Goal: Task Accomplishment & Management: Use online tool/utility

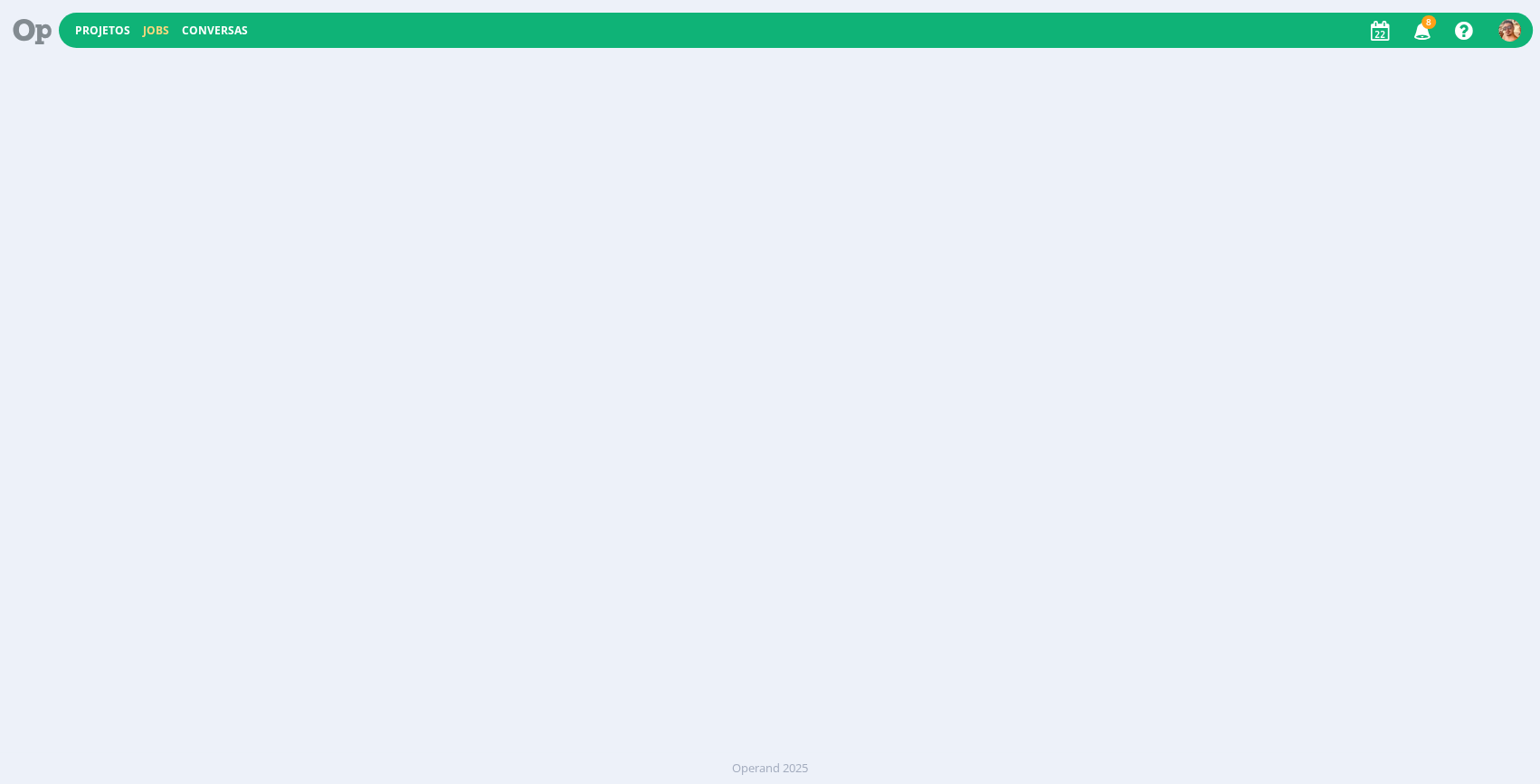
click at [158, 31] on link "Jobs" at bounding box center [156, 30] width 26 height 15
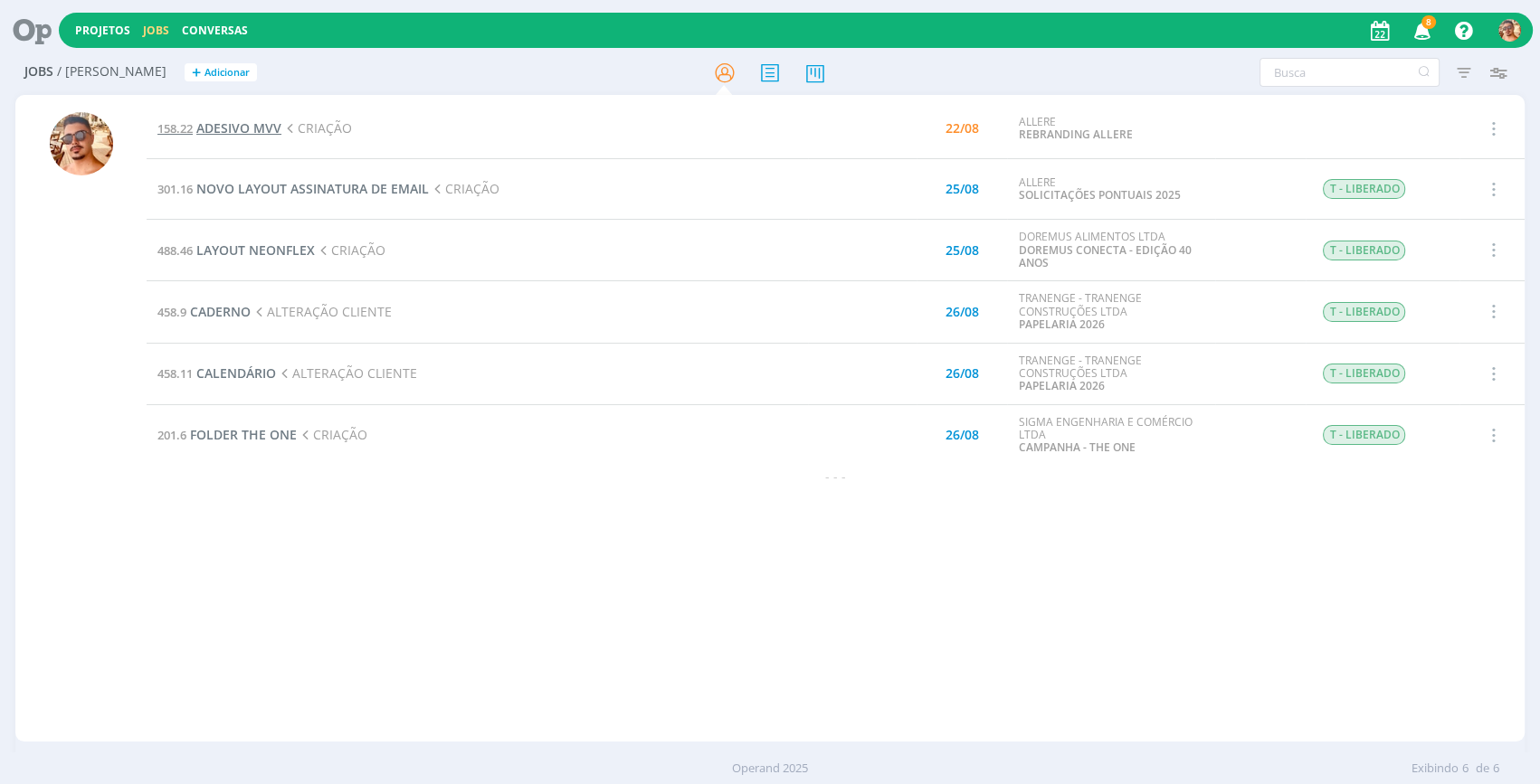
click at [267, 128] on span "ADESIVO MVV" at bounding box center [239, 128] width 85 height 17
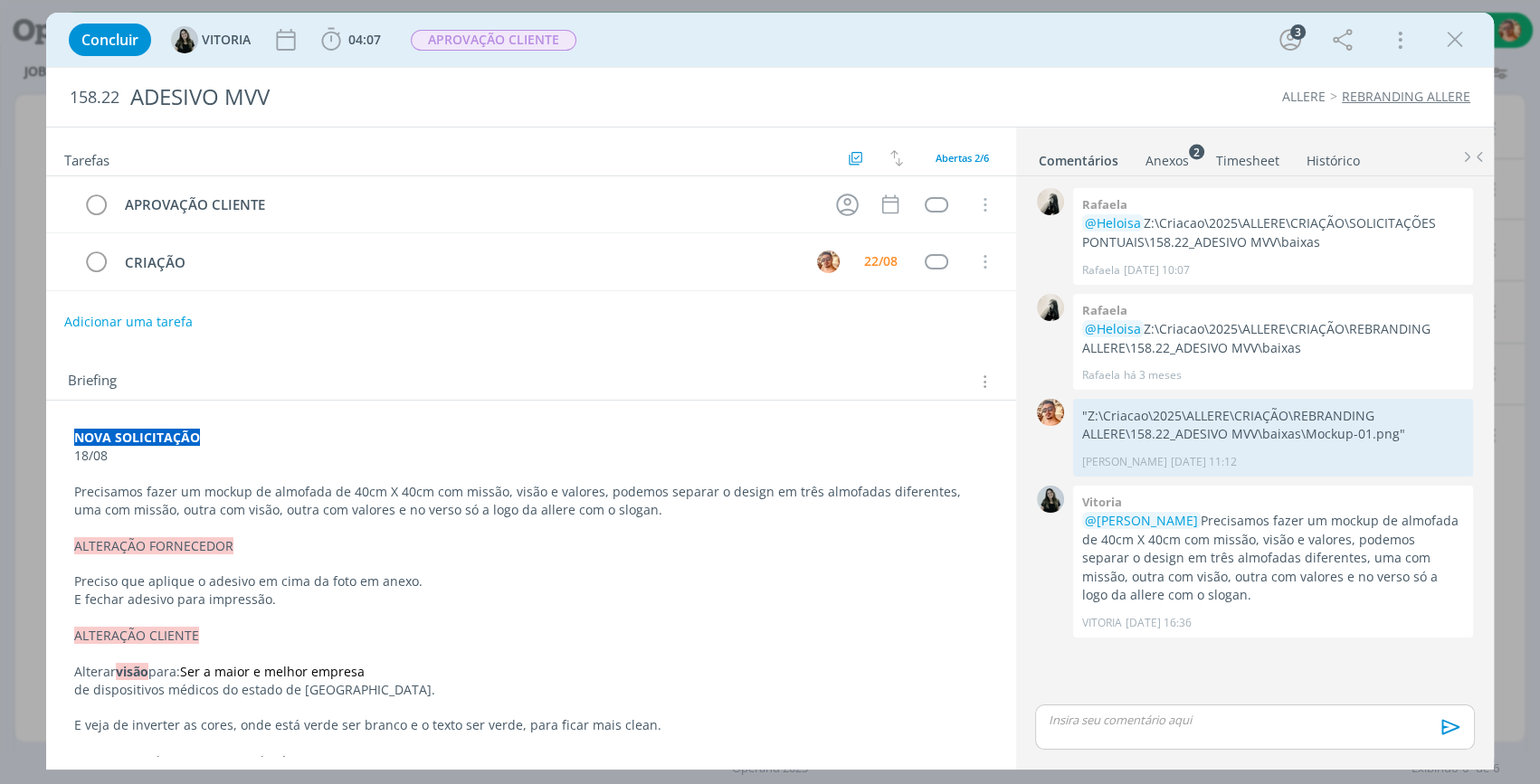
click at [323, 490] on span "Precisamos fazer um mockup de almofada de 40cm X 40cm com missão, visão e valor…" at bounding box center [519, 500] width 890 height 36
drag, startPoint x: 1182, startPoint y: 160, endPoint x: 1169, endPoint y: 159, distance: 13.0
click at [1182, 160] on div "Anexos 2" at bounding box center [1167, 161] width 43 height 18
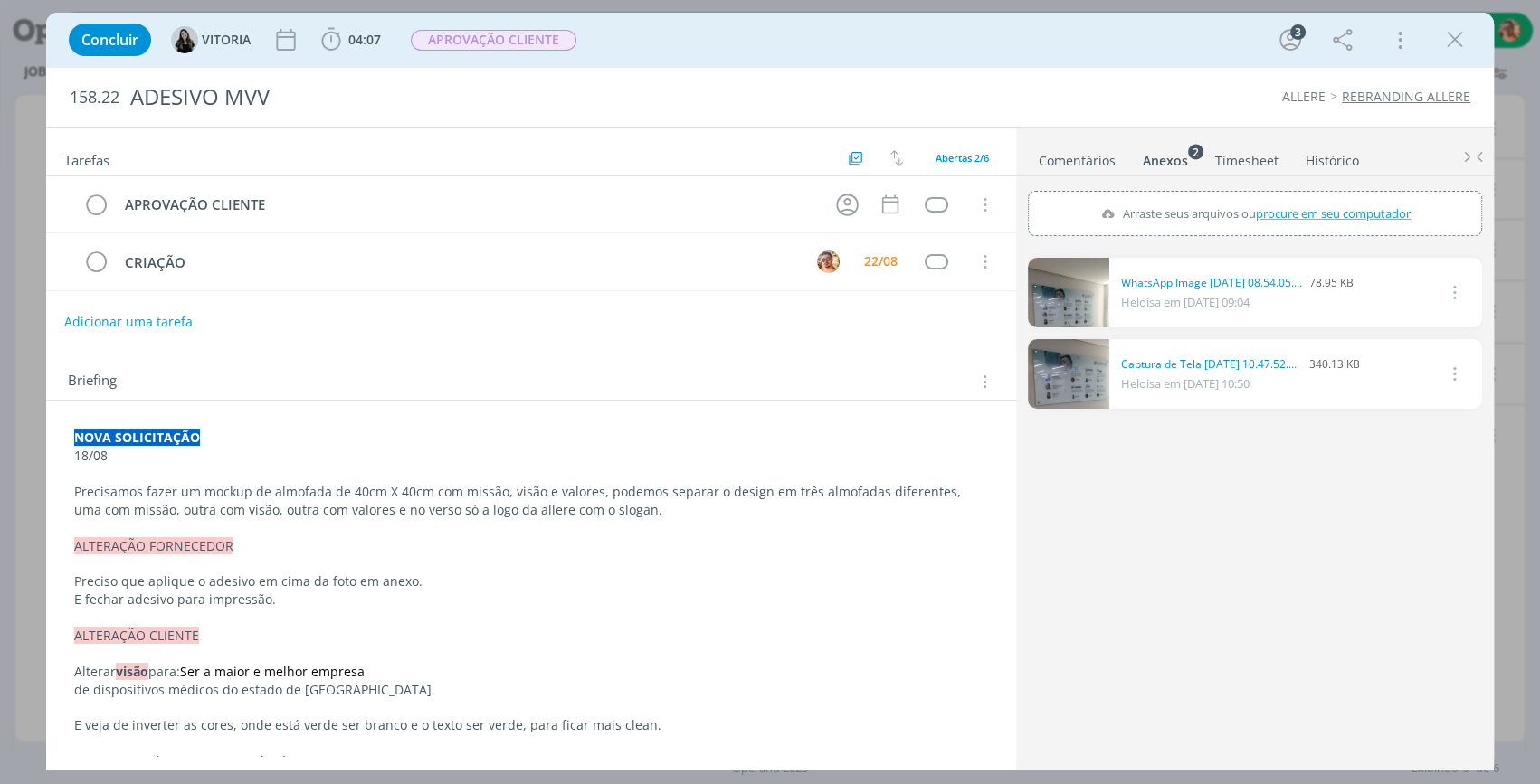
click at [1091, 162] on link "Comentários" at bounding box center [1077, 156] width 79 height 26
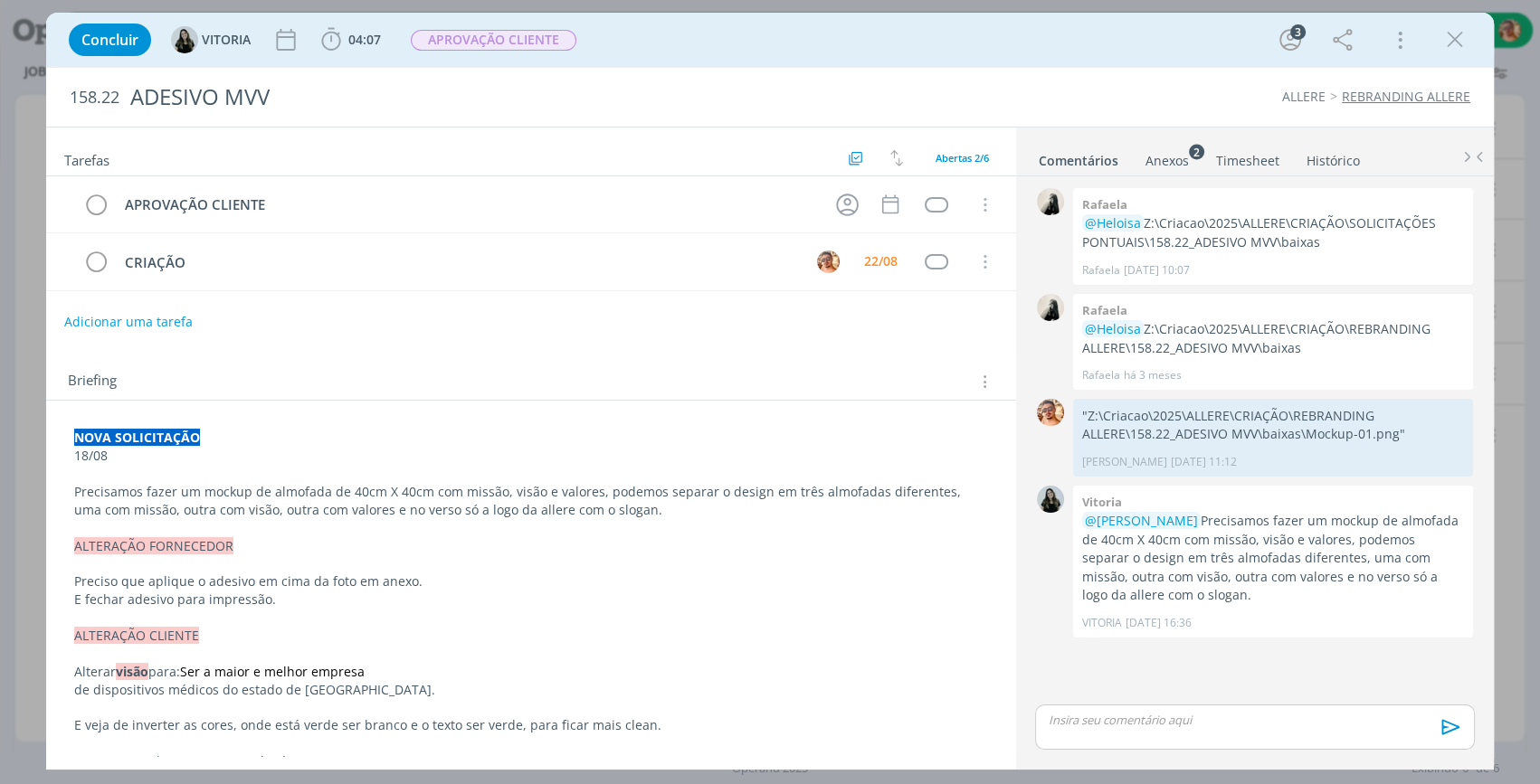
click at [649, 53] on div "Concluir VITORIA 04:07 Iniciar Apontar Data * 22/08/2025 Horas * 00:00 Tarefa S…" at bounding box center [770, 39] width 1421 height 43
click at [1159, 172] on ul "Comentários Anexos 2 Timesheet Histórico" at bounding box center [1255, 152] width 477 height 49
click at [1158, 163] on div "Anexos 2" at bounding box center [1167, 161] width 43 height 18
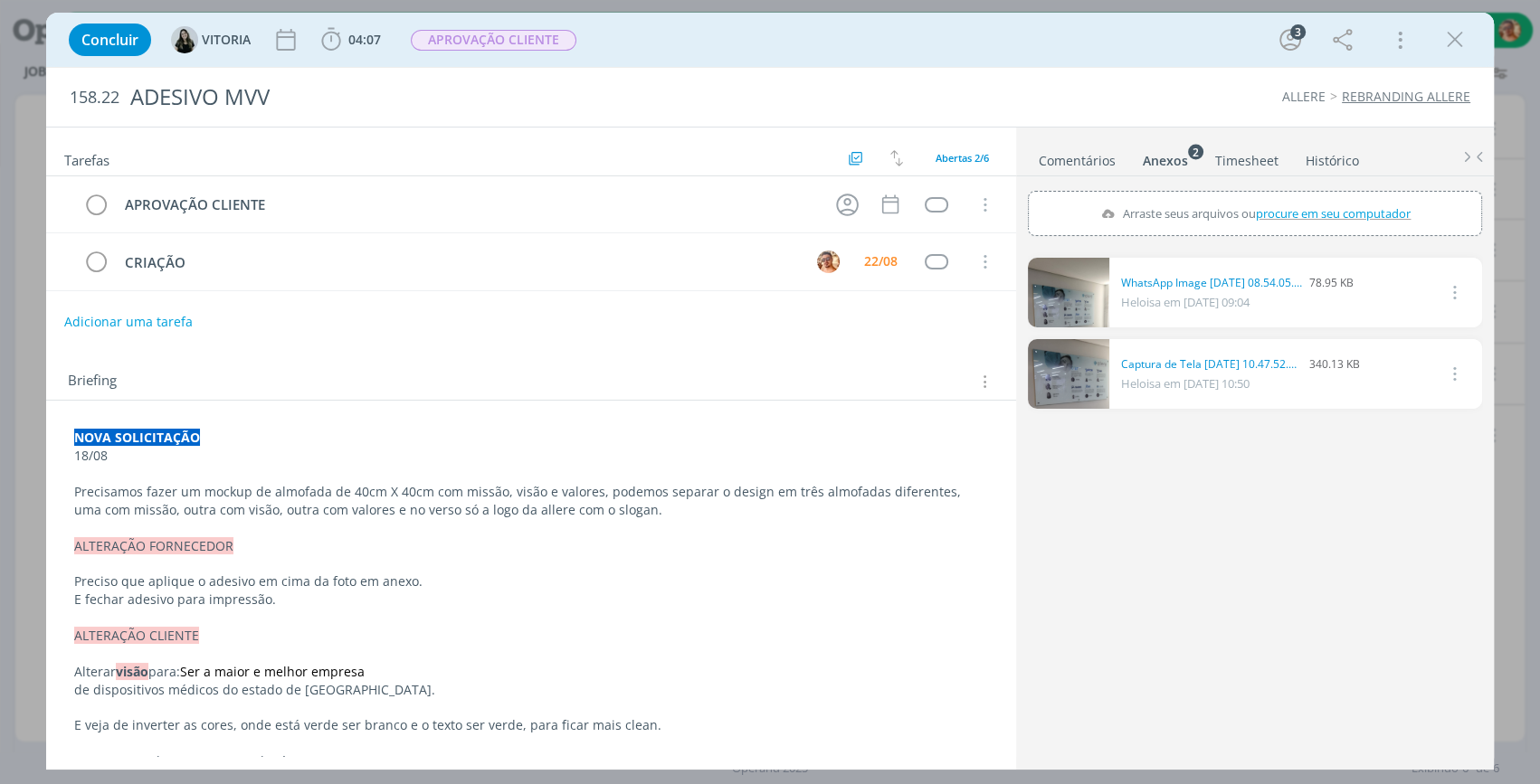
click at [1094, 159] on link "Comentários" at bounding box center [1077, 156] width 79 height 26
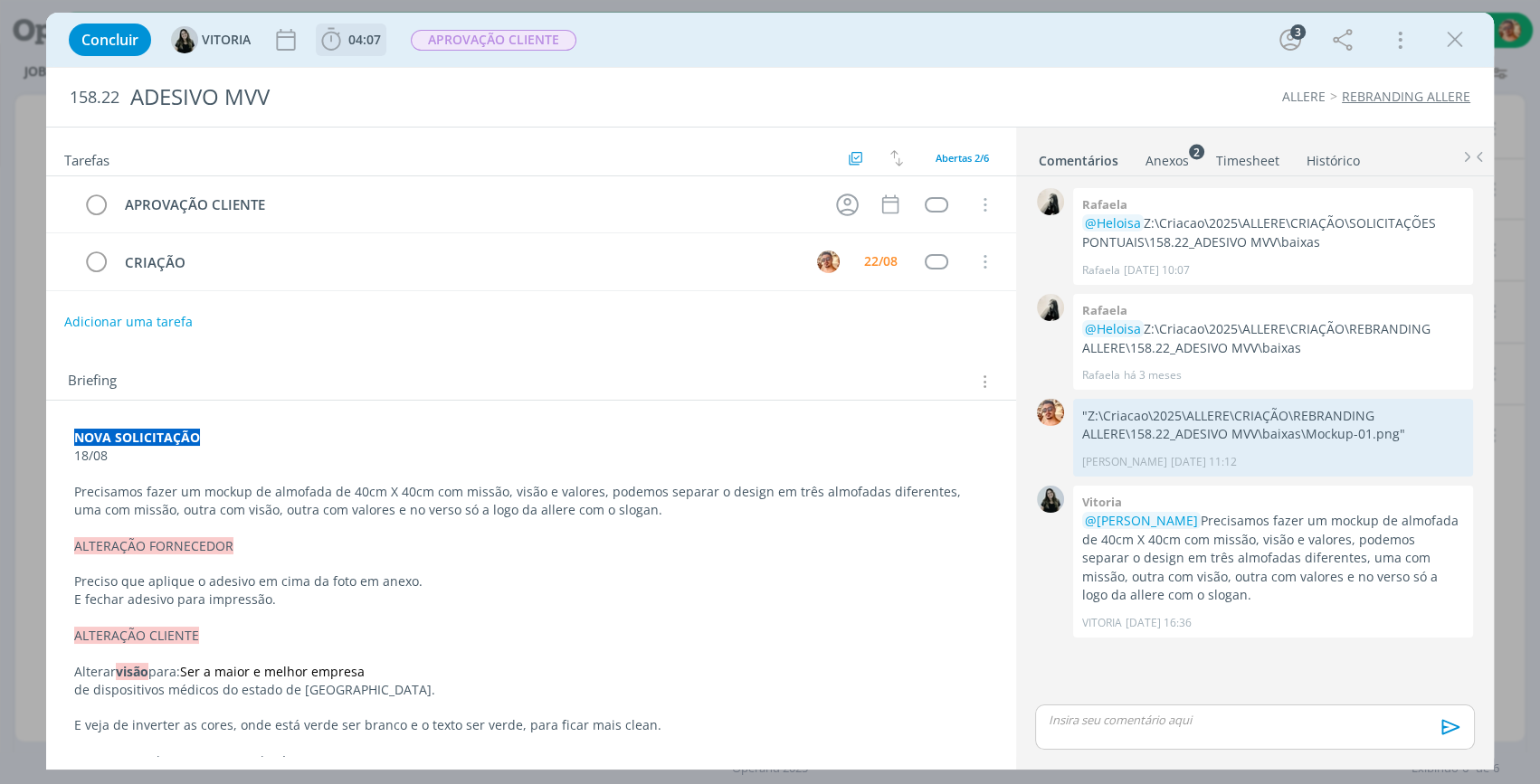
click at [349, 52] on span "04:07" at bounding box center [351, 39] width 67 height 27
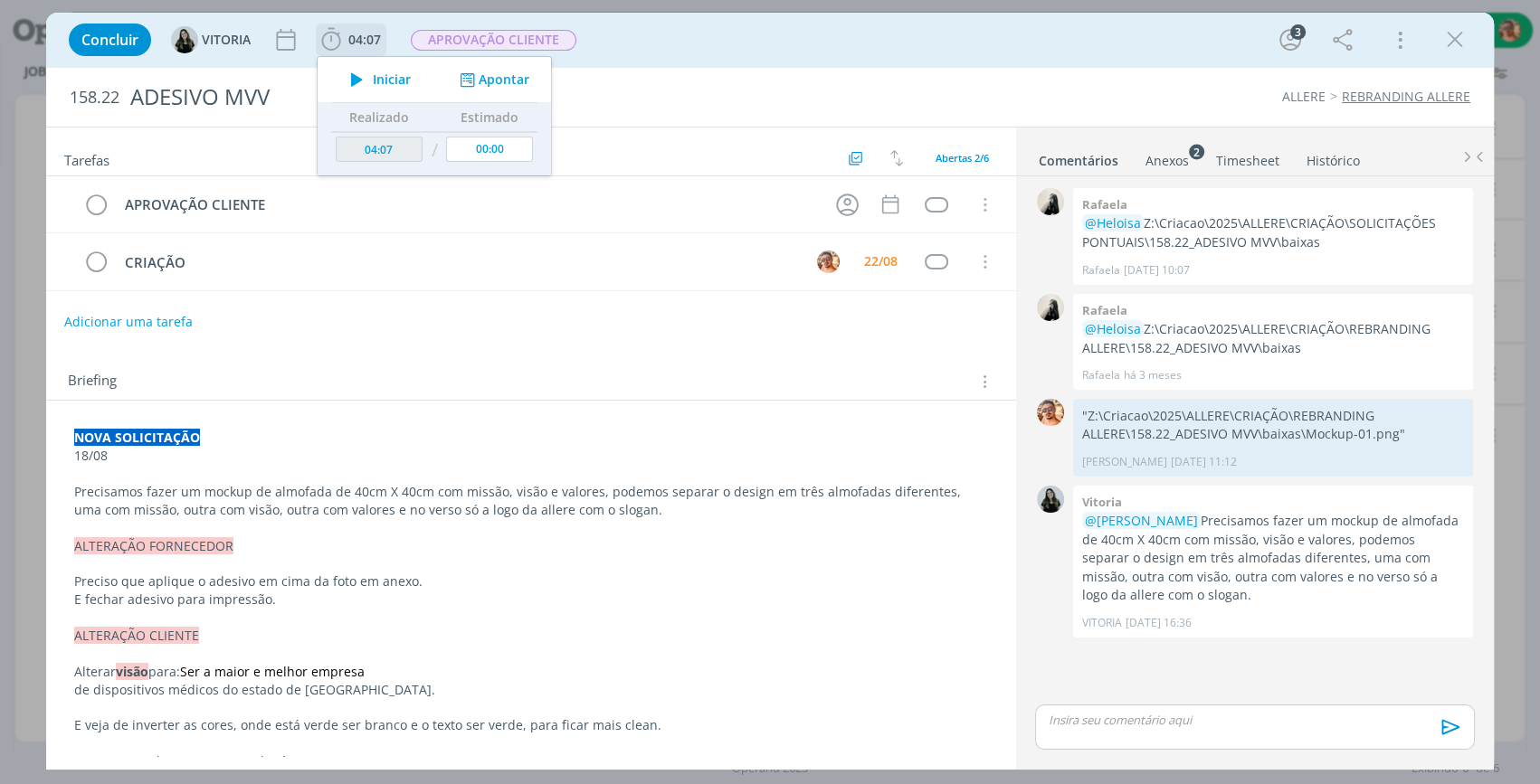
click at [366, 70] on icon "dialog" at bounding box center [356, 79] width 32 height 23
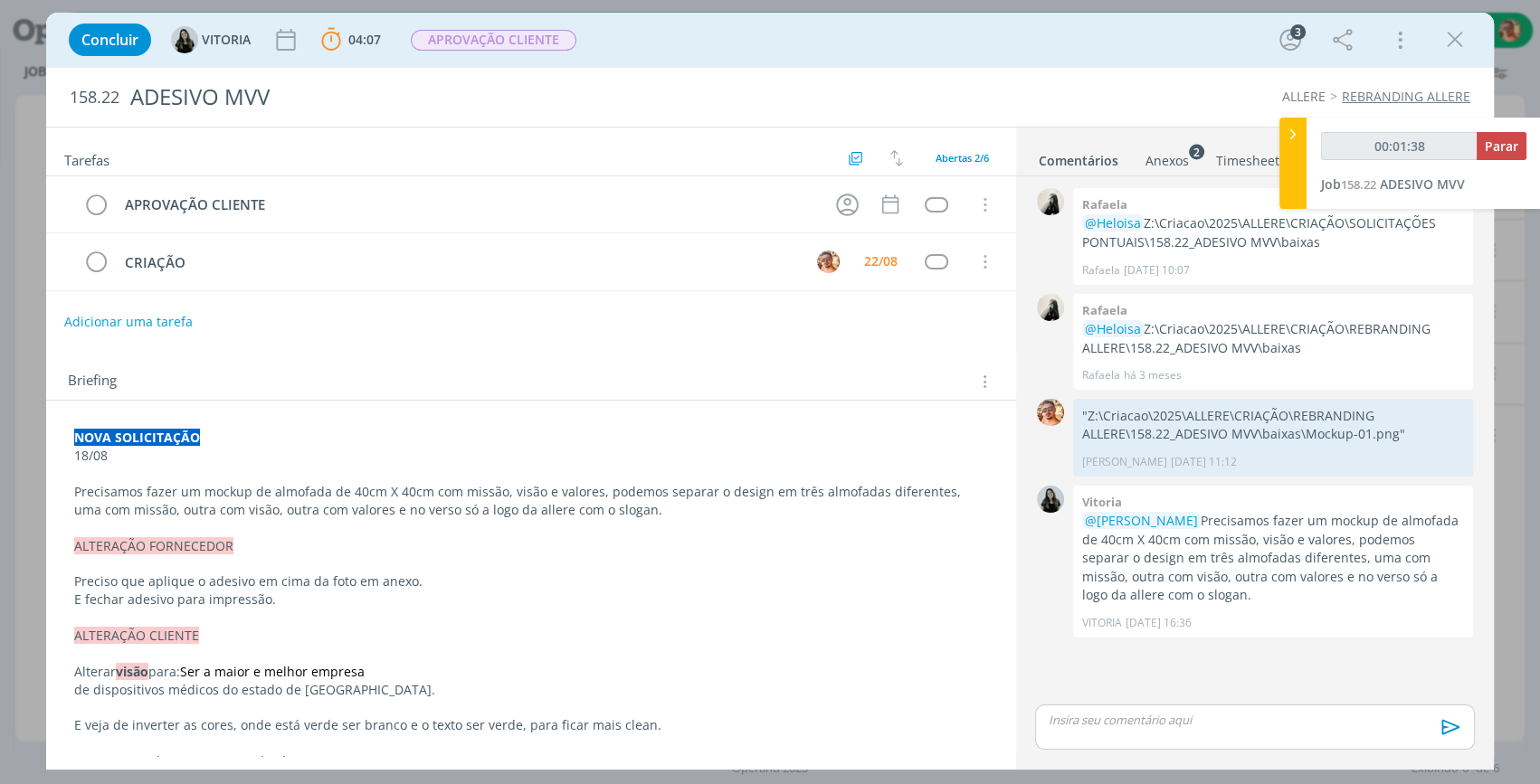
click at [1154, 156] on div "Anexos 2" at bounding box center [1167, 161] width 43 height 18
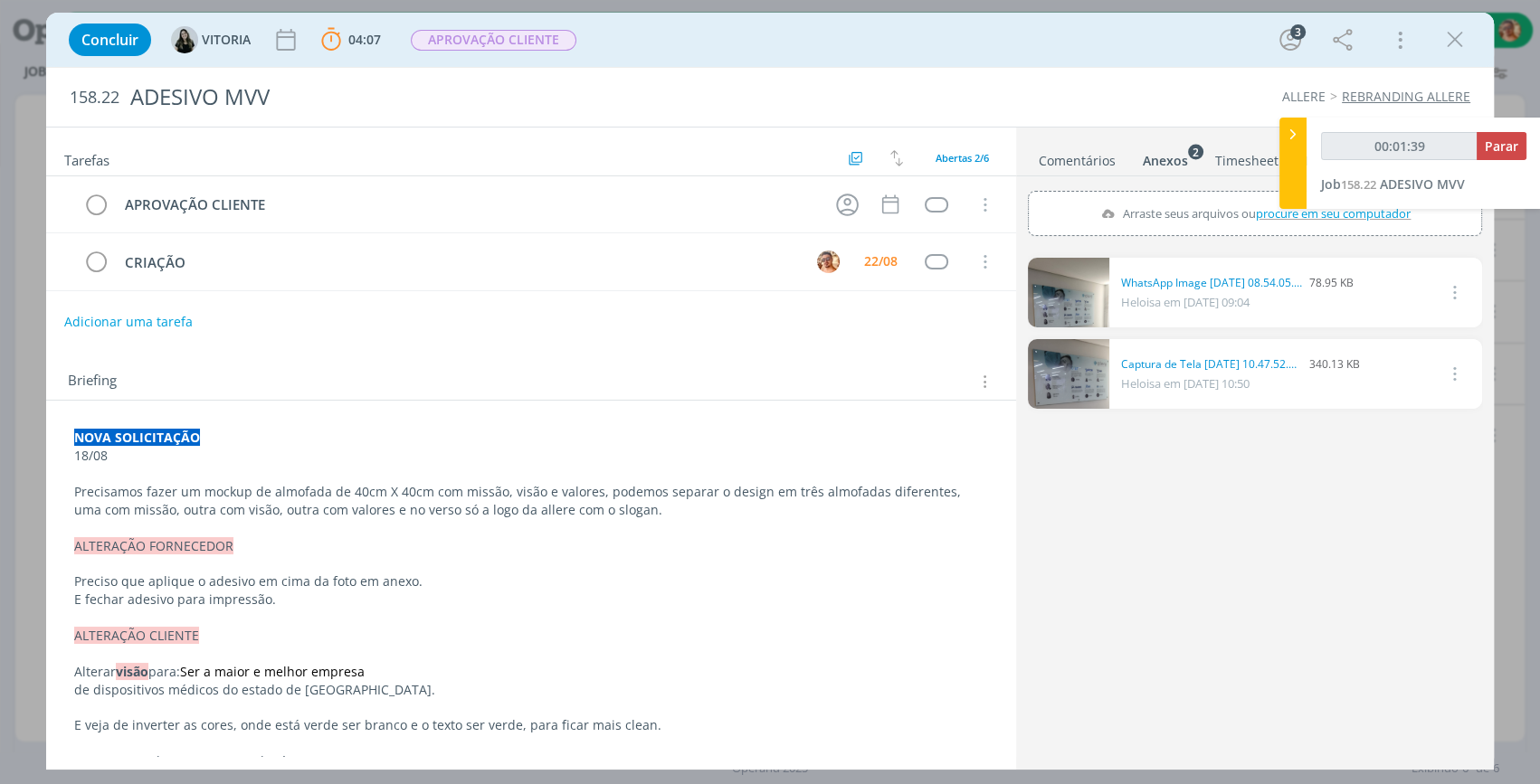
click at [1092, 162] on link "Comentários" at bounding box center [1077, 156] width 79 height 26
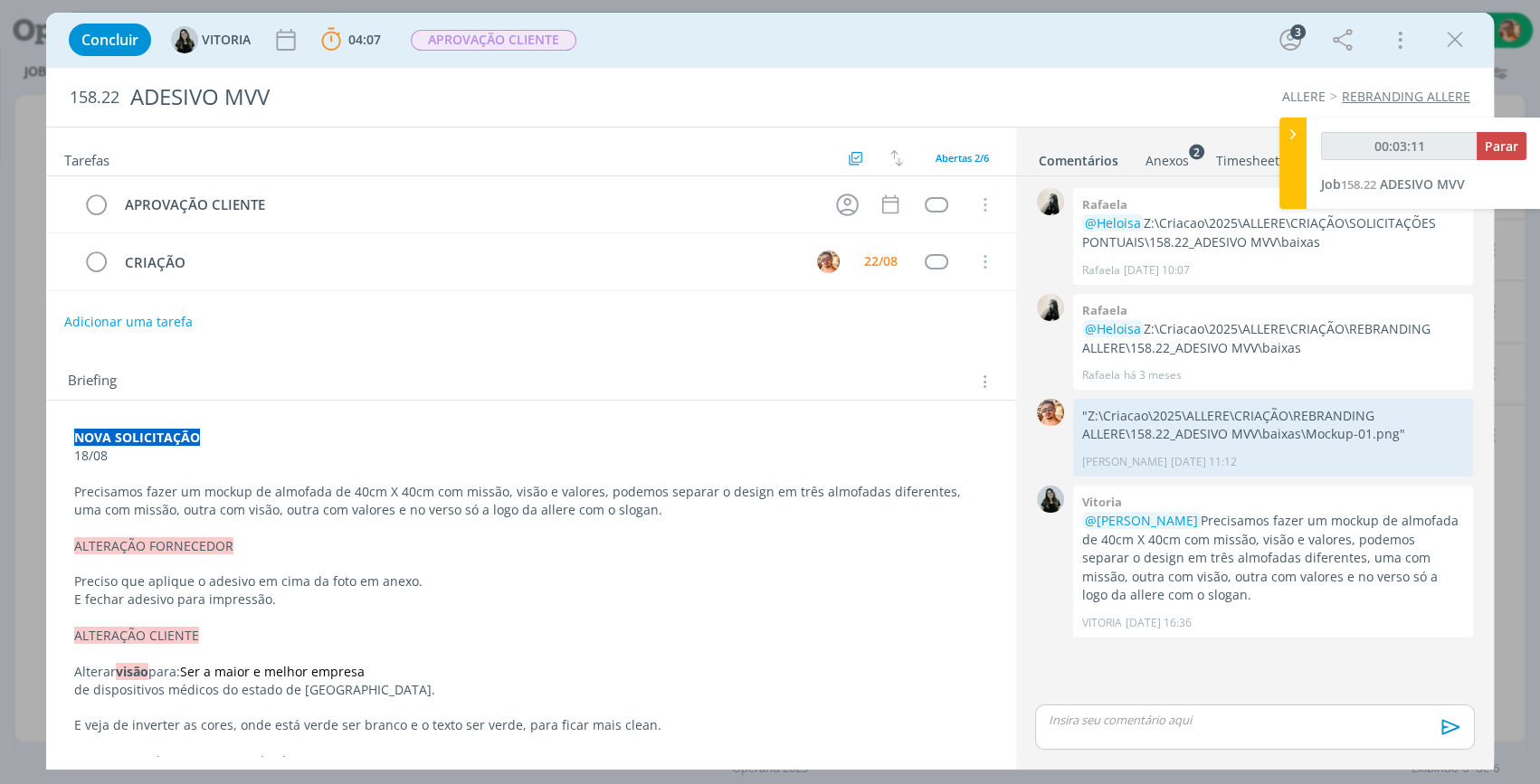
click at [678, 53] on div "Concluir VITORIA 04:07 Parar Apontar Data * 22/08/2025 Horas * 00:00 Tarefa Sel…" at bounding box center [770, 39] width 1421 height 43
click at [793, 29] on div "Concluir VITORIA 04:07 Parar Apontar Data * 22/08/2025 Horas * 00:00 Tarefa Sel…" at bounding box center [770, 39] width 1421 height 43
click at [1194, 695] on div "0 Rafaela @Heloisa Z:\Criacao\2025\ALLERE\CRIAÇÃO\SOLICITAÇÕES PONTUAIS\158.22_…" at bounding box center [1255, 443] width 454 height 518
click at [1204, 722] on p "dialog" at bounding box center [1254, 720] width 411 height 16
click at [1446, 716] on div "🙂 Ctrl + ENTER para enviar" at bounding box center [1254, 731] width 438 height 34
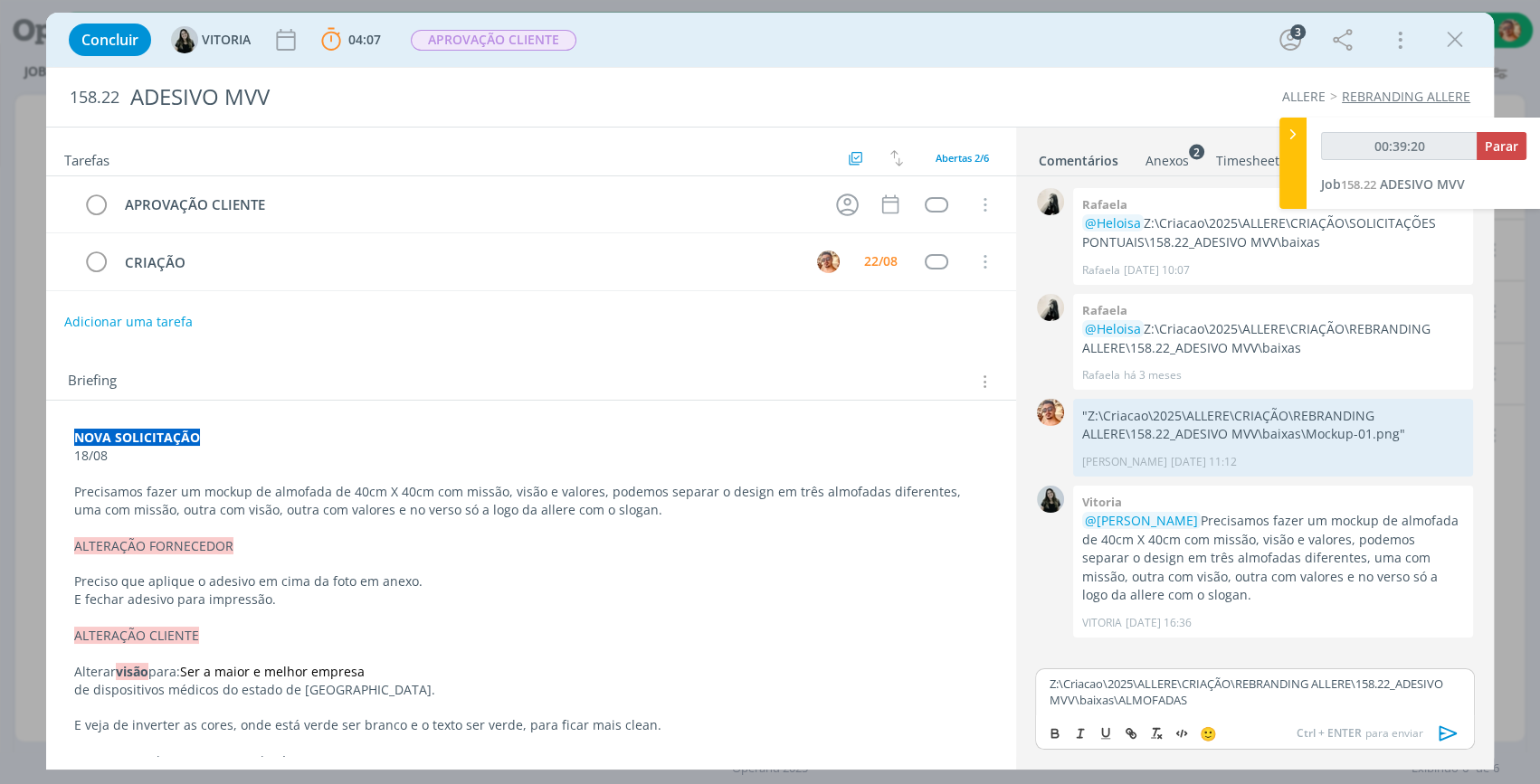
click at [1448, 723] on icon "dialog" at bounding box center [1449, 733] width 27 height 27
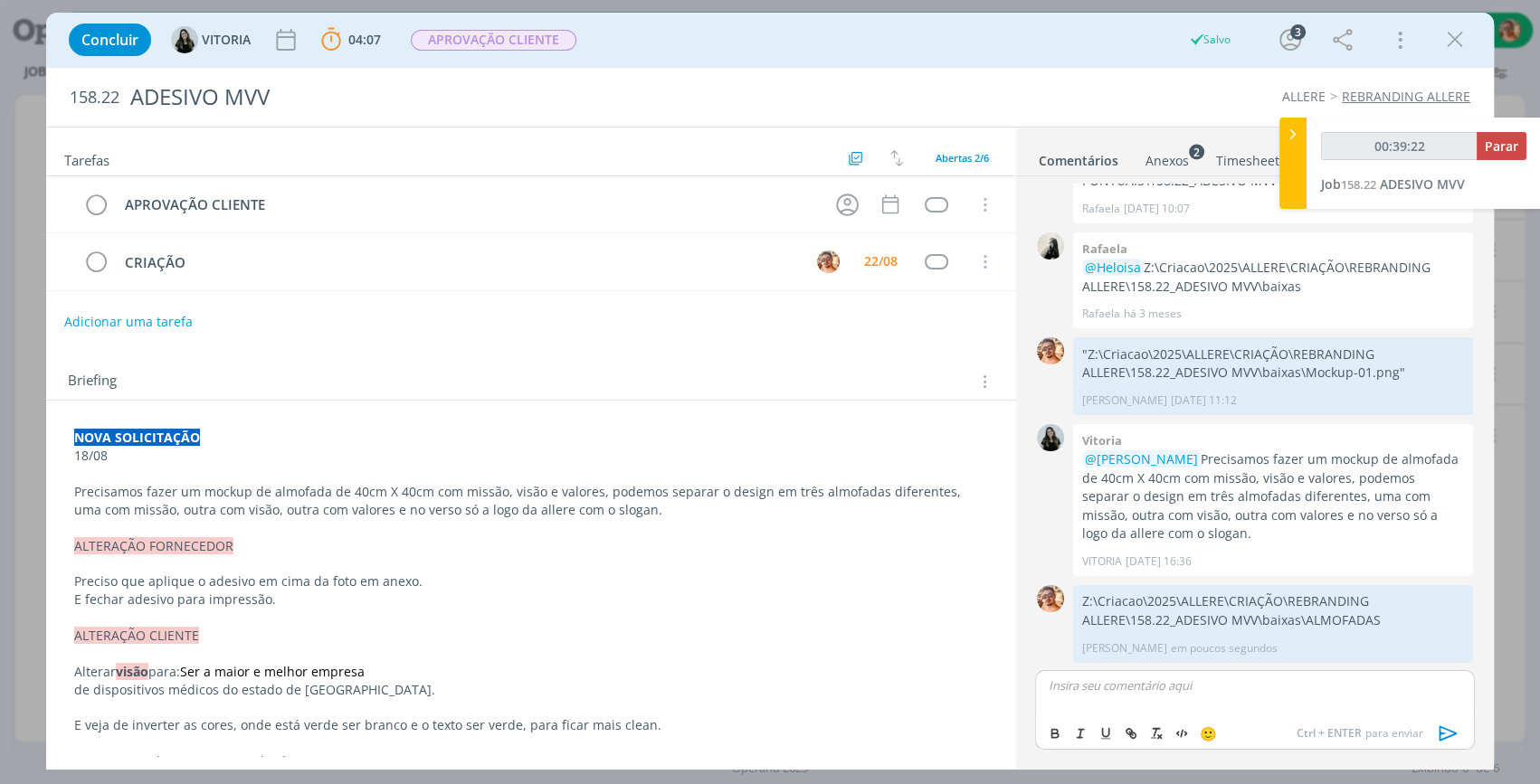
type input "00:39:23"
click at [1494, 149] on span "Parar" at bounding box center [1501, 146] width 34 height 17
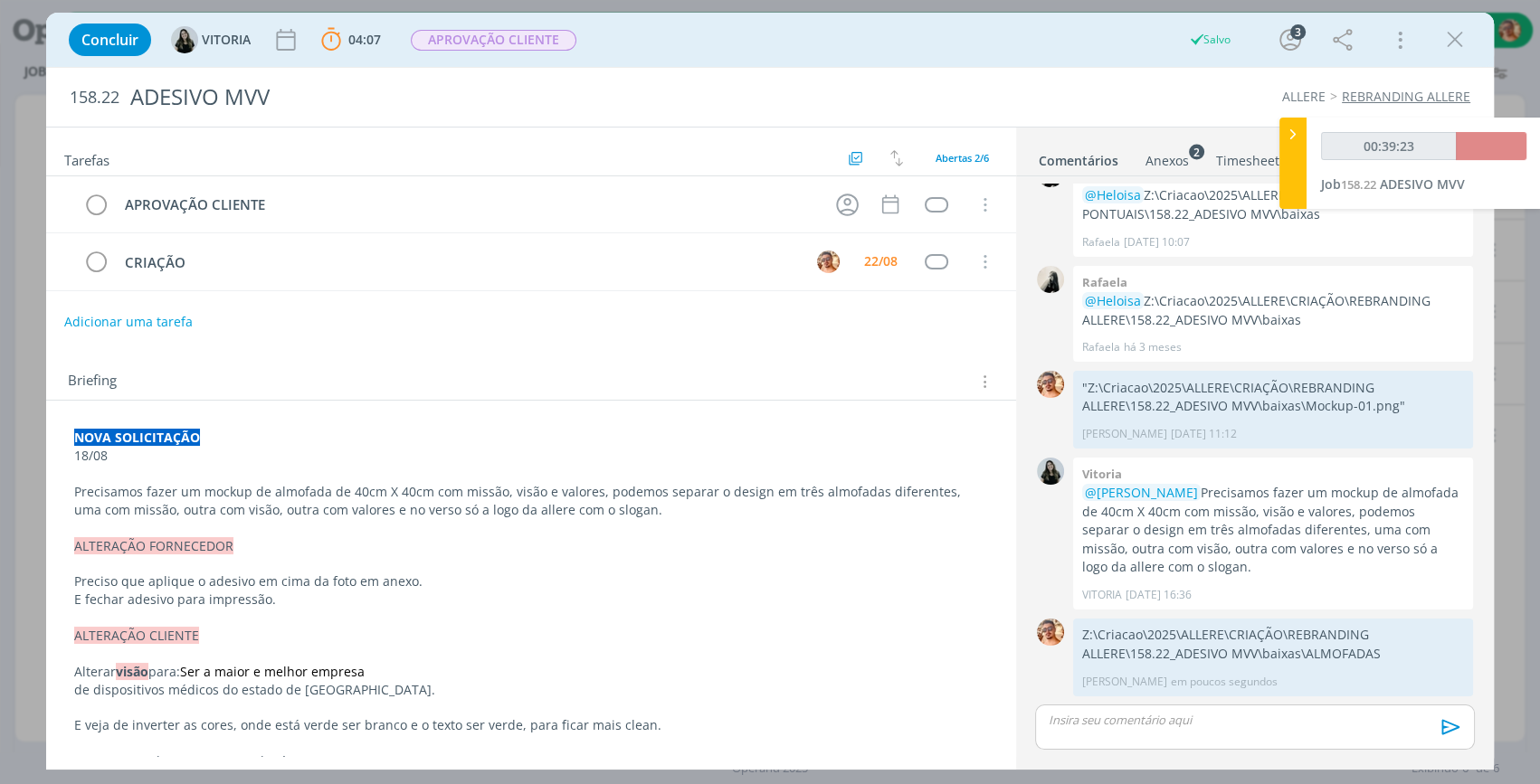
scroll to position [27, 0]
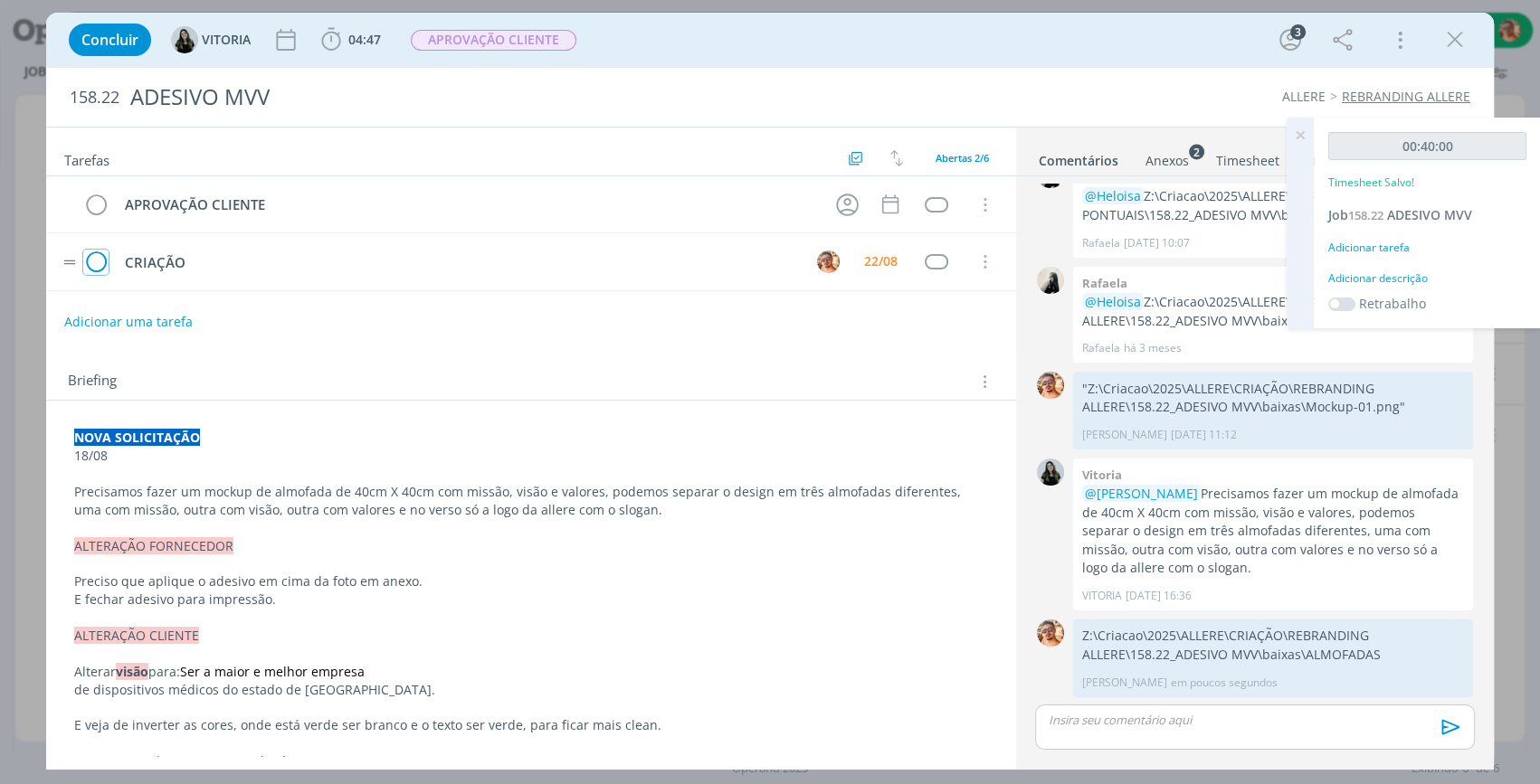
click at [104, 263] on icon "dialog" at bounding box center [95, 262] width 25 height 27
click at [1462, 38] on icon "dialog" at bounding box center [1454, 39] width 27 height 27
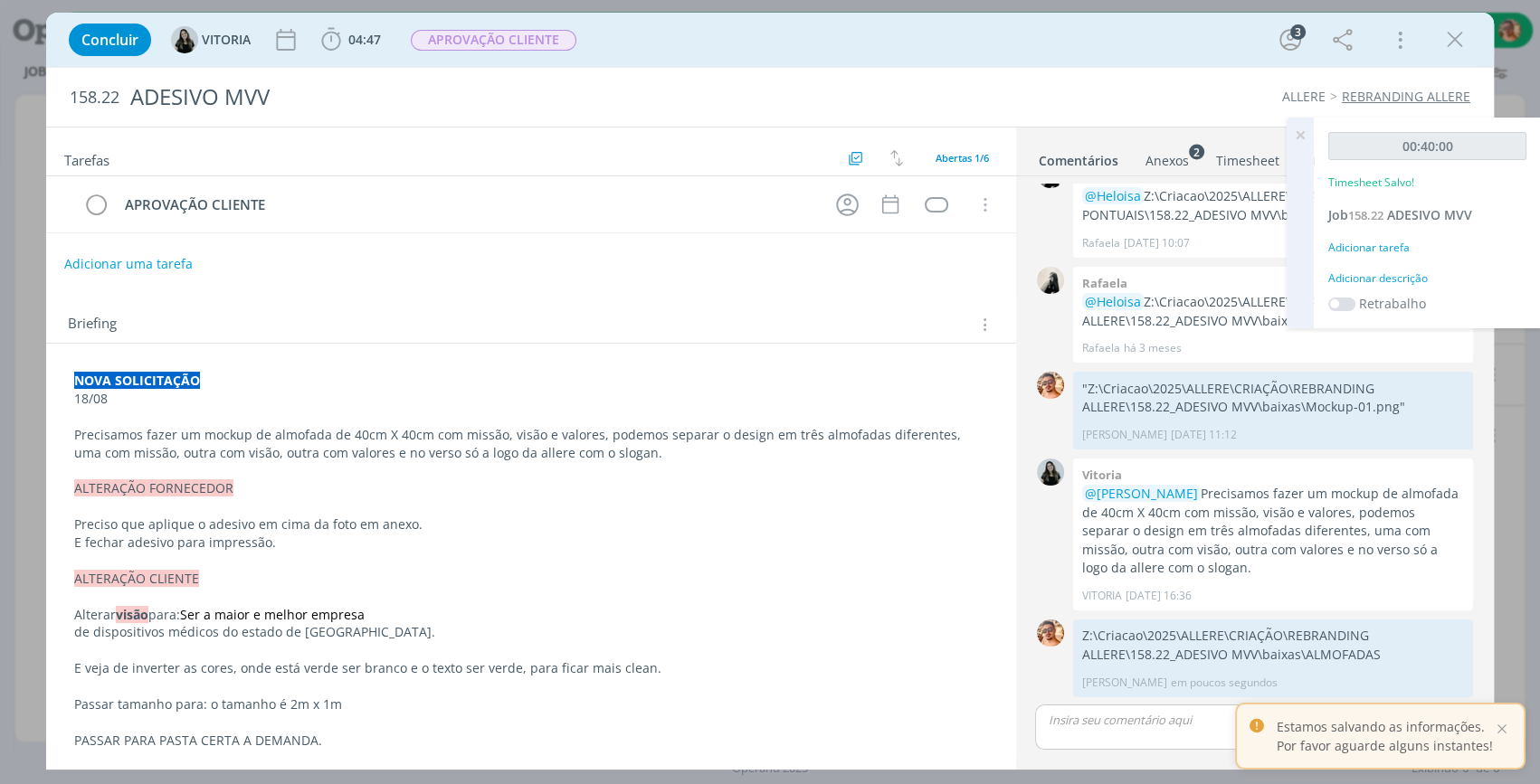
click at [1457, 41] on div at bounding box center [770, 392] width 1540 height 784
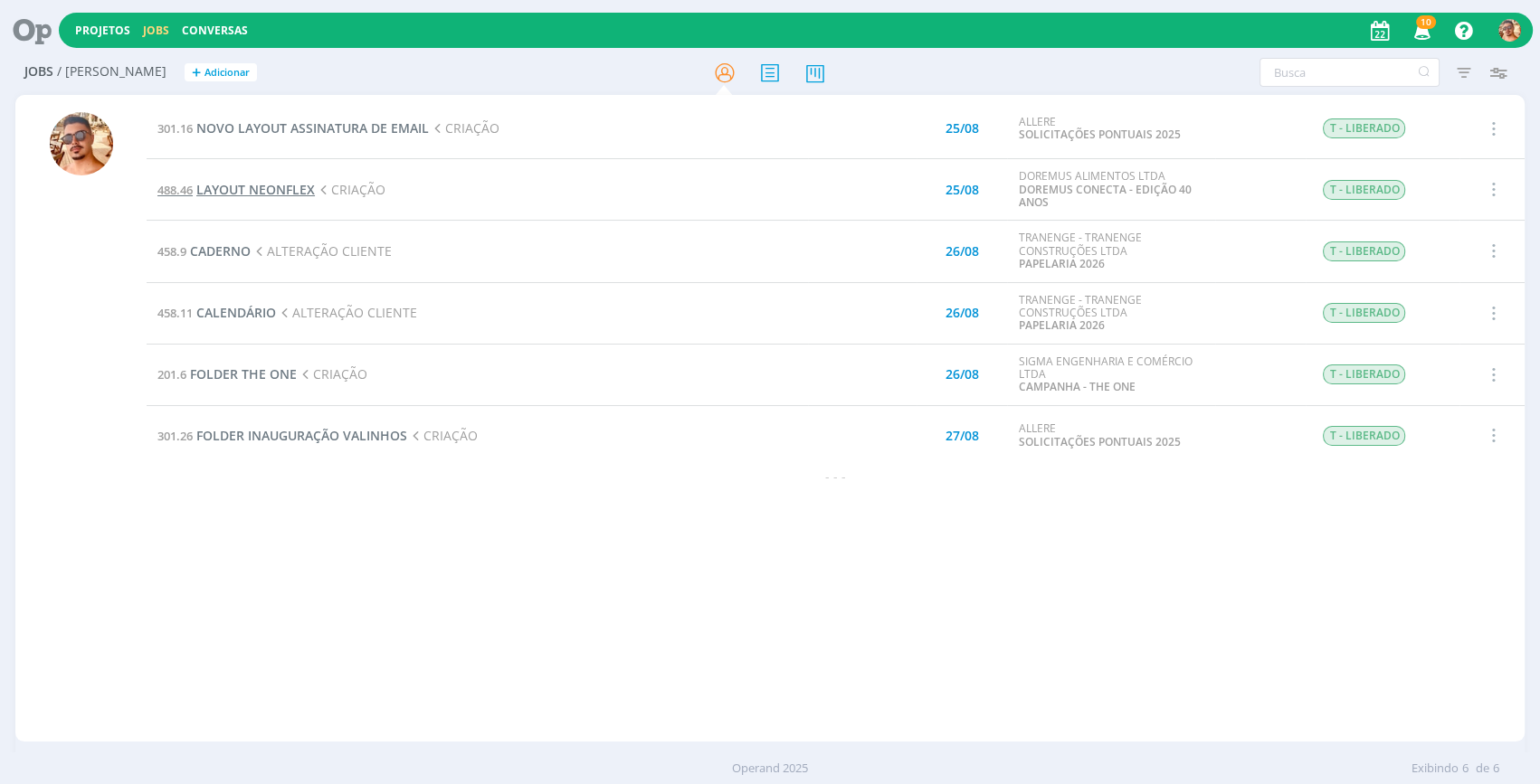
click at [259, 190] on span "LAYOUT NEONFLEX" at bounding box center [255, 190] width 118 height 17
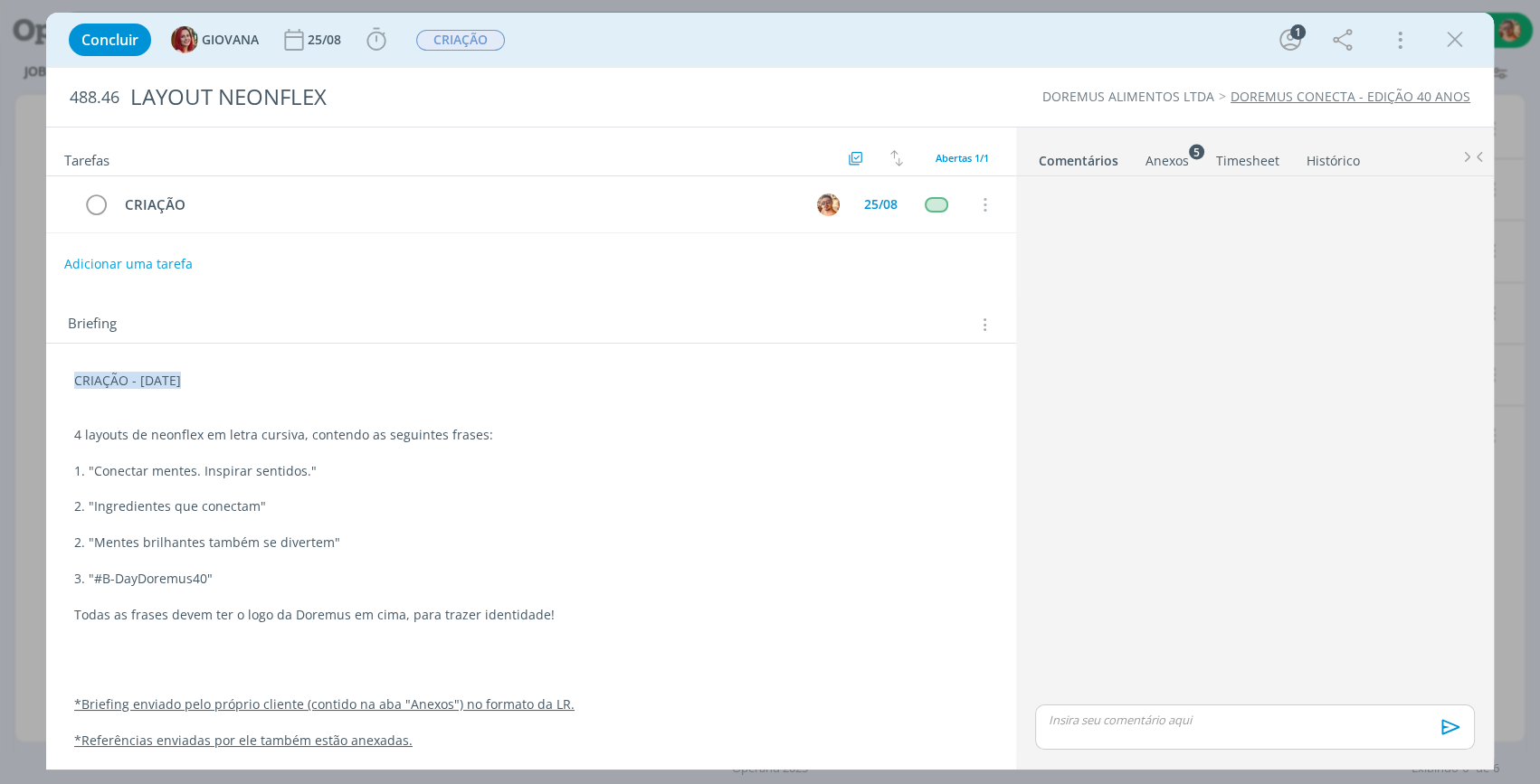
click at [1455, 36] on icon "dialog" at bounding box center [1454, 39] width 27 height 27
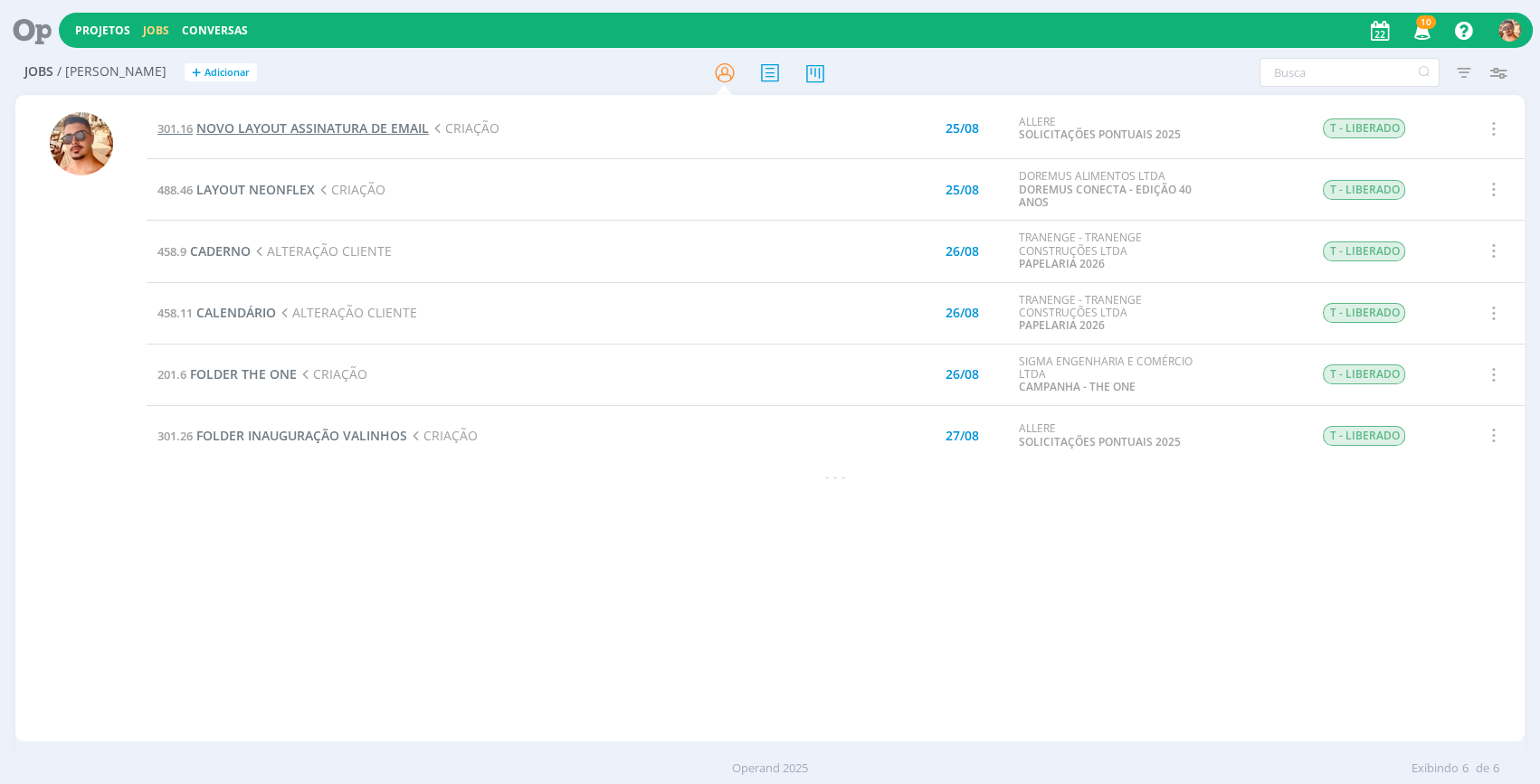
click at [320, 133] on span "NOVO LAYOUT ASSINATURA DE EMAIL" at bounding box center [313, 128] width 233 height 17
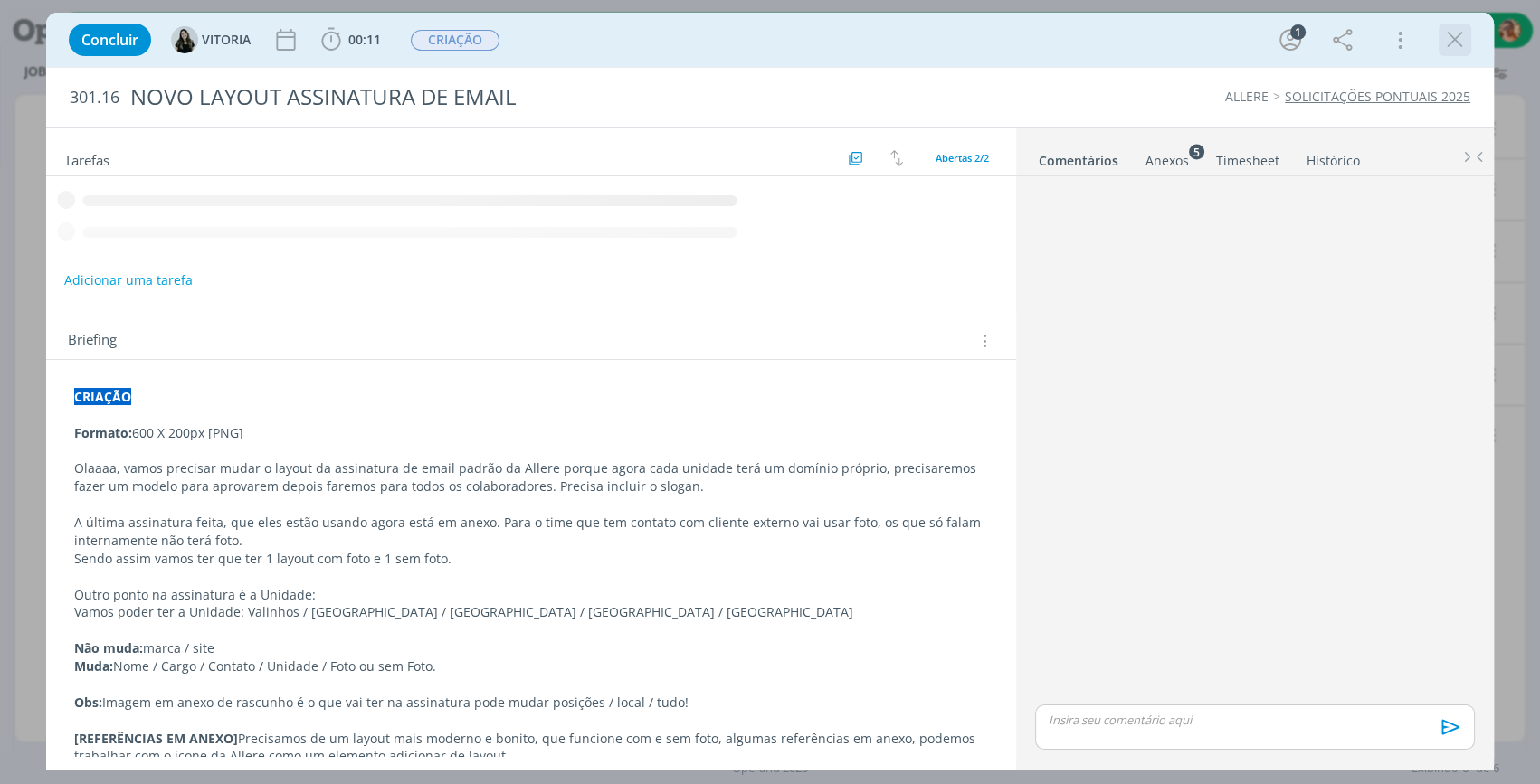
click at [1463, 44] on icon "dialog" at bounding box center [1454, 39] width 27 height 27
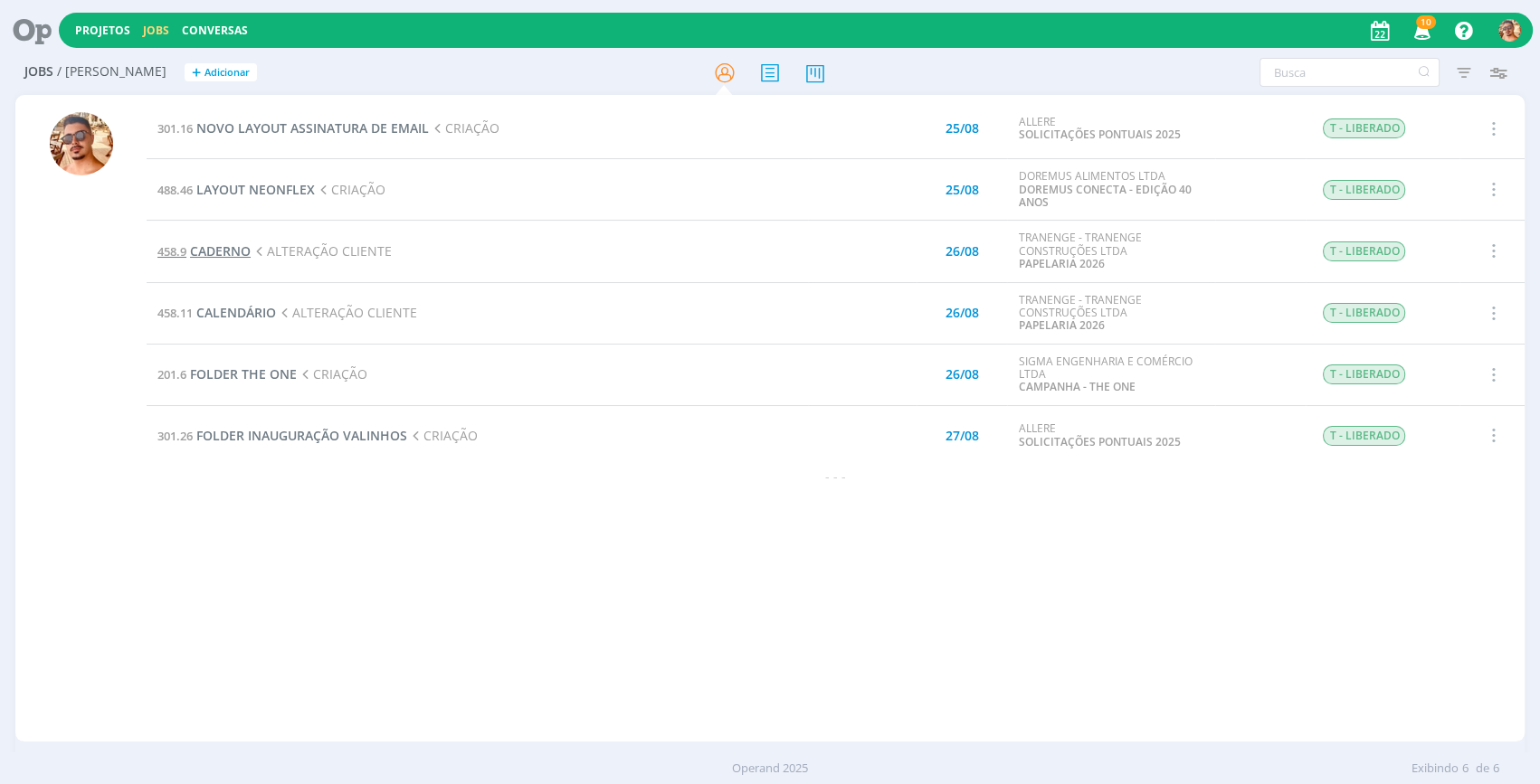
click at [217, 253] on span "CADERNO" at bounding box center [219, 251] width 61 height 17
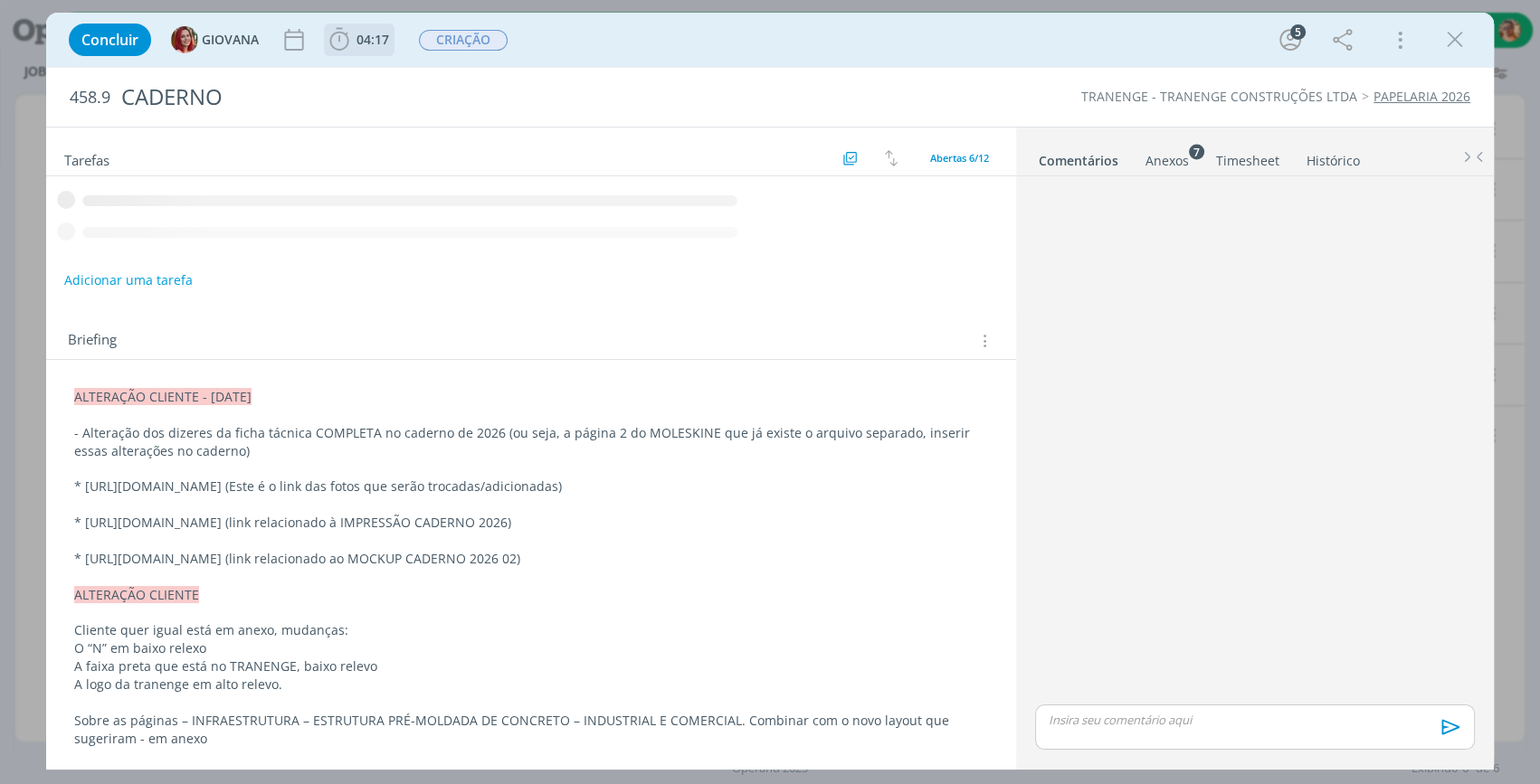
click at [341, 43] on icon "dialog" at bounding box center [339, 39] width 27 height 27
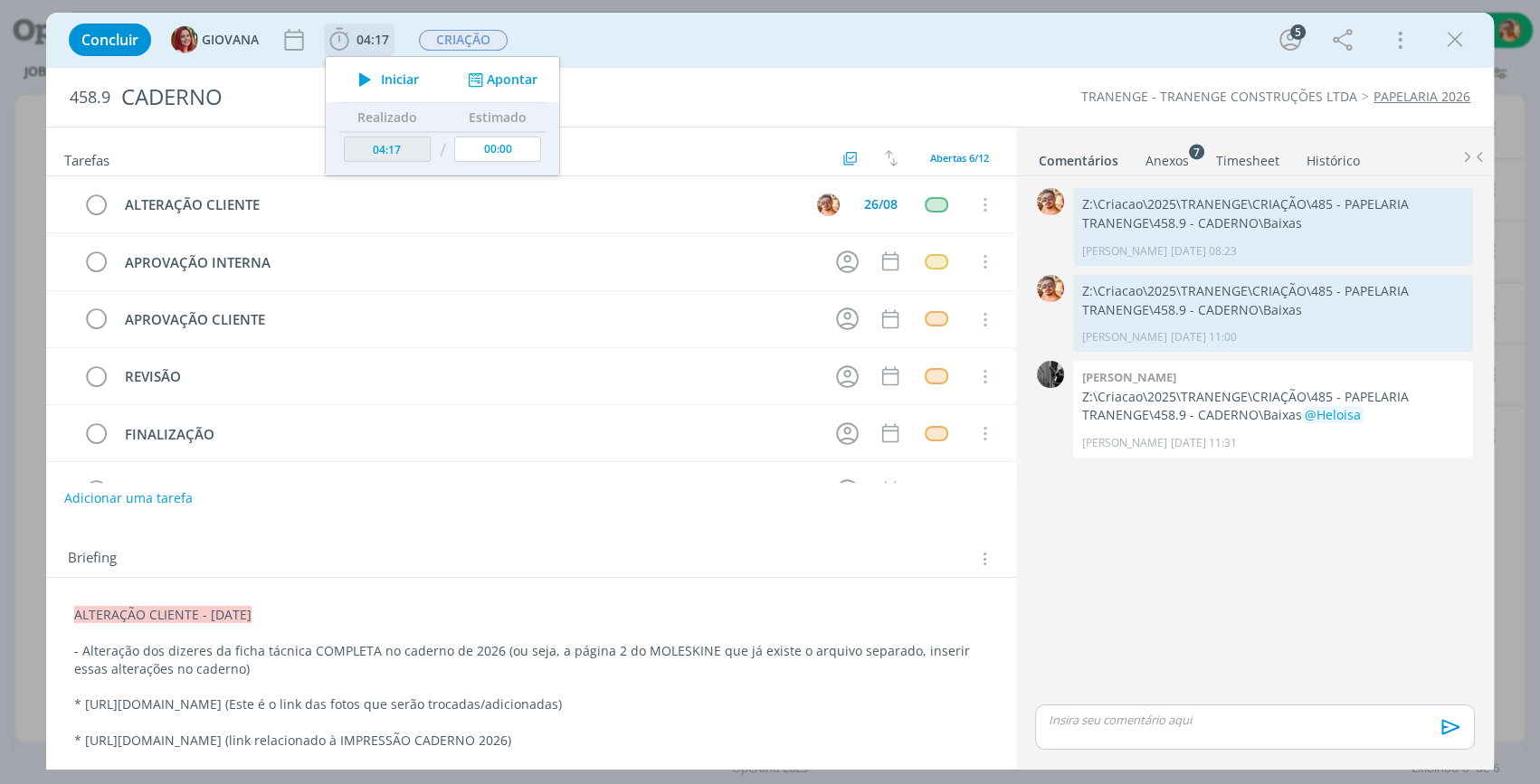
click at [362, 82] on icon "dialog" at bounding box center [365, 79] width 32 height 23
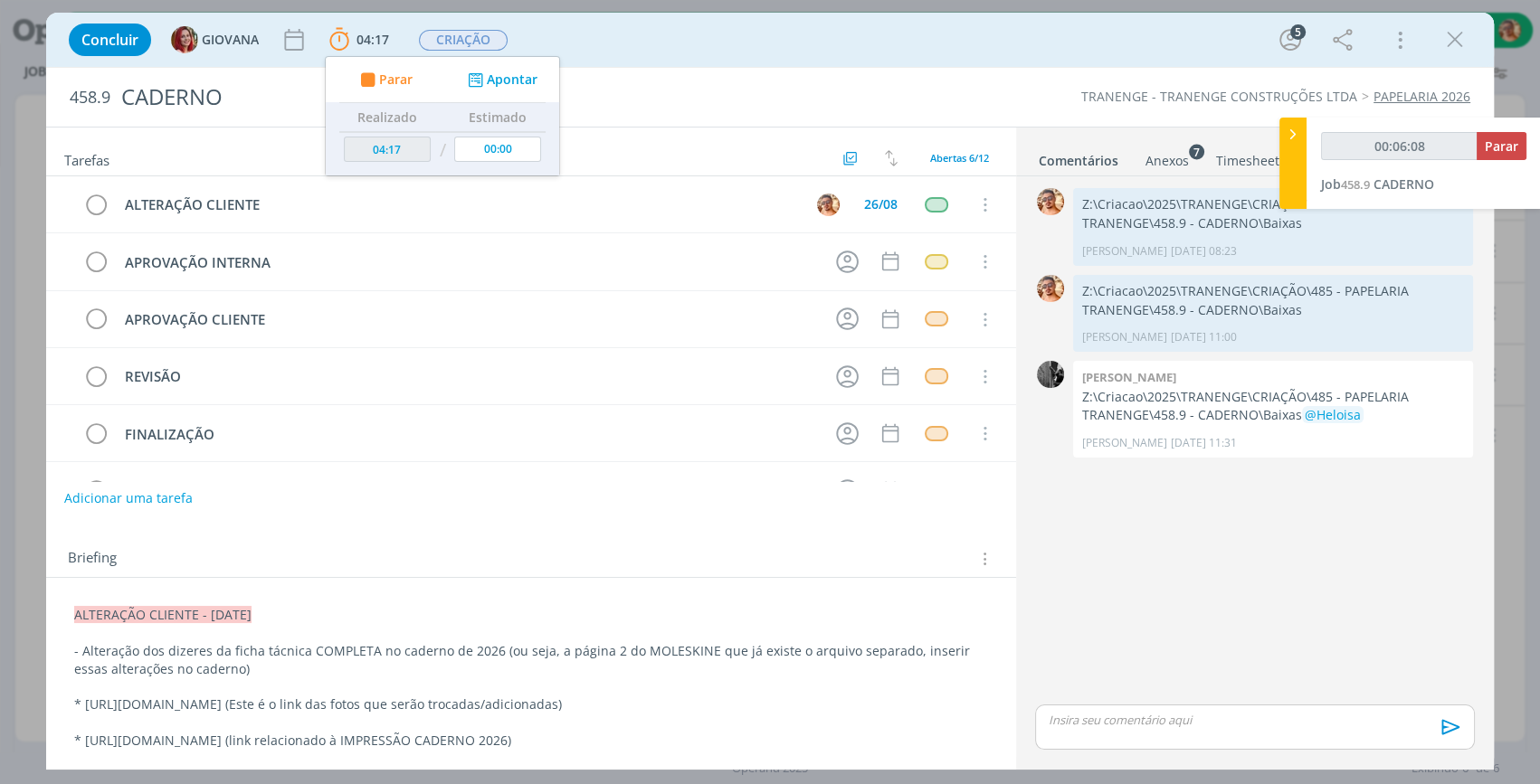
scroll to position [328, 0]
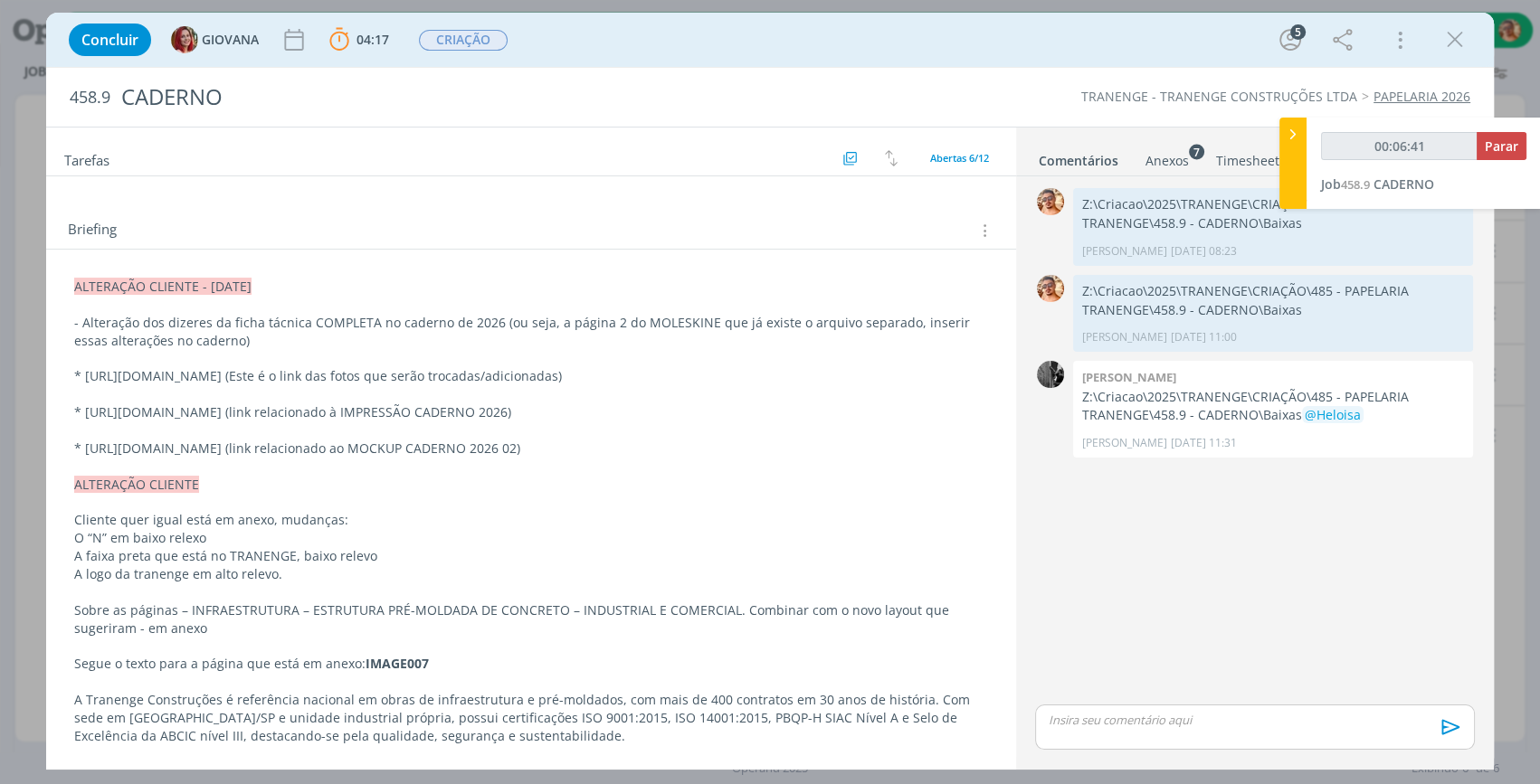
drag, startPoint x: 87, startPoint y: 366, endPoint x: 718, endPoint y: 397, distance: 631.8
click at [718, 385] on p "* https://tranenge365-my.sharepoint.com/personal/gabrielazago_tranenge_com_br/_…" at bounding box center [530, 376] width 913 height 18
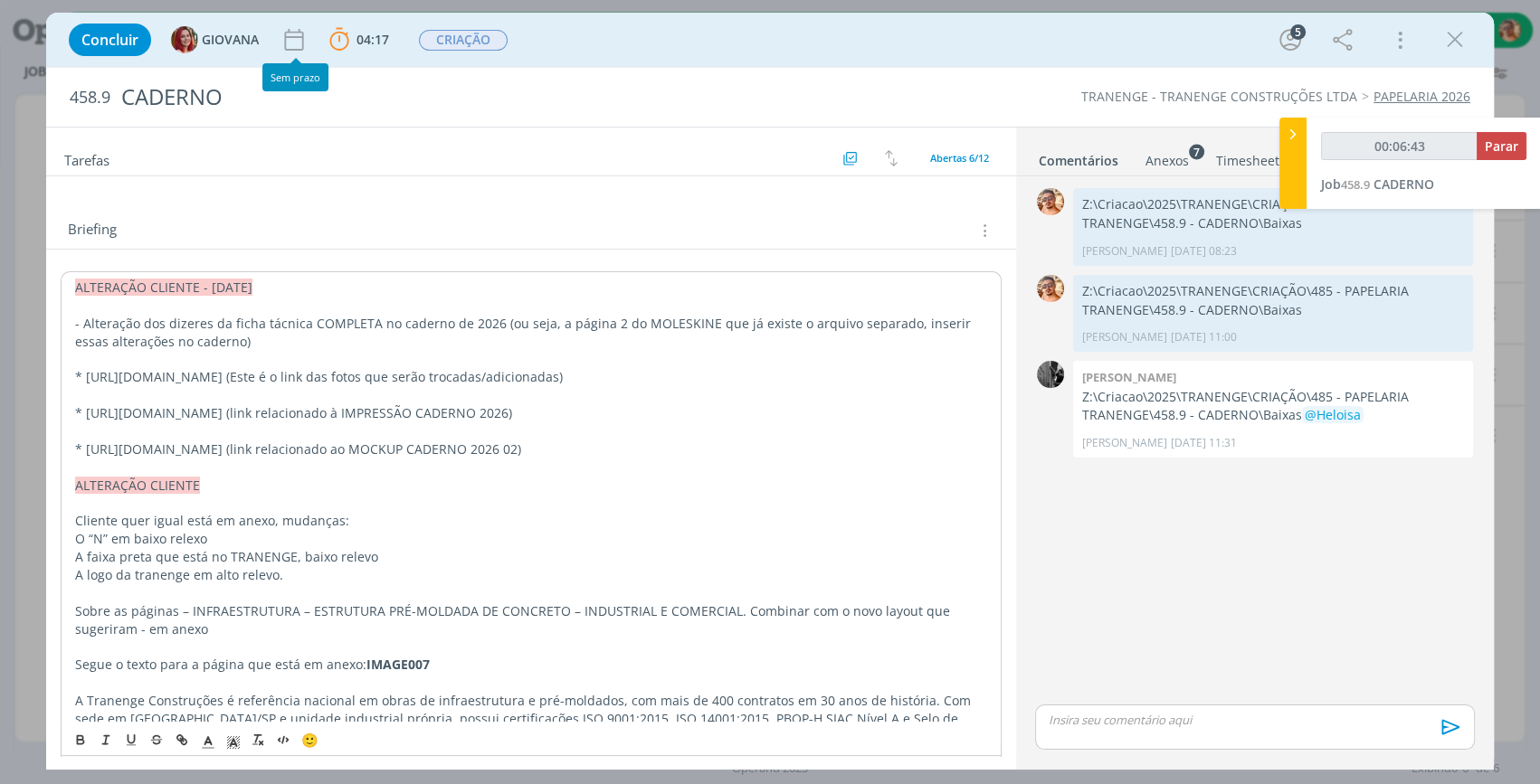
copy p "https://tranenge365-my.sharepoint.com/personal/gabrielazago_tranenge_com_br/_la…"
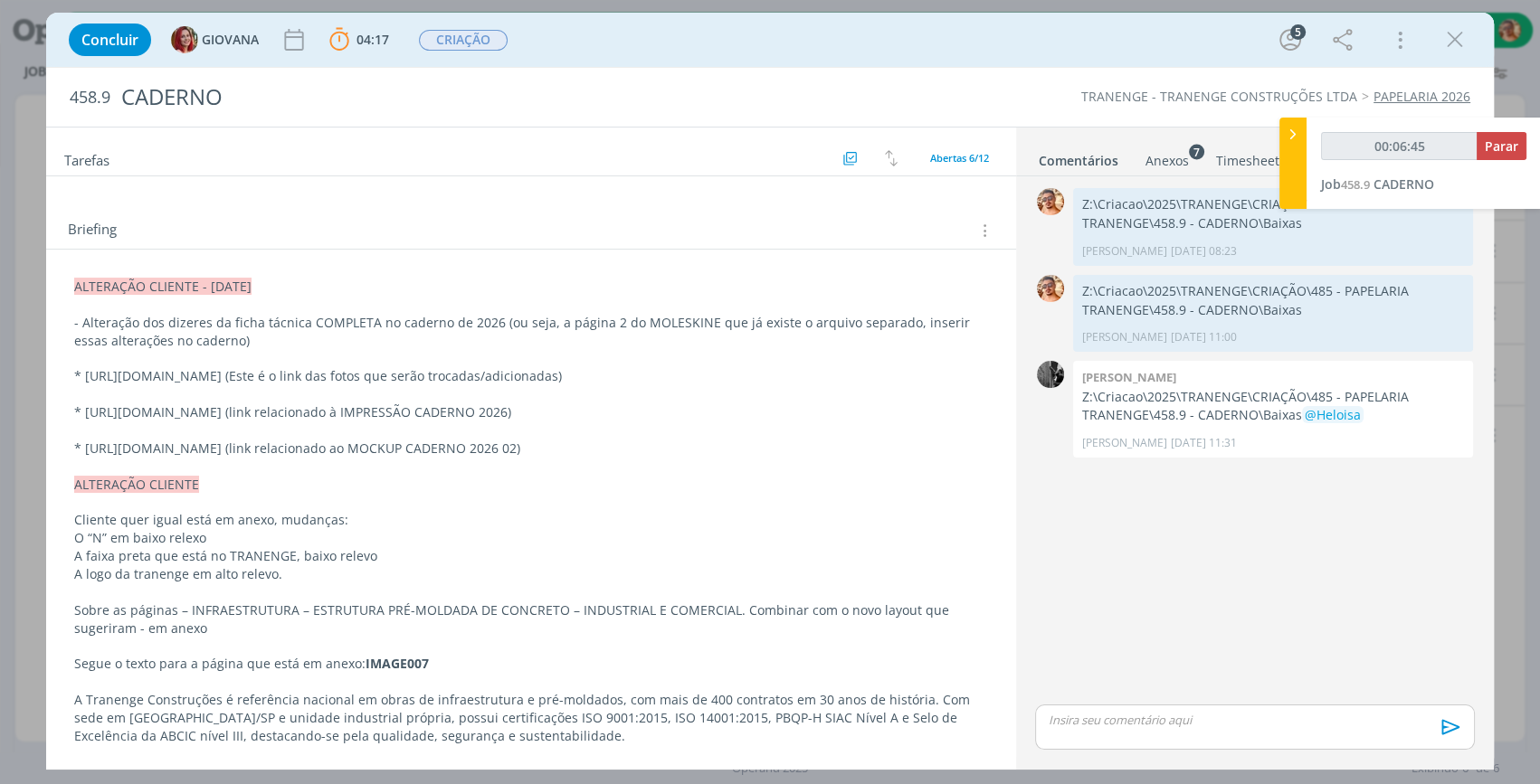
click at [1147, 158] on div "Anexos 7" at bounding box center [1167, 161] width 43 height 18
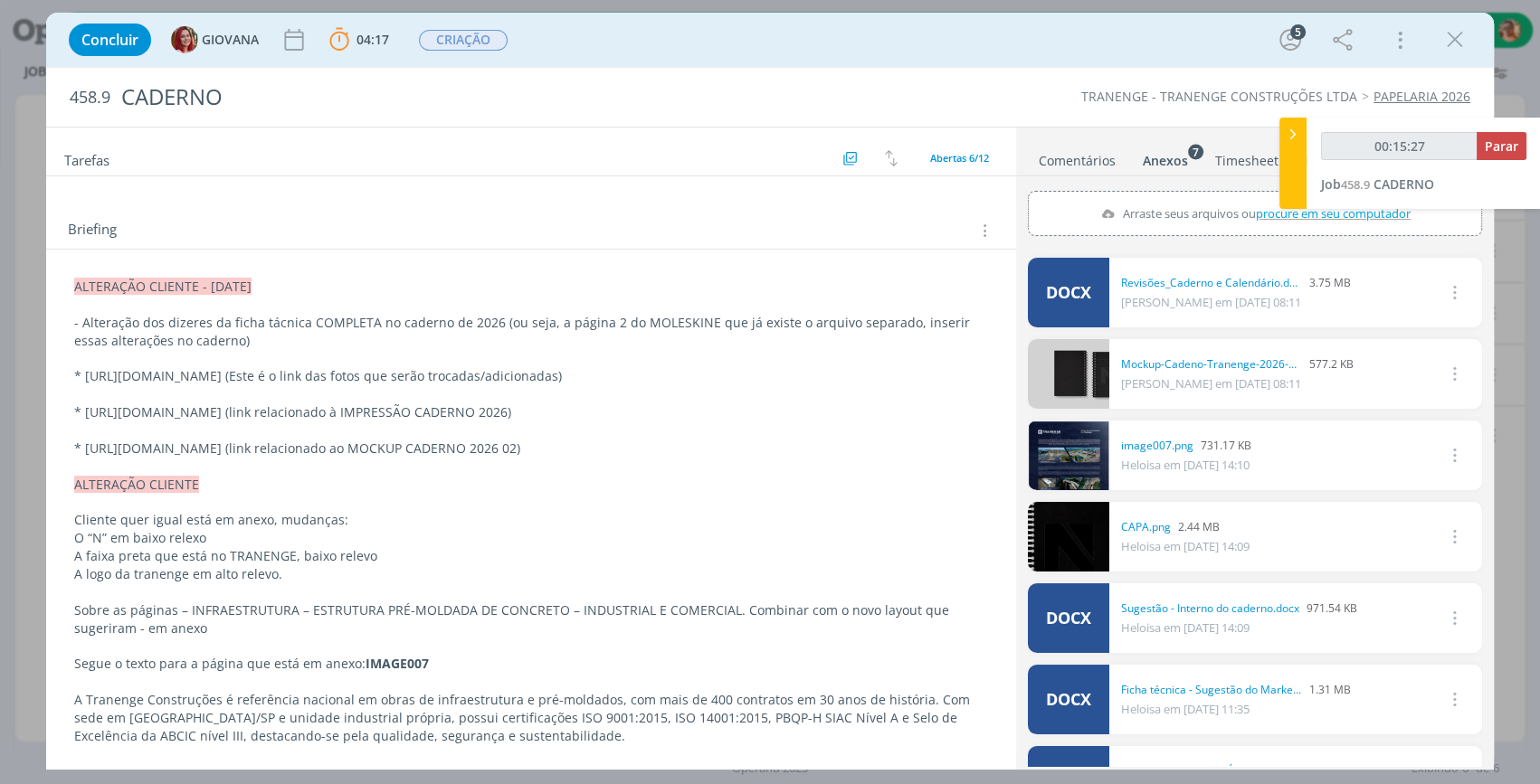
copy p "https://tranenge365-my.sharepoint.com/personal/gabrielazago_tranenge_com_br/_la…"
drag, startPoint x: 544, startPoint y: 483, endPoint x: 86, endPoint y: 484, distance: 458.0
click at [86, 458] on p "* [URL][DOMAIN_NAME] (link relacionado ao MOCKUP CADERNO 2026 02)" at bounding box center [530, 448] width 913 height 18
copy p "https://drive.google.com/file/d/1G20TEW8NjQSrn7h2HG-LPTz7hm1U9t0Y/view"
drag, startPoint x: 86, startPoint y: 447, endPoint x: 642, endPoint y: 442, distance: 556.0
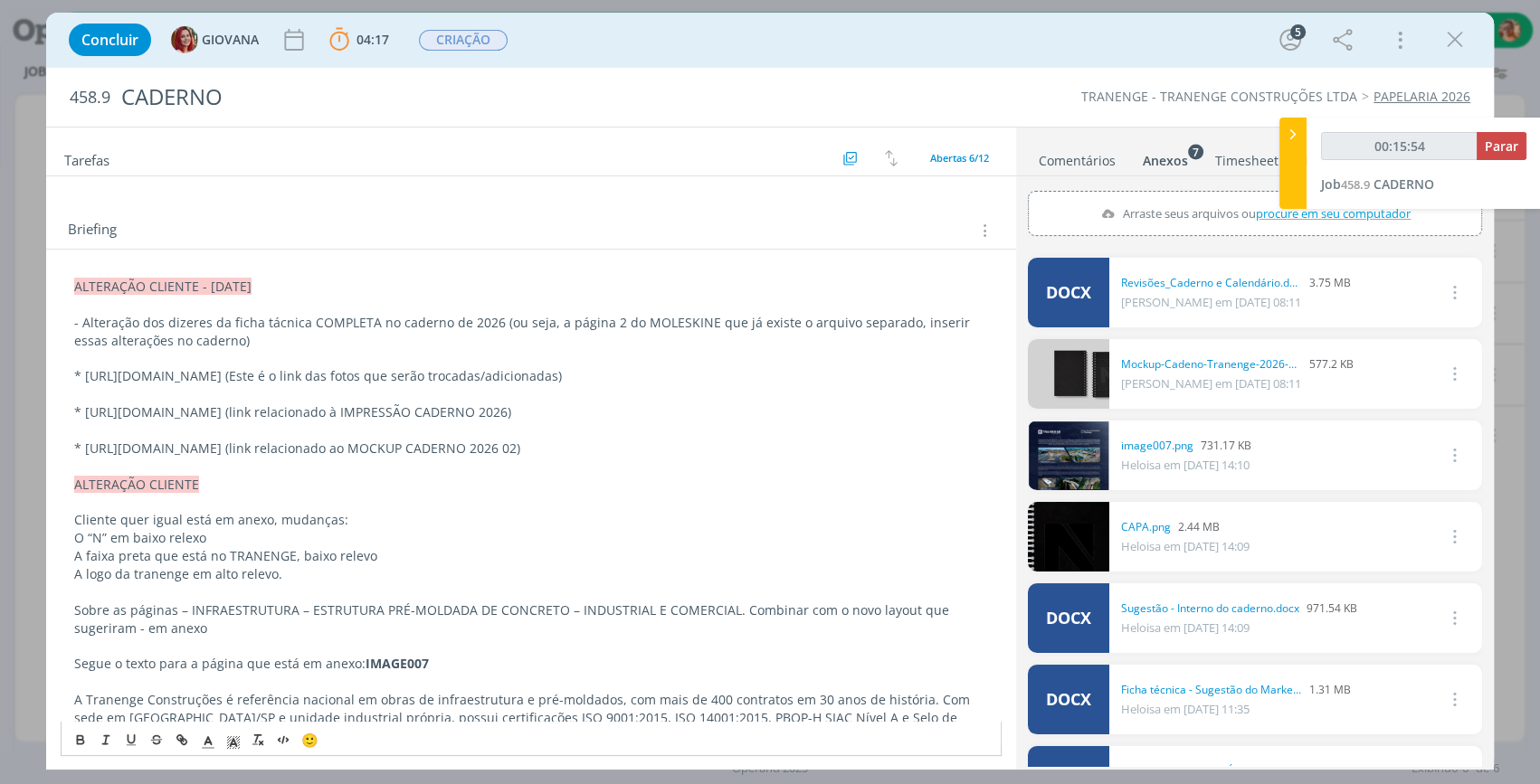
click at [642, 421] on p "* [URL][DOMAIN_NAME] (link relacionado à IMPRESSÃO CADERNO 2026)" at bounding box center [530, 412] width 913 height 18
copy p "https://drive.google.com/file/d/1ys-o3s9ZoOUNjFSYWMuhMOyBx7uOTZL8/view?usp=driv…"
drag, startPoint x: 86, startPoint y: 380, endPoint x: 716, endPoint y: 392, distance: 630.1
click at [716, 385] on p "* [URL][DOMAIN_NAME] (Este é o link das fotos que serão trocadas/adicionadas)" at bounding box center [530, 376] width 913 height 18
click at [1450, 40] on icon "dialog" at bounding box center [1454, 39] width 27 height 27
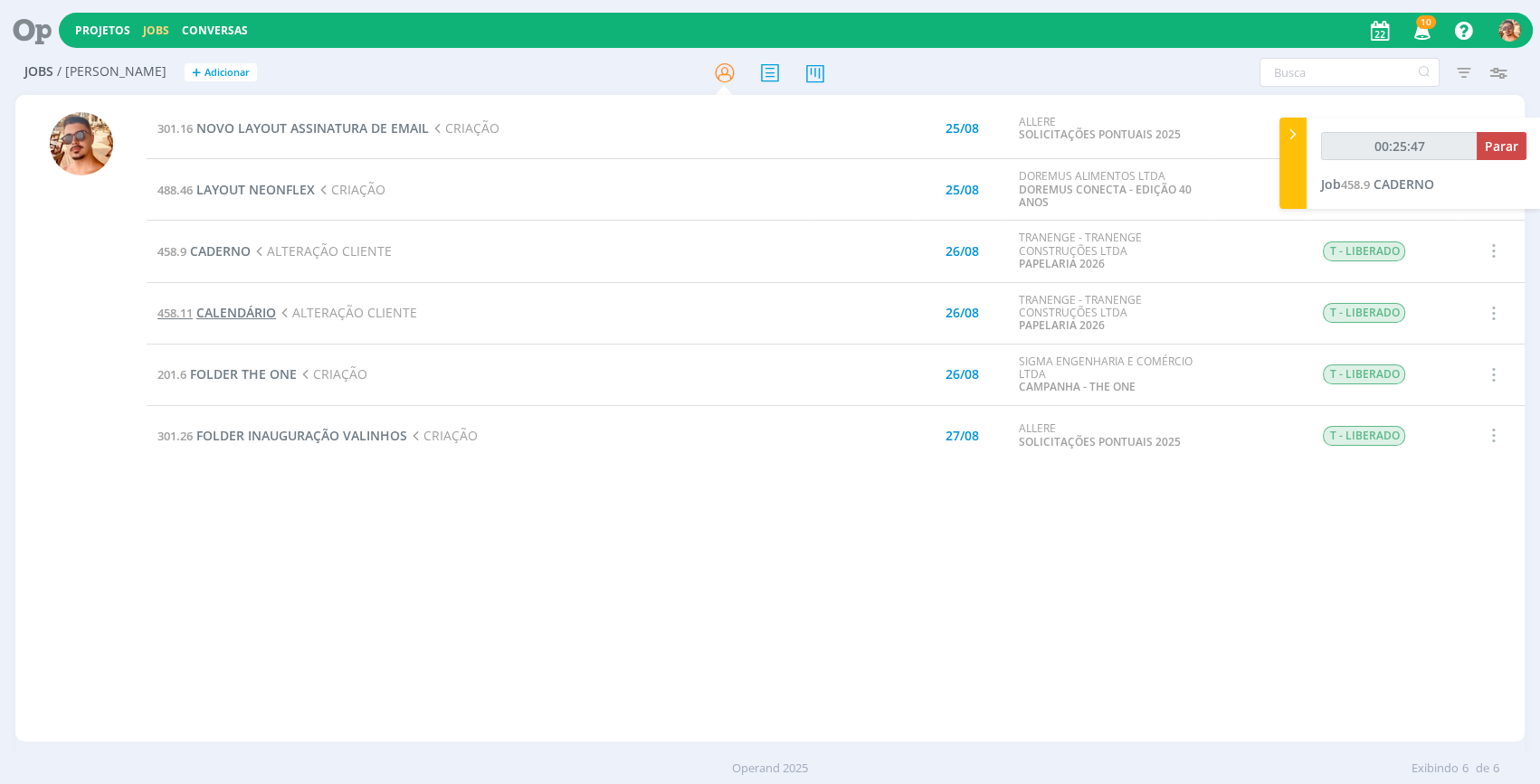
click at [234, 312] on span "CALENDÁRIO" at bounding box center [236, 313] width 80 height 17
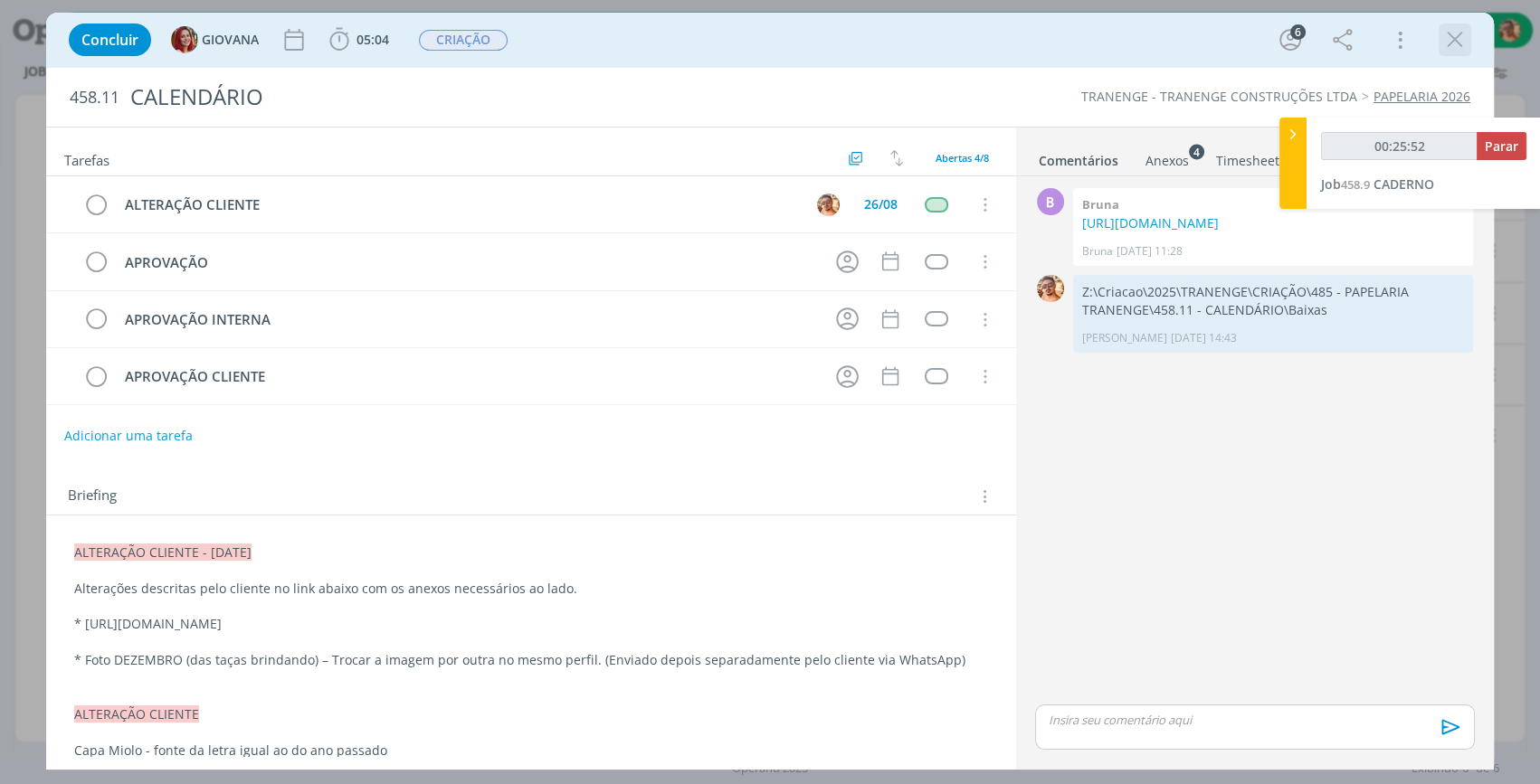
click at [1459, 40] on icon "dialog" at bounding box center [1454, 39] width 27 height 27
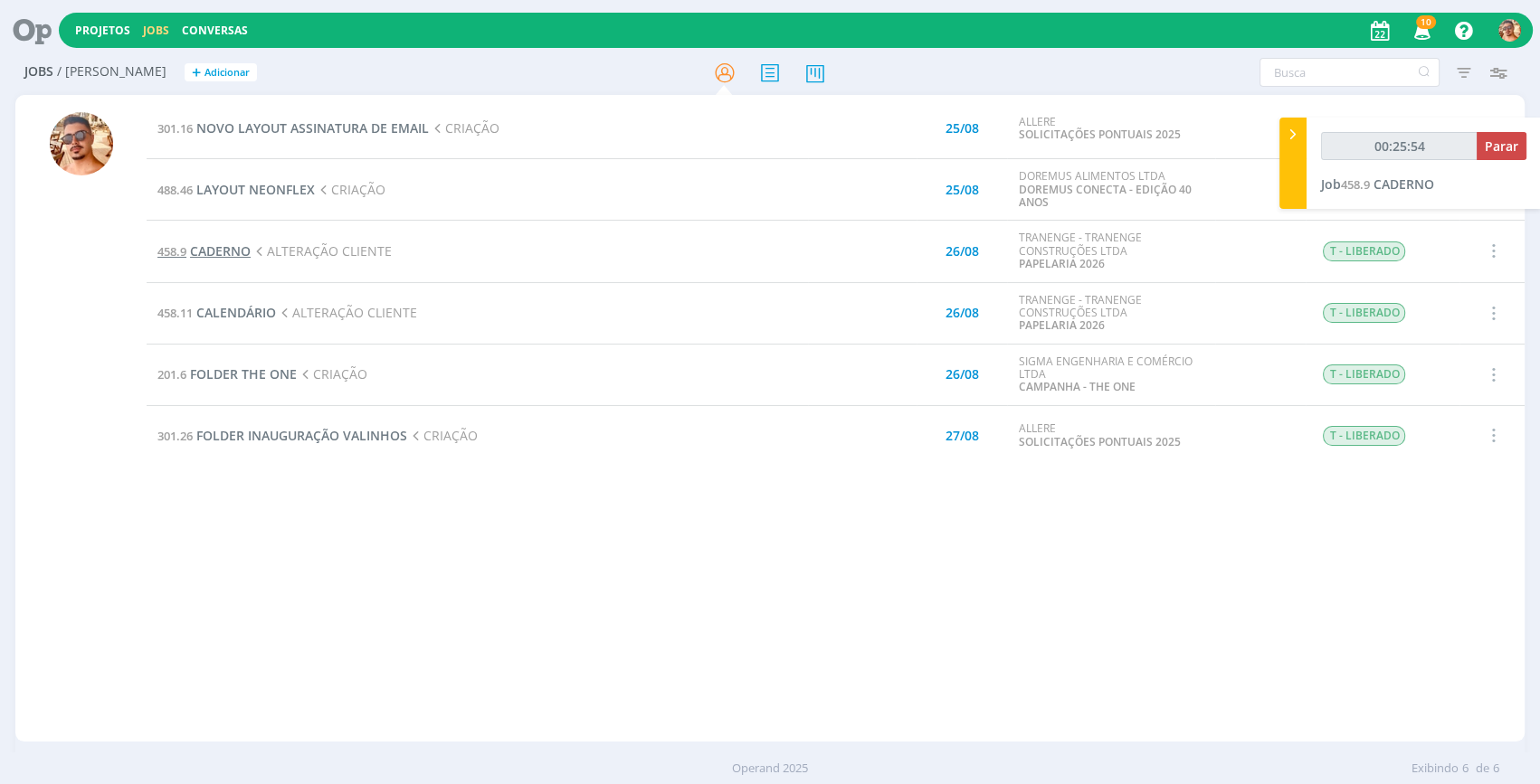
click at [229, 248] on span "CADERNO" at bounding box center [219, 251] width 61 height 17
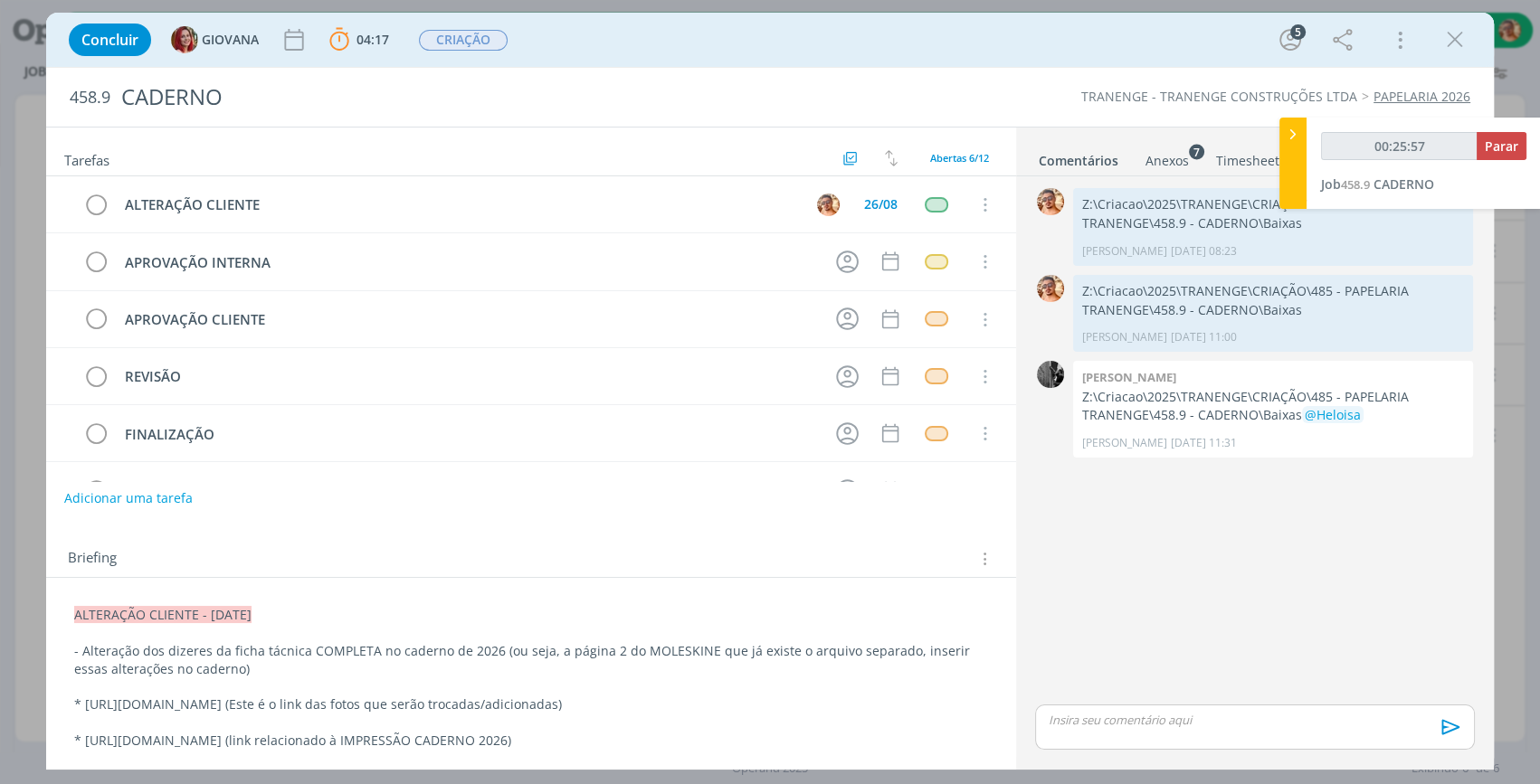
scroll to position [328, 0]
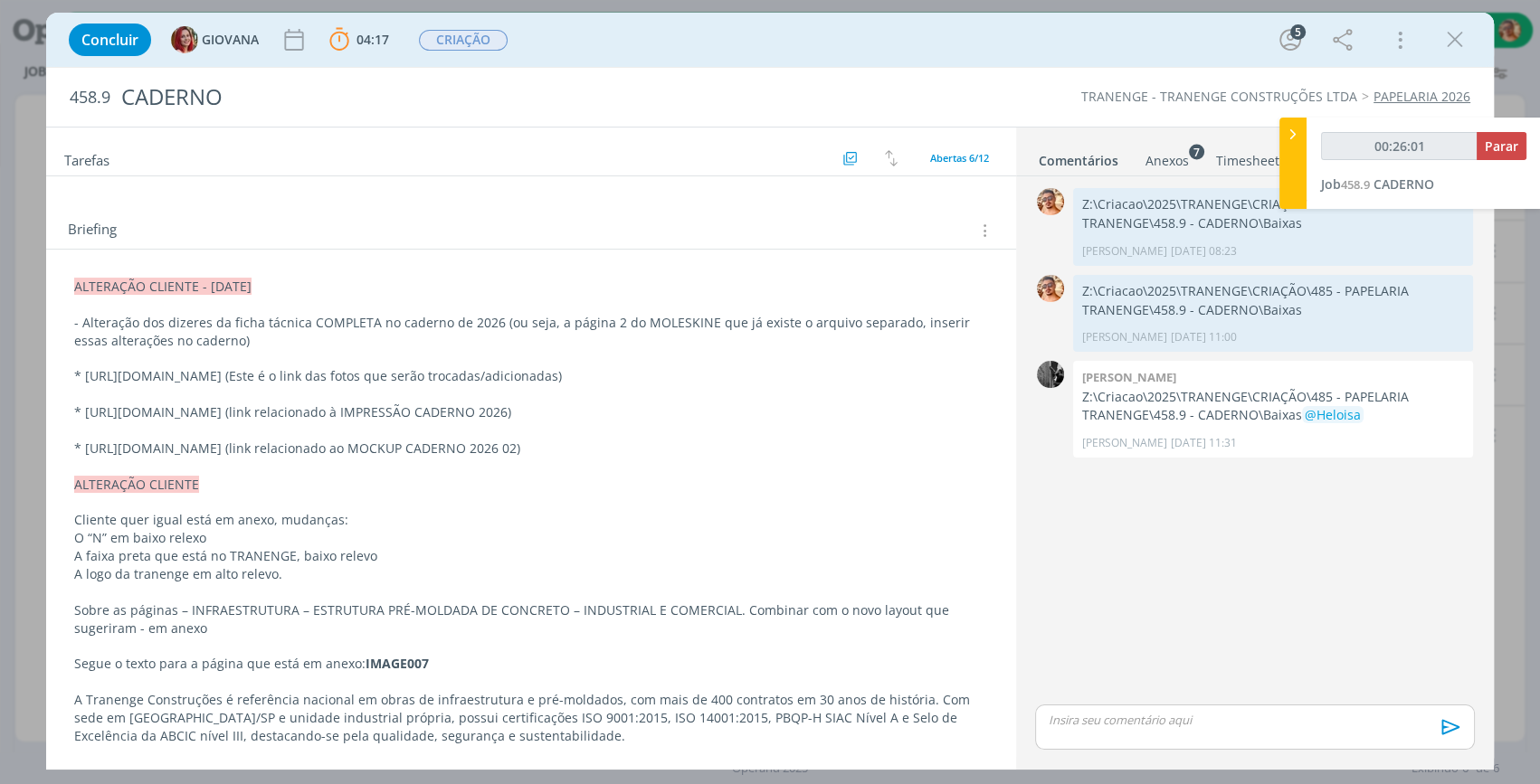
click at [1159, 145] on link "Anexos 7" at bounding box center [1167, 156] width 45 height 26
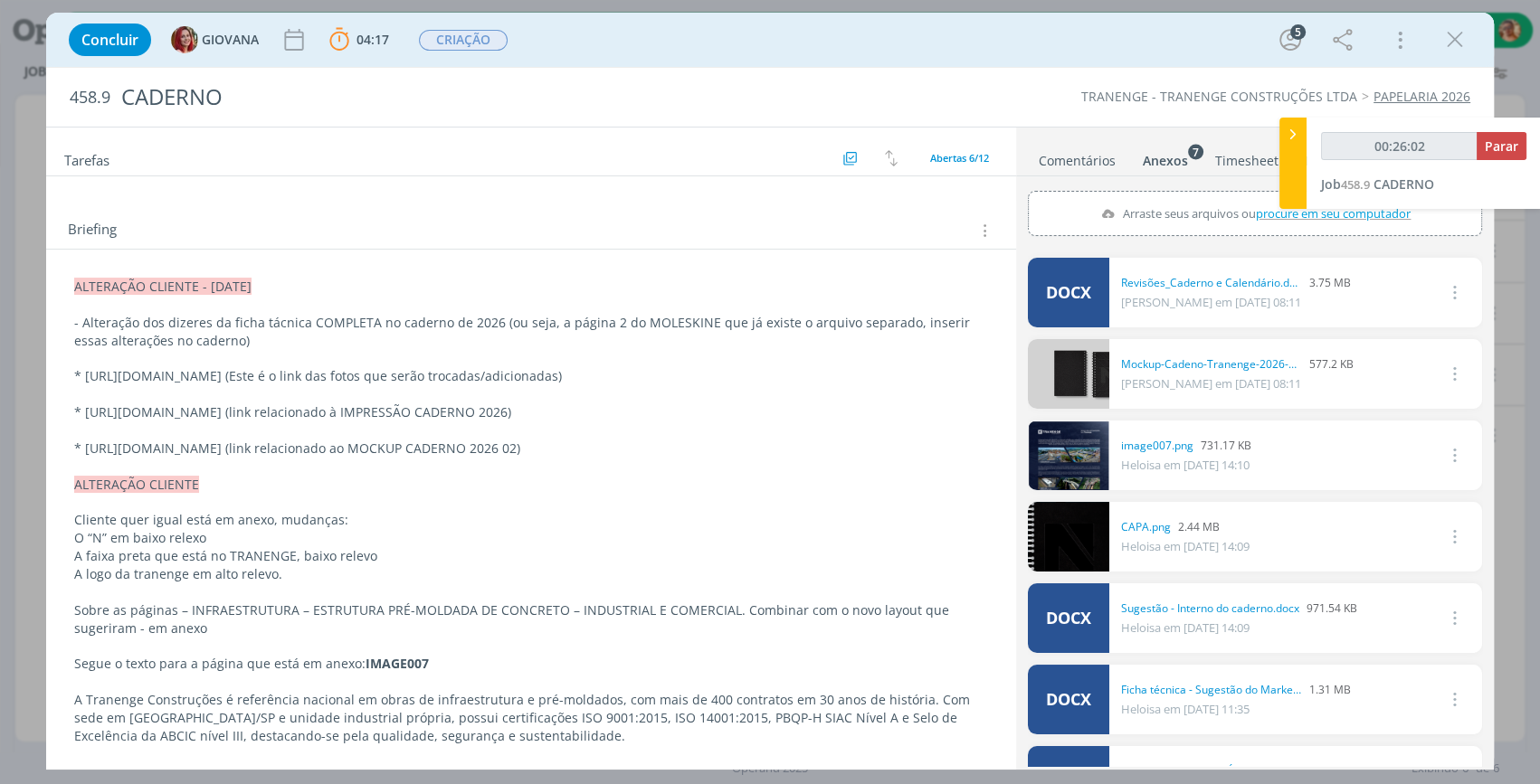
click at [1103, 162] on link "Comentários" at bounding box center [1077, 156] width 79 height 26
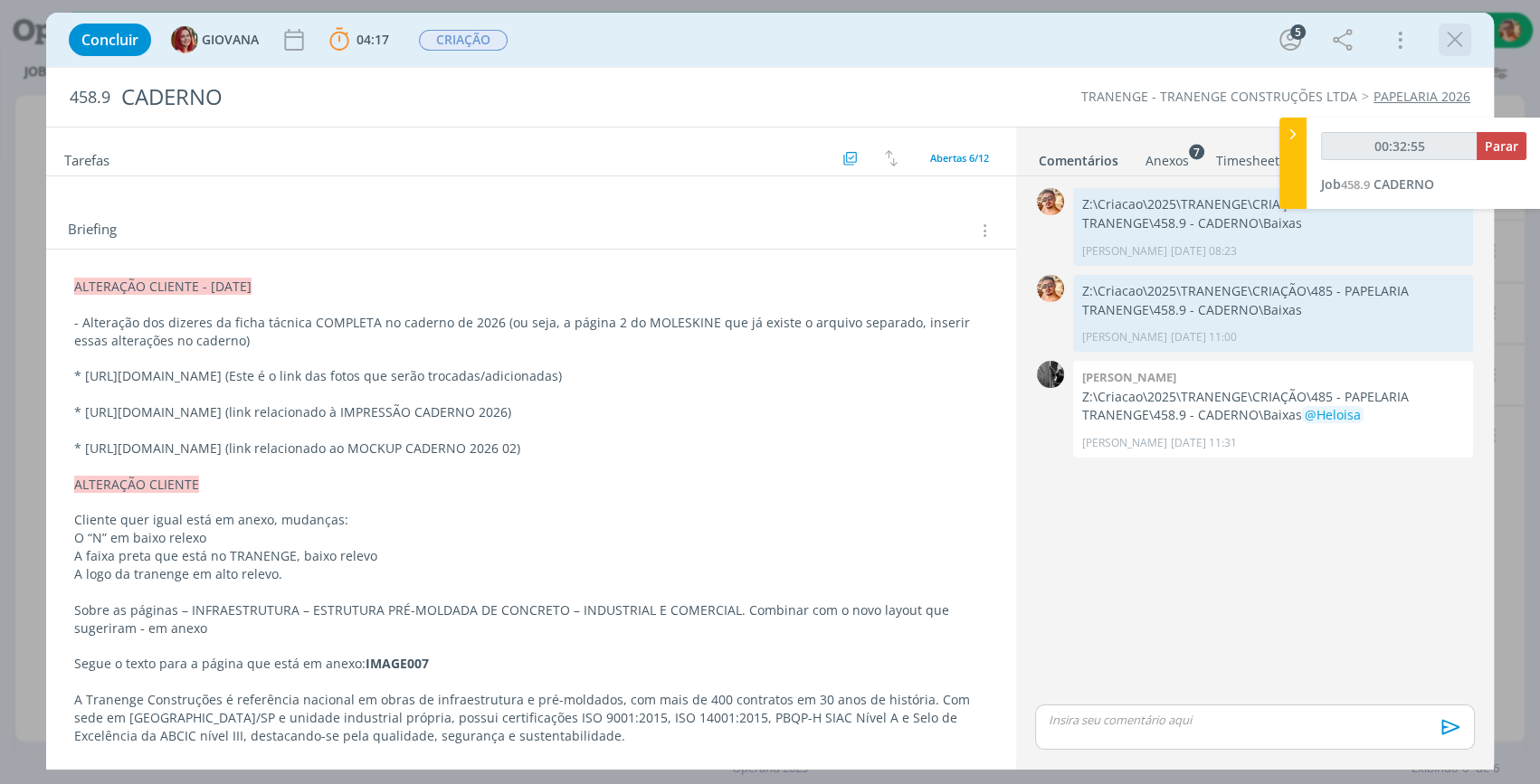
click at [1453, 42] on icon "dialog" at bounding box center [1454, 39] width 27 height 27
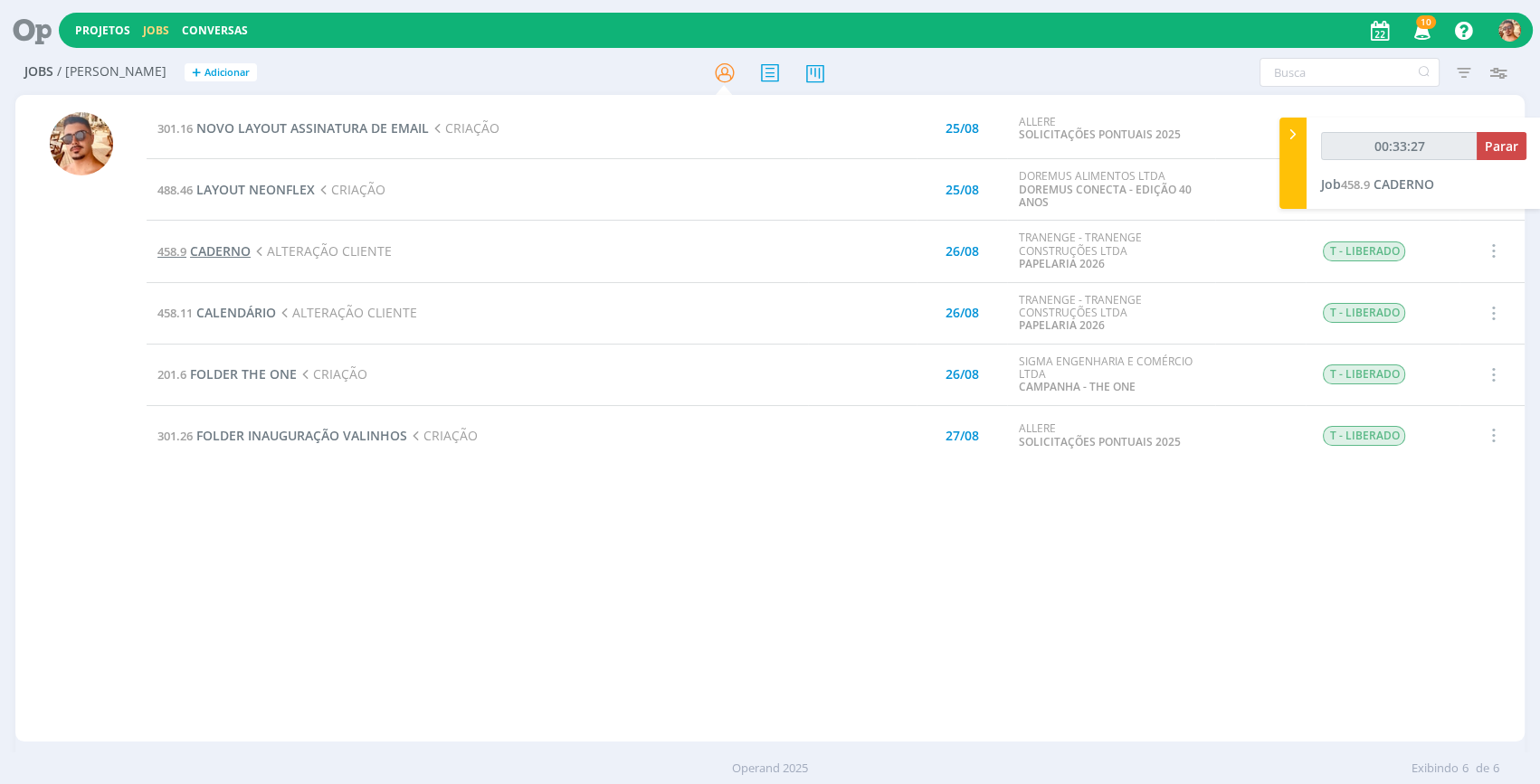
click at [235, 250] on span "CADERNO" at bounding box center [219, 251] width 61 height 17
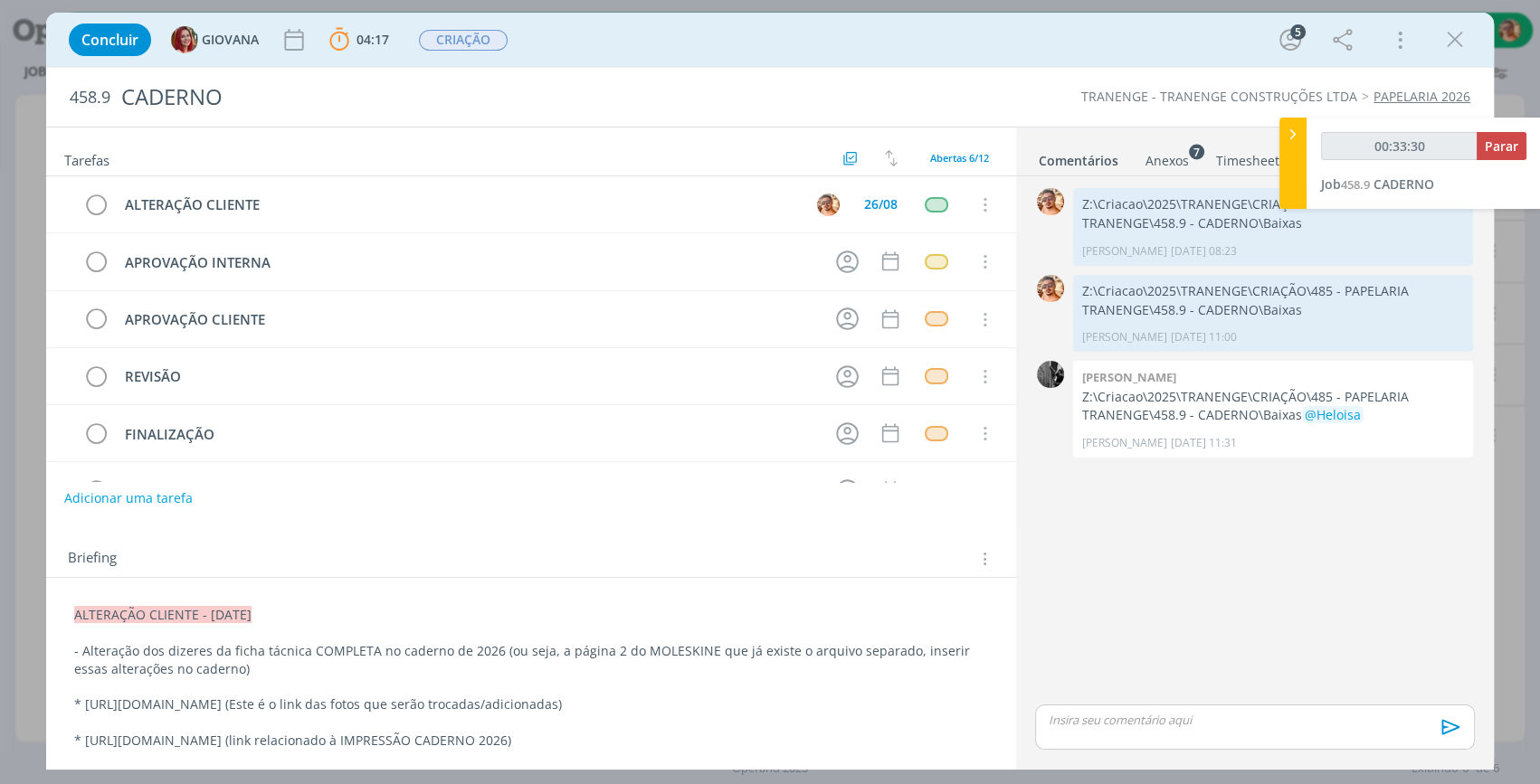
scroll to position [164, 0]
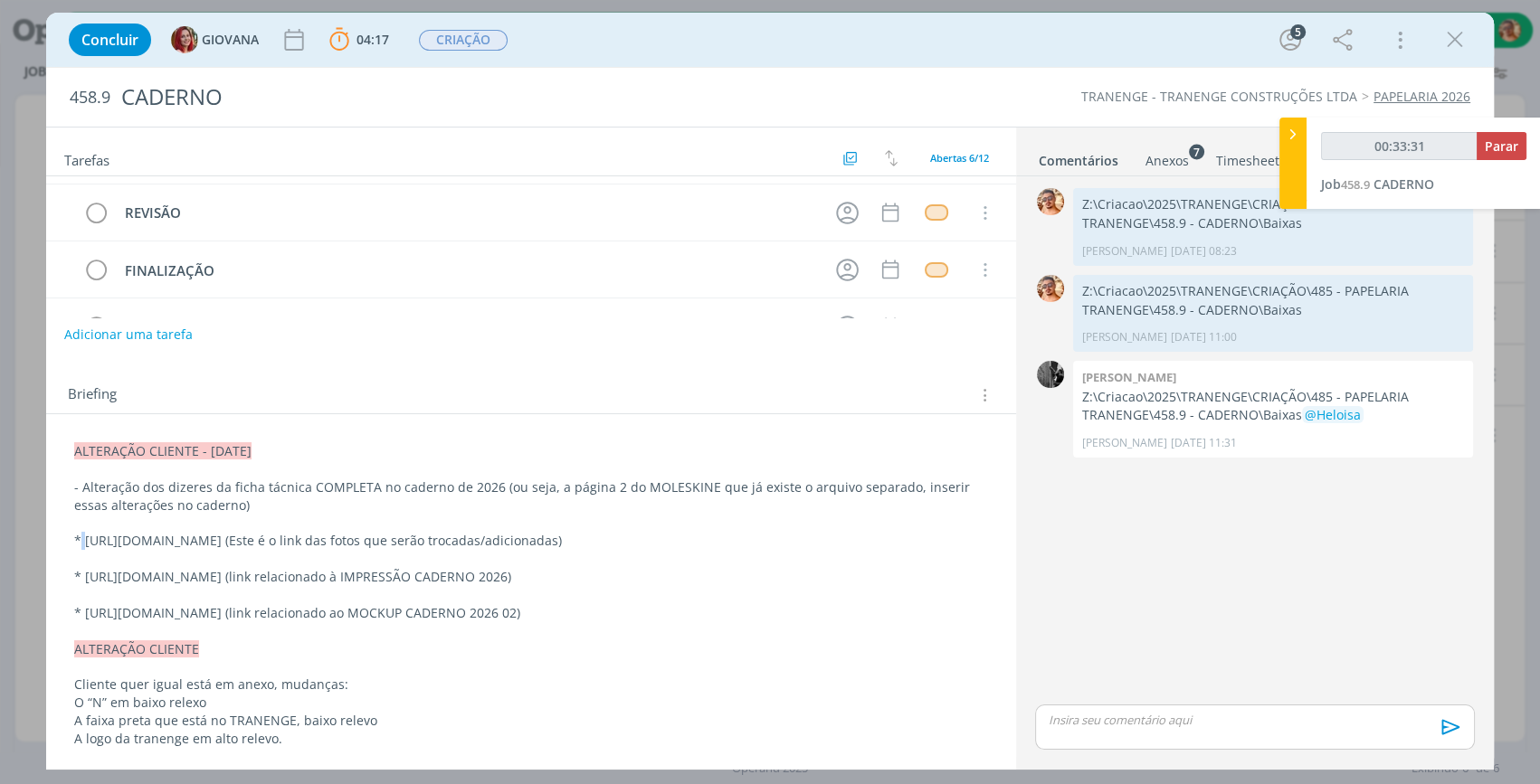
click at [86, 539] on p "* [URL][DOMAIN_NAME] (Este é o link das fotos que serão trocadas/adicionadas)" at bounding box center [530, 541] width 913 height 18
click at [87, 536] on p "* [URL][DOMAIN_NAME] (Este é o link das fotos que serão trocadas/adicionadas)" at bounding box center [530, 542] width 911 height 18
drag, startPoint x: 85, startPoint y: 534, endPoint x: 722, endPoint y: 557, distance: 637.4
click at [722, 550] on p "* [URL][DOMAIN_NAME] (Este é o link das fotos que serão trocadas/adicionadas)" at bounding box center [530, 542] width 911 height 18
copy p "https://tranenge365-my.sharepoint.com/personal/gabrielazago_tranenge_com_br/_la…"
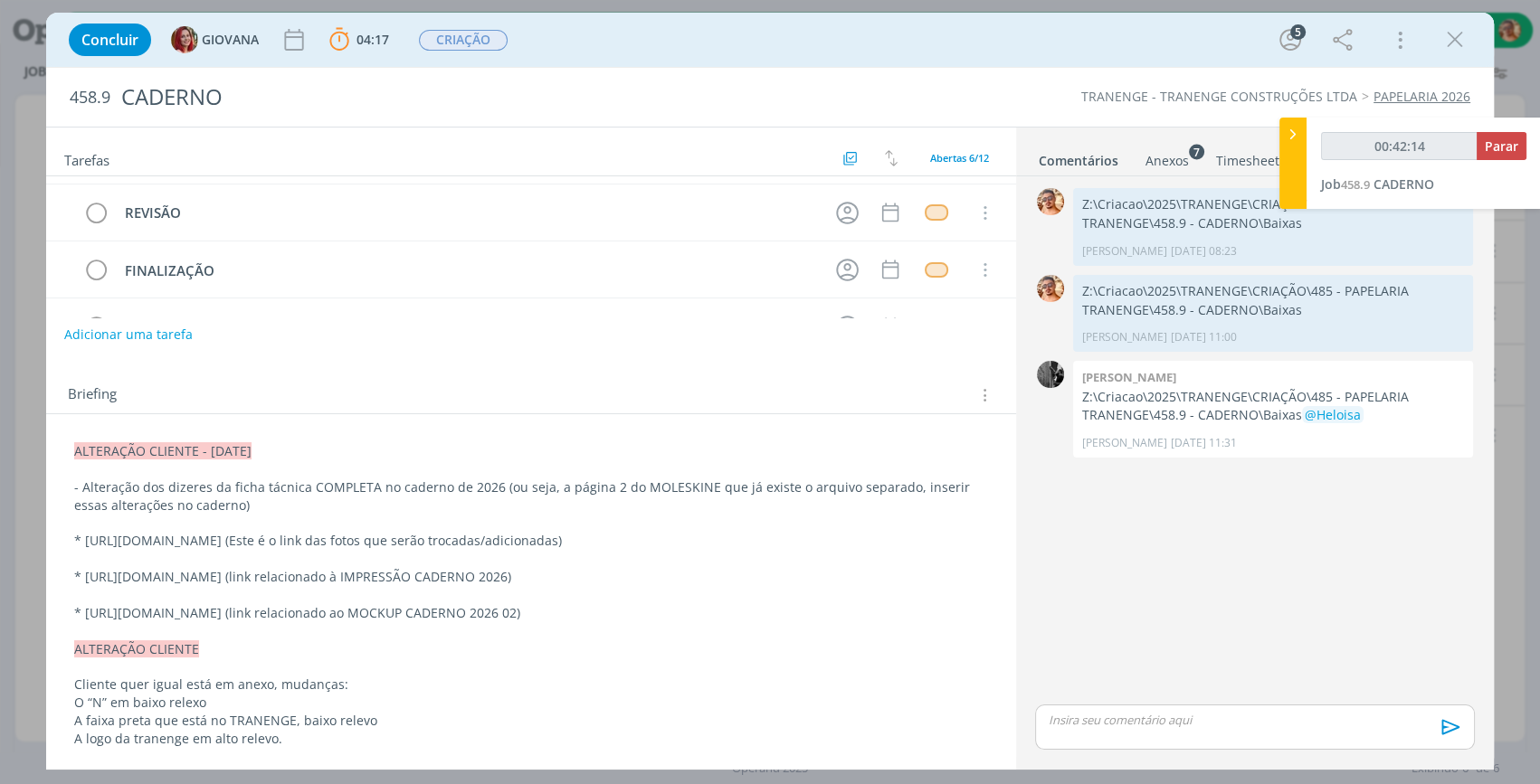
type input "00:42:15"
drag, startPoint x: 1496, startPoint y: 139, endPoint x: 1442, endPoint y: 48, distance: 105.8
click at [1493, 139] on span "Parar" at bounding box center [1501, 146] width 34 height 17
click at [1448, 37] on icon "dialog" at bounding box center [1454, 39] width 27 height 27
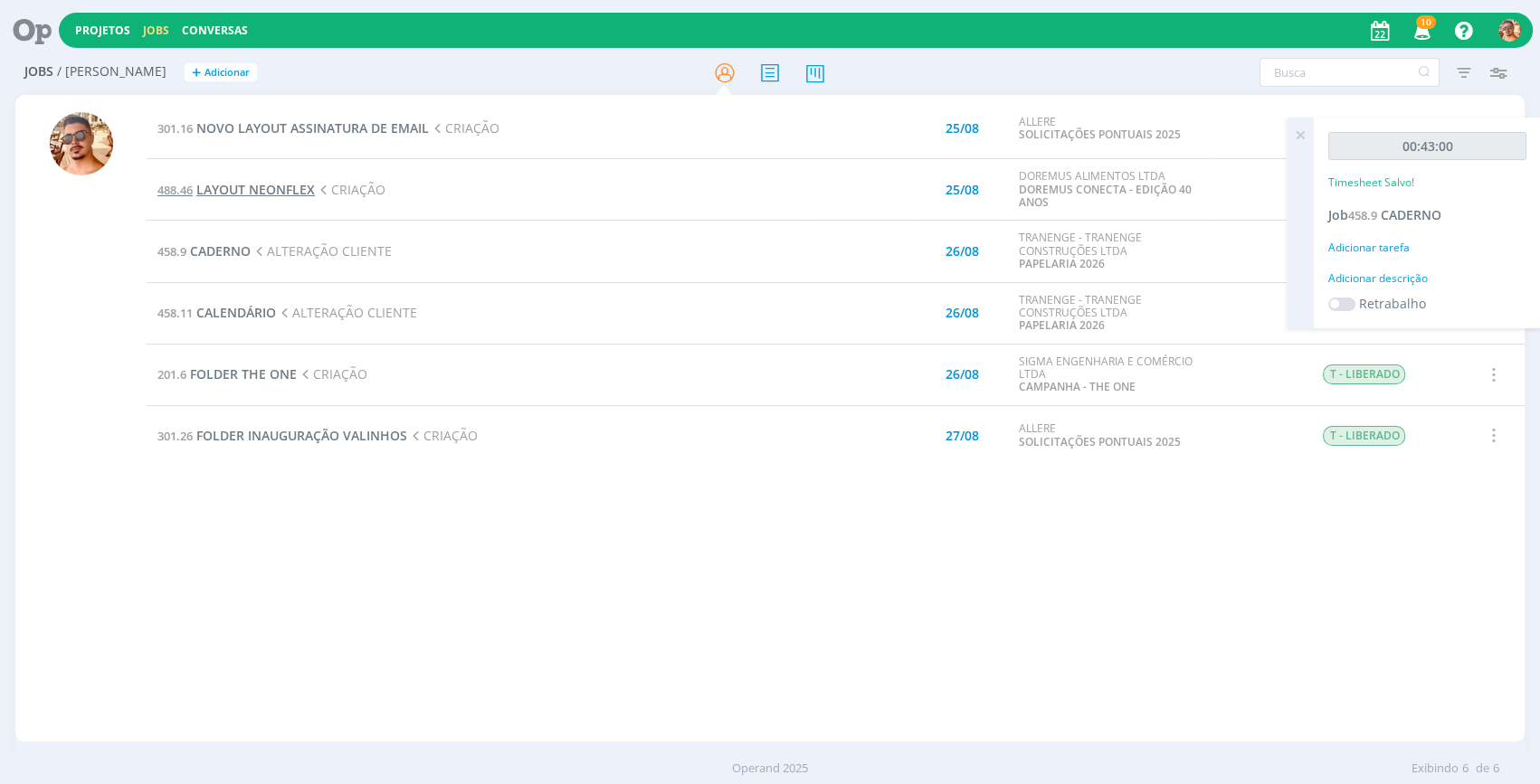
click at [253, 196] on span "LAYOUT NEONFLEX" at bounding box center [255, 190] width 118 height 17
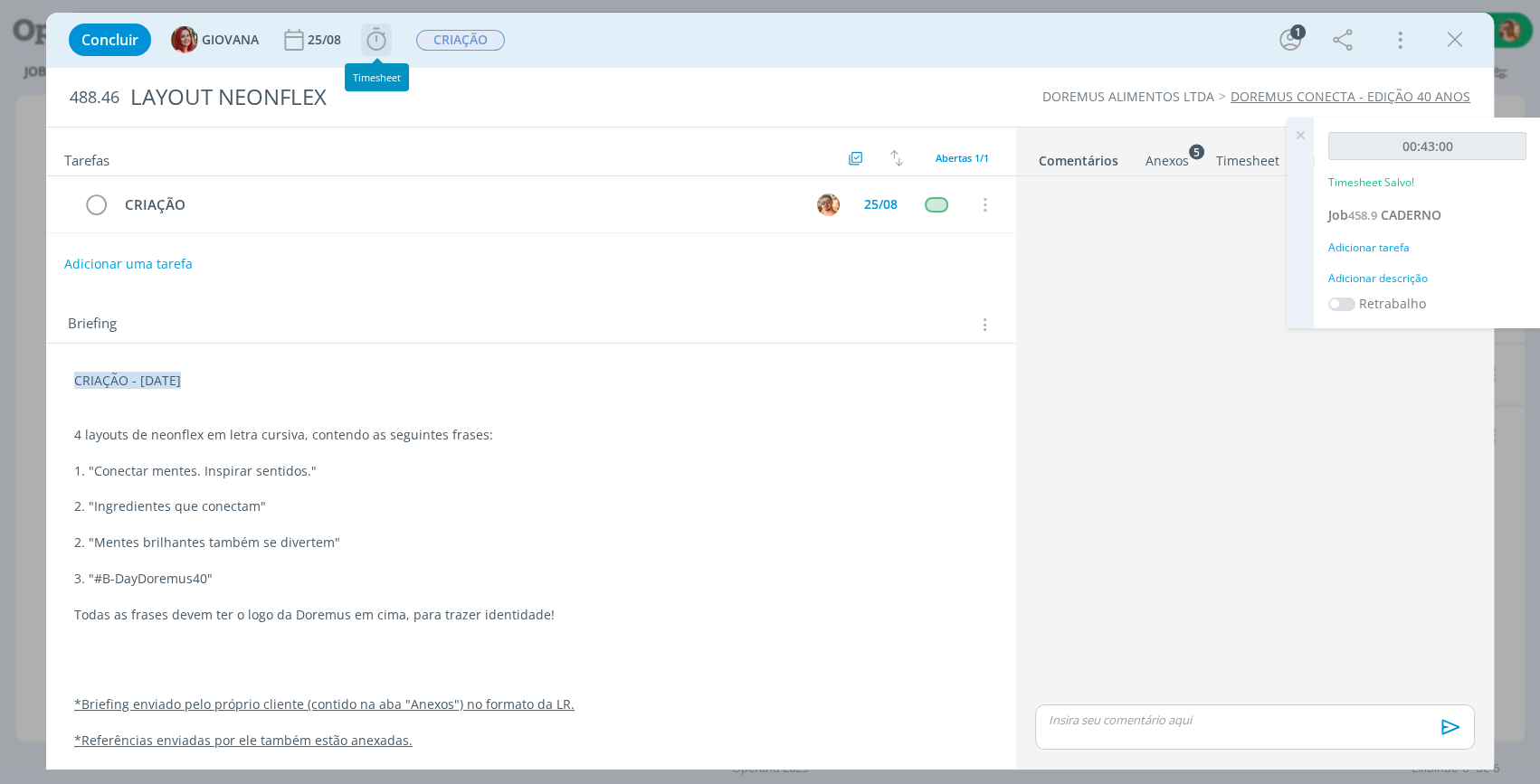
click at [388, 38] on icon "dialog" at bounding box center [376, 39] width 27 height 27
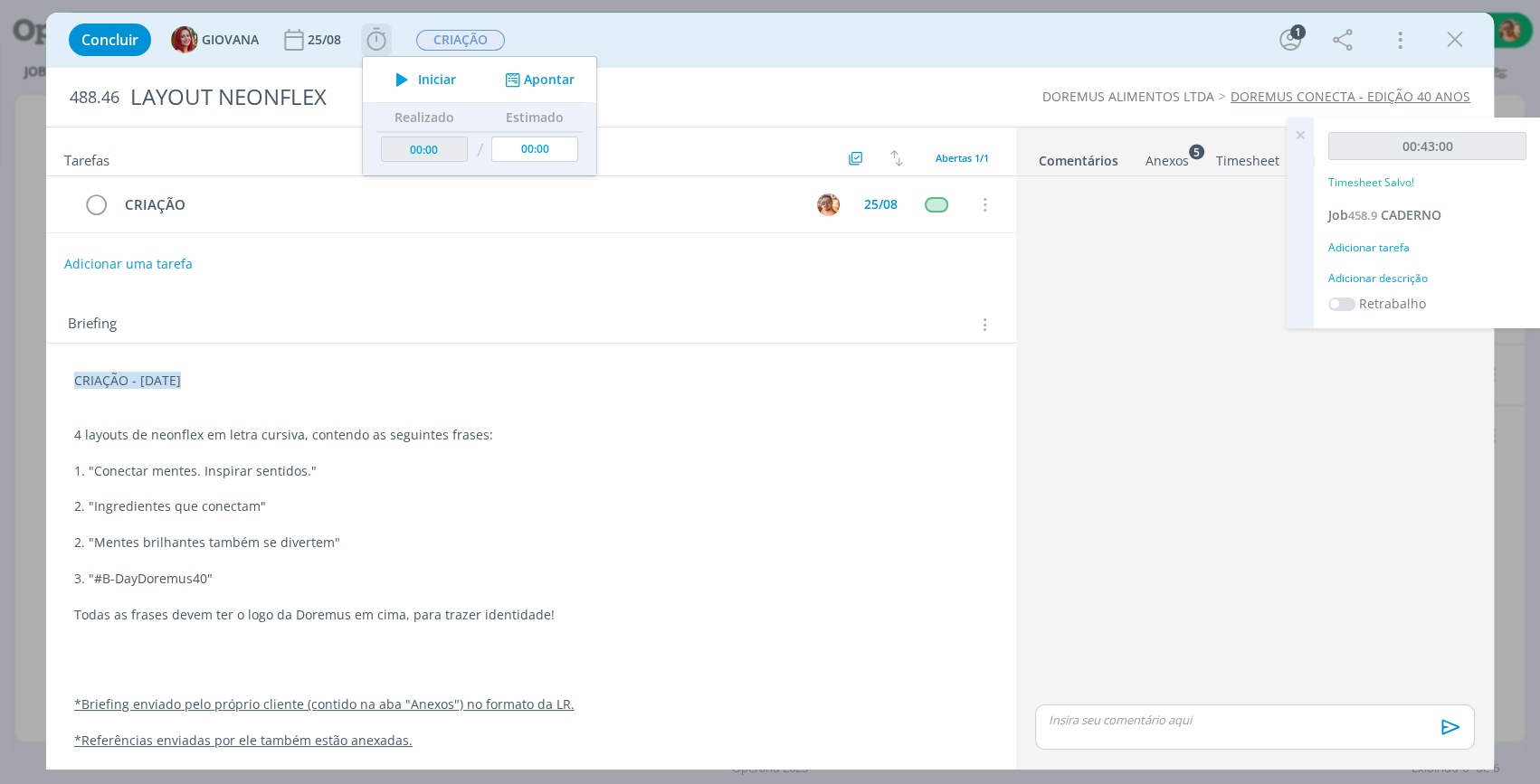
click at [448, 73] on span "Iniciar" at bounding box center [436, 79] width 38 height 13
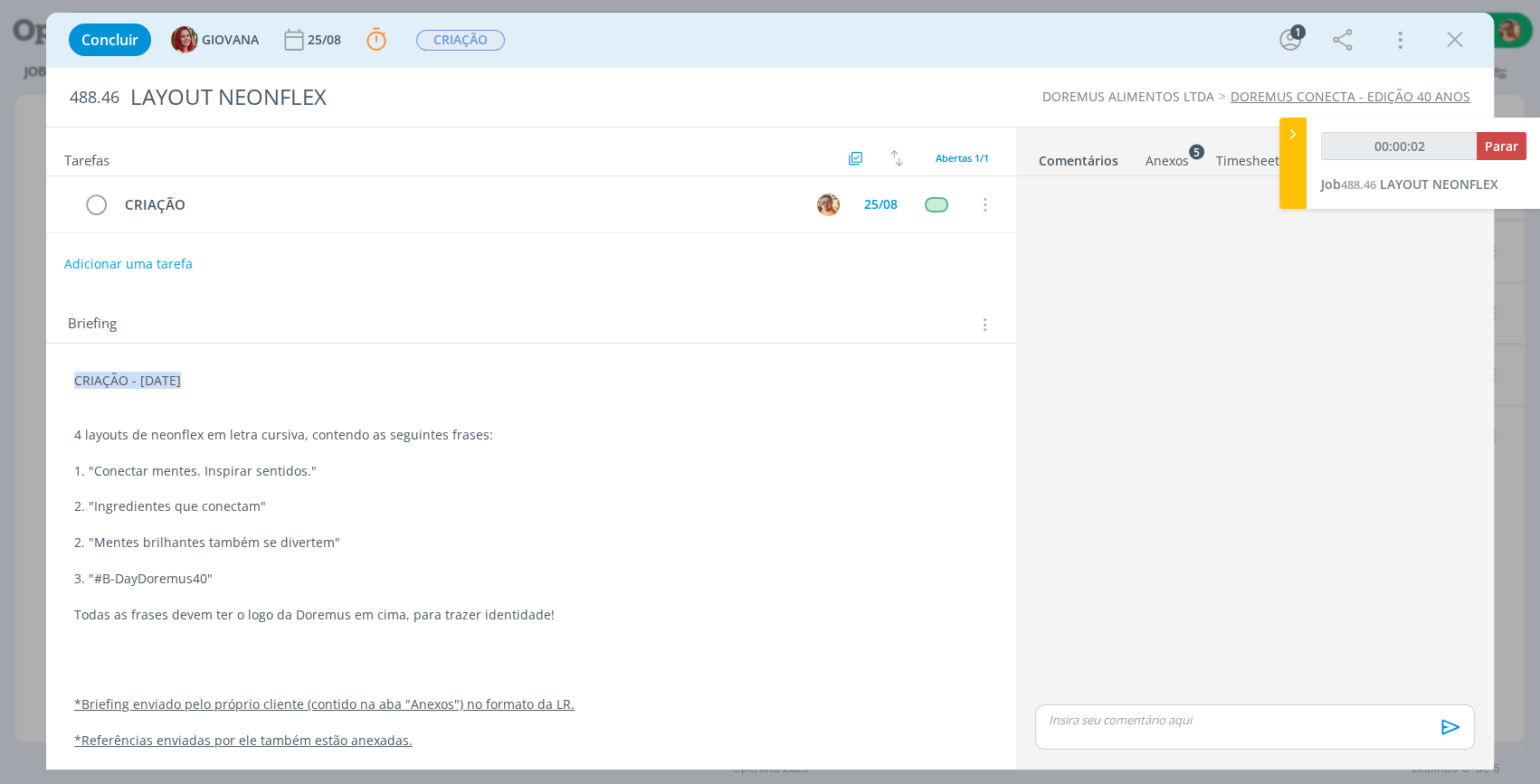
click at [283, 436] on p "4 layouts de neonflex em letra cursiva, contendo as seguintes frases:" at bounding box center [530, 435] width 913 height 18
drag, startPoint x: 196, startPoint y: 471, endPoint x: 95, endPoint y: 464, distance: 101.2
click at [95, 464] on p "1. "Conectar mentes. Inspirar sentidos."" at bounding box center [530, 470] width 913 height 18
copy p "Conectar mentes."
drag, startPoint x: 302, startPoint y: 469, endPoint x: 201, endPoint y: 465, distance: 101.1
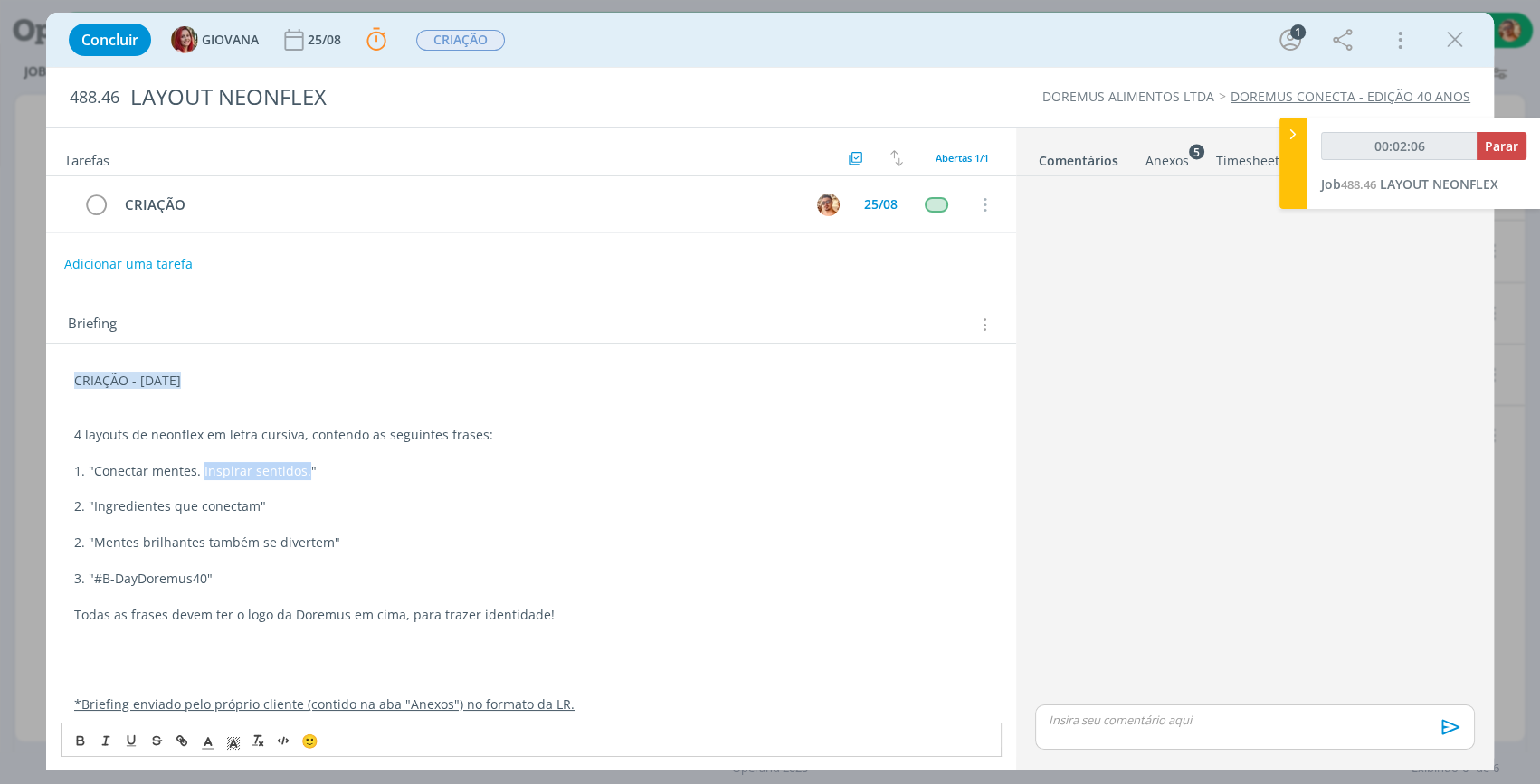
click at [201, 465] on p "1. "Conectar mentes. Inspirar sentidos."" at bounding box center [530, 470] width 913 height 18
copy p "Inspirar sentidos."
drag, startPoint x: 189, startPoint y: 506, endPoint x: 72, endPoint y: 504, distance: 117.0
click at [72, 504] on div "CRIAÇÃO - 21/08/25 4 layouts de neonflex em letra cursiva, contendo as seguinte…" at bounding box center [531, 560] width 941 height 390
drag, startPoint x: 128, startPoint y: 518, endPoint x: 108, endPoint y: 507, distance: 22.8
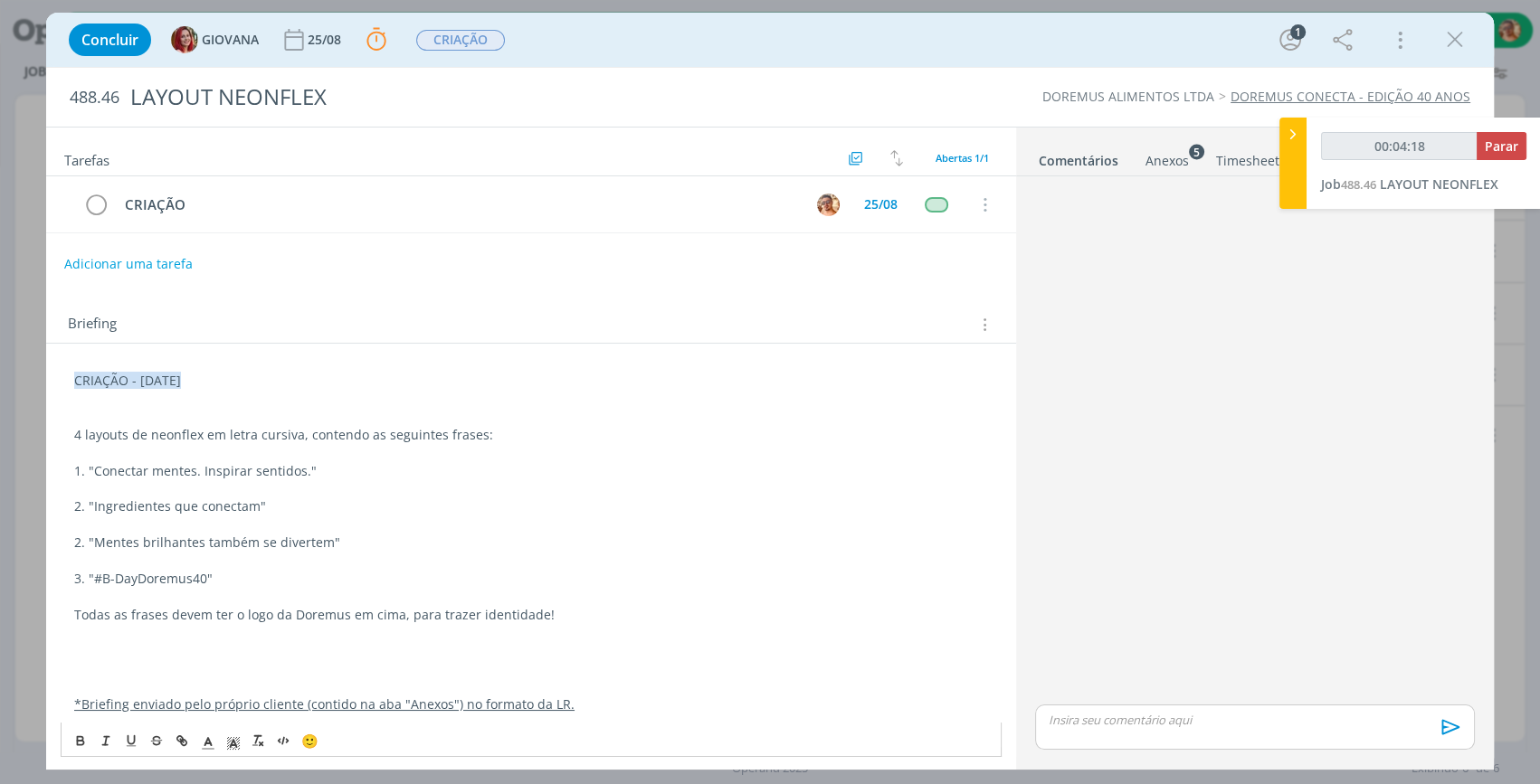
click at [124, 516] on p "dialog" at bounding box center [530, 524] width 913 height 18
drag, startPoint x: 92, startPoint y: 501, endPoint x: 190, endPoint y: 506, distance: 98.1
click at [190, 506] on p "2. "Ingredientes que conectam"" at bounding box center [530, 506] width 913 height 18
copy p "Ingredientes que"
drag, startPoint x: 252, startPoint y: 502, endPoint x: 194, endPoint y: 501, distance: 58.0
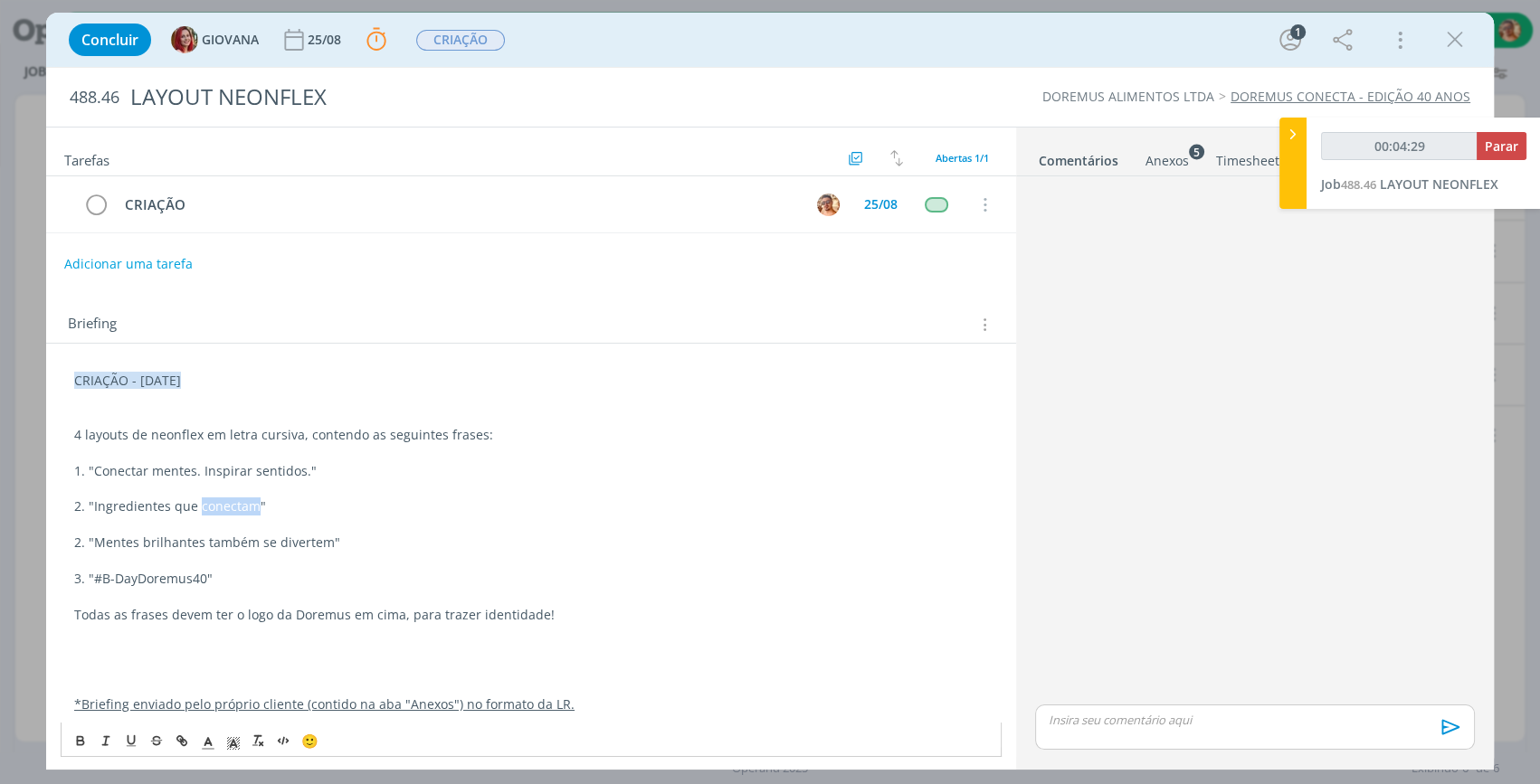
click at [194, 501] on p "2. "Ingredientes que conectam"" at bounding box center [530, 506] width 913 height 18
copy p "conectam"
drag, startPoint x: 199, startPoint y: 540, endPoint x: 95, endPoint y: 534, distance: 104.2
click at [95, 534] on p "2. "Mentes brilhantes também se divertem"" at bounding box center [530, 543] width 913 height 18
copy p "Mentes brilhantes"
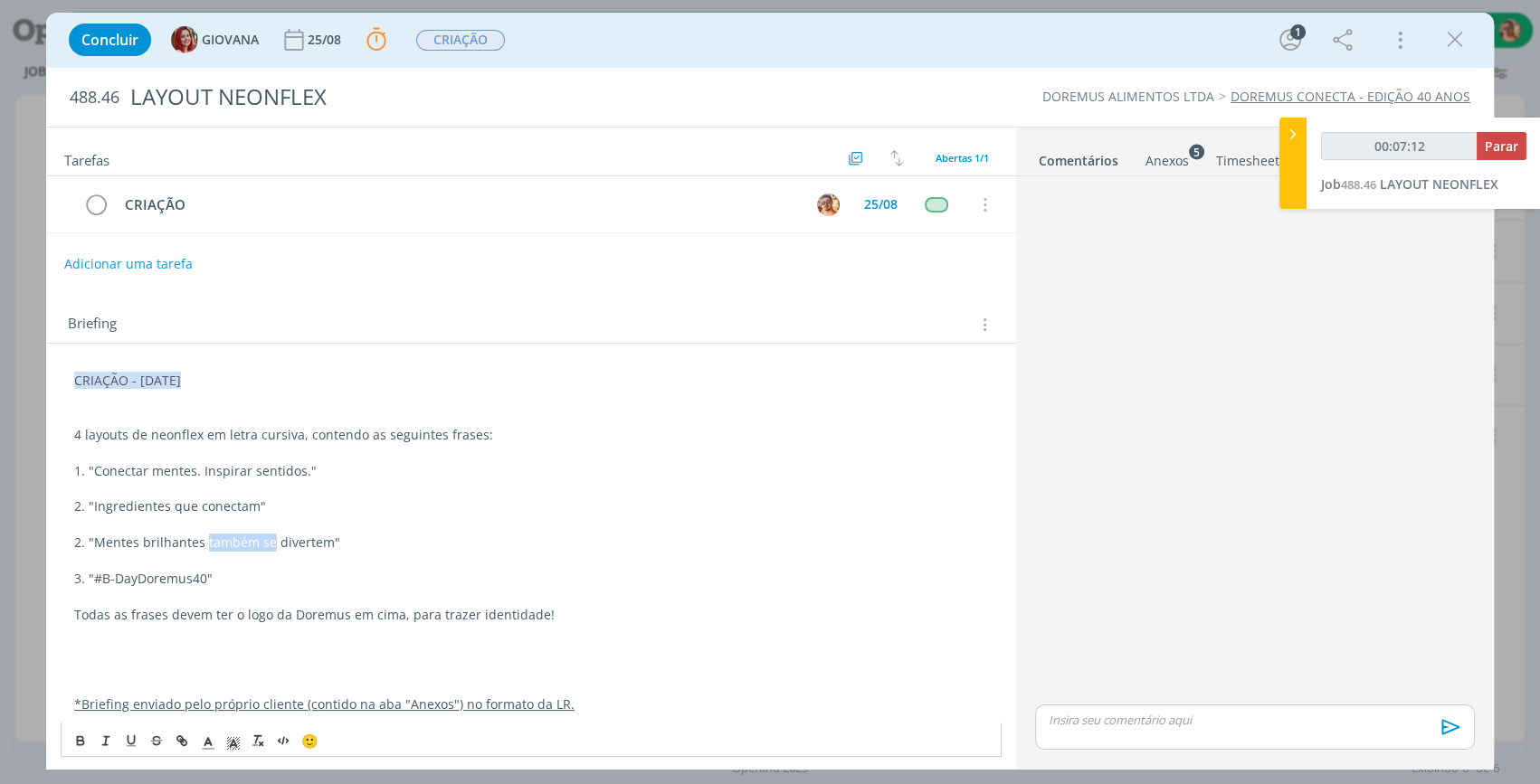
drag, startPoint x: 202, startPoint y: 541, endPoint x: 269, endPoint y: 532, distance: 67.6
click at [269, 534] on p "2. "Mentes brilhantes também se divertem"" at bounding box center [530, 543] width 913 height 18
drag, startPoint x: 271, startPoint y: 534, endPoint x: 323, endPoint y: 534, distance: 52.0
click at [323, 534] on p "2. "Mentes brilhantes também se divertem"" at bounding box center [530, 543] width 913 height 18
drag, startPoint x: 202, startPoint y: 580, endPoint x: 95, endPoint y: 574, distance: 107.2
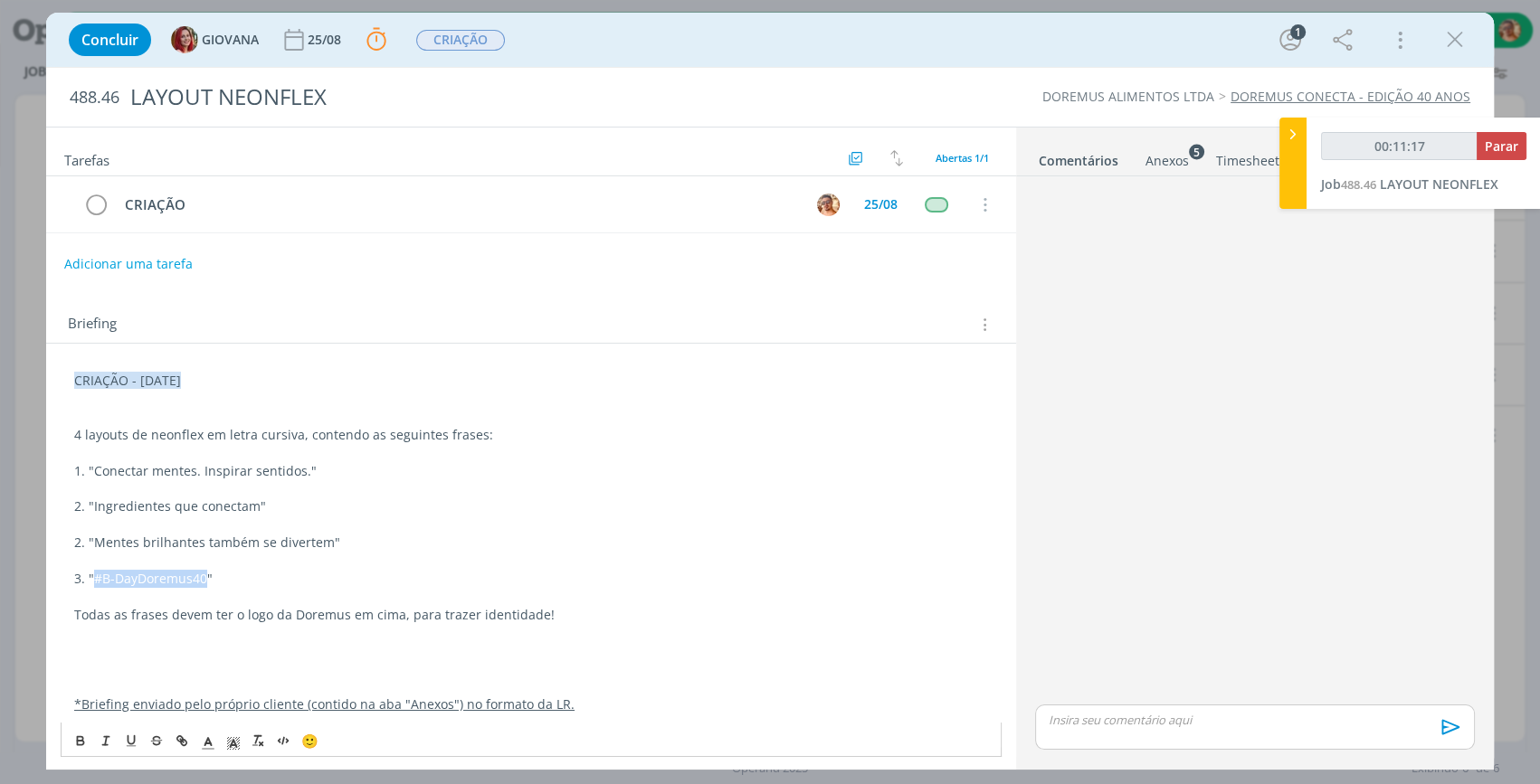
click at [95, 574] on p "3. "#B-DayDoremus40"" at bounding box center [530, 578] width 913 height 18
click at [135, 577] on p "3. "#B-DayDoremus40"" at bounding box center [530, 578] width 913 height 18
click at [135, 579] on p "3. "#B-DayDoremus40"" at bounding box center [530, 578] width 913 height 18
click at [133, 578] on p "3. "#B-DayDoremus40"" at bounding box center [530, 578] width 913 height 18
click at [133, 577] on p "3. "#B-DayDoremus40"" at bounding box center [530, 578] width 913 height 18
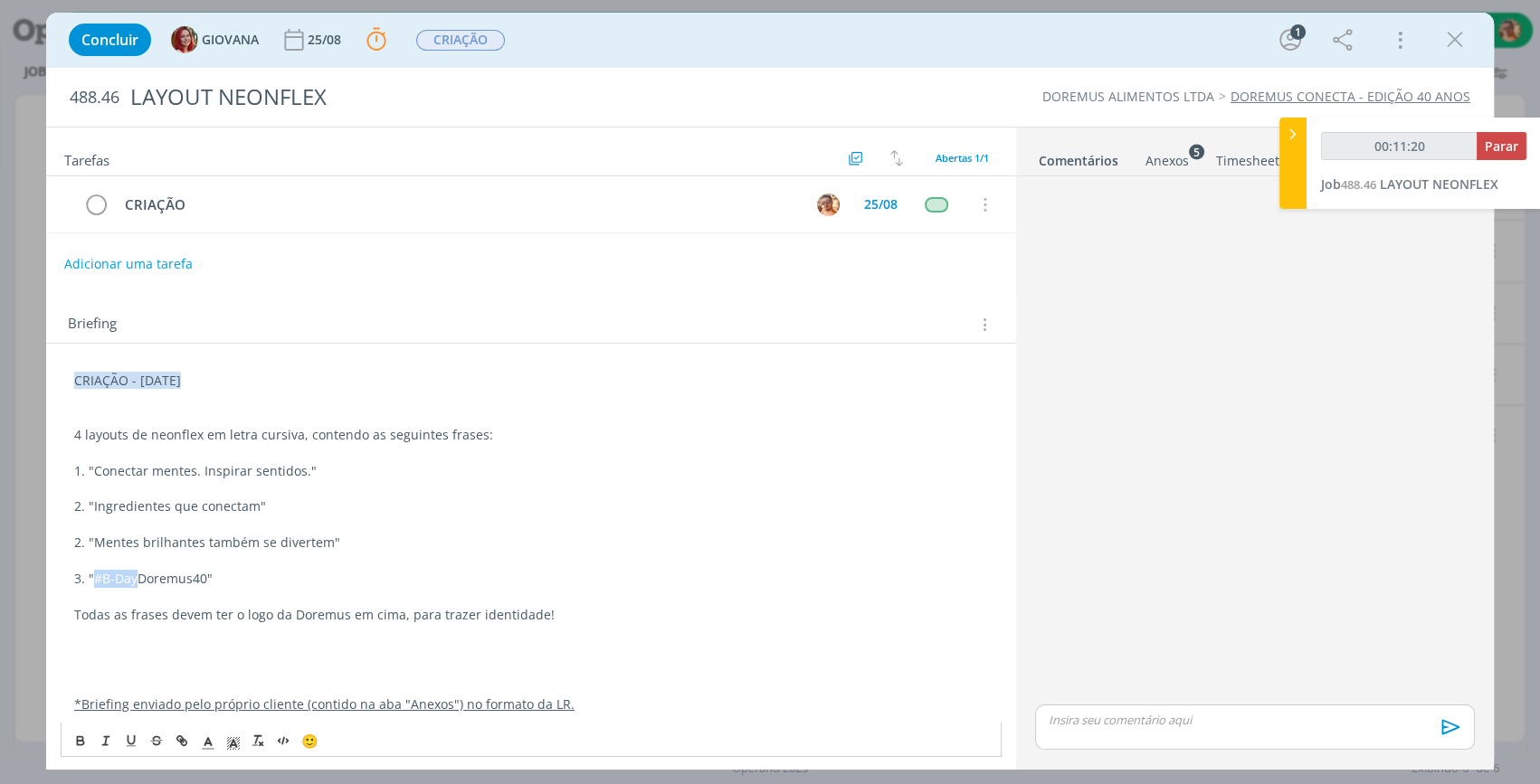
drag, startPoint x: 134, startPoint y: 578, endPoint x: 95, endPoint y: 570, distance: 39.8
click at [95, 570] on p "3. "#B-DayDoremus40"" at bounding box center [530, 578] width 913 height 18
drag, startPoint x: 203, startPoint y: 575, endPoint x: 140, endPoint y: 579, distance: 63.1
click at [140, 579] on p "3. "#B-DayDoremus40"" at bounding box center [530, 578] width 913 height 18
click at [1270, 727] on p "dialog" at bounding box center [1254, 720] width 411 height 16
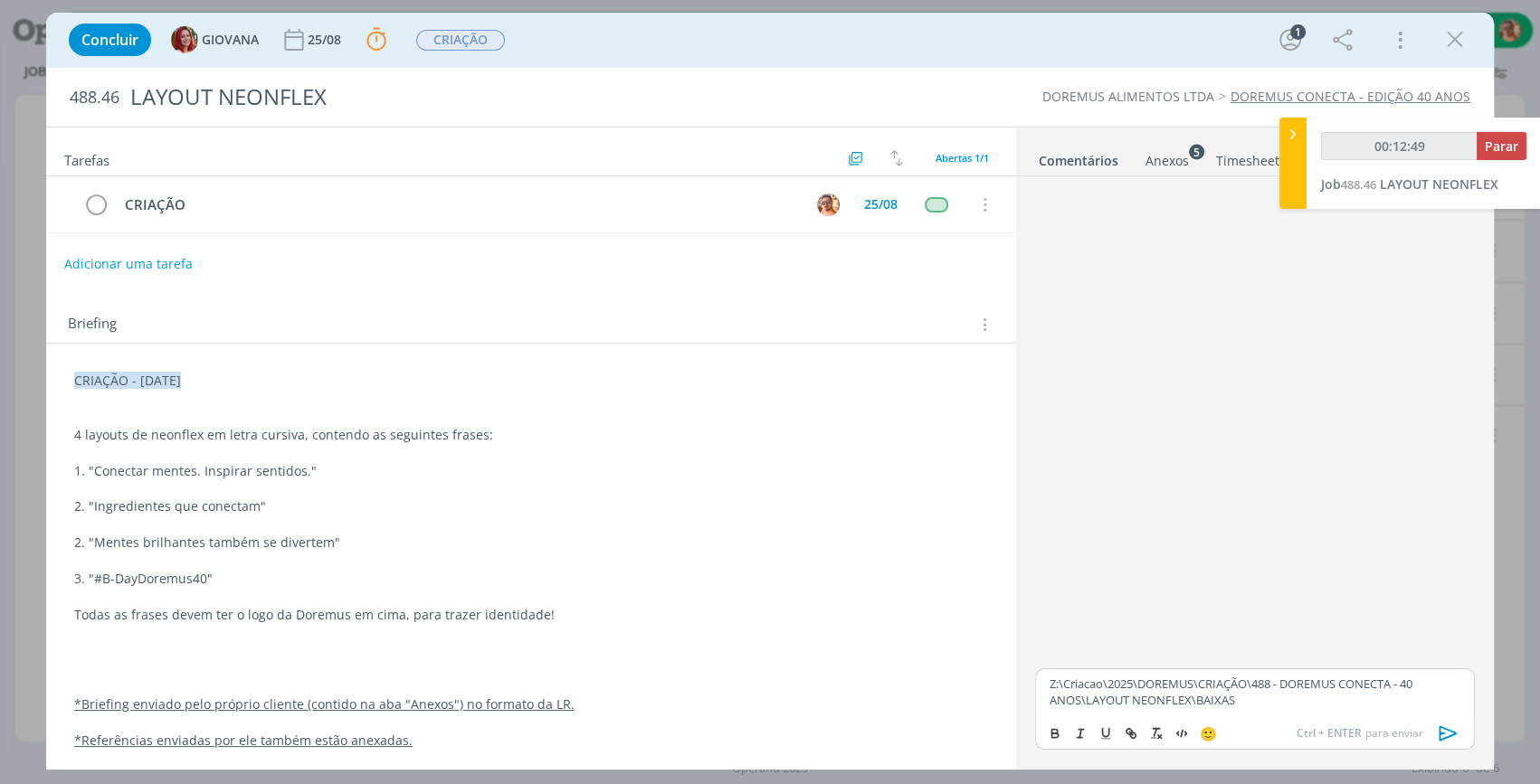
click at [1451, 730] on icon "dialog" at bounding box center [1448, 733] width 18 height 15
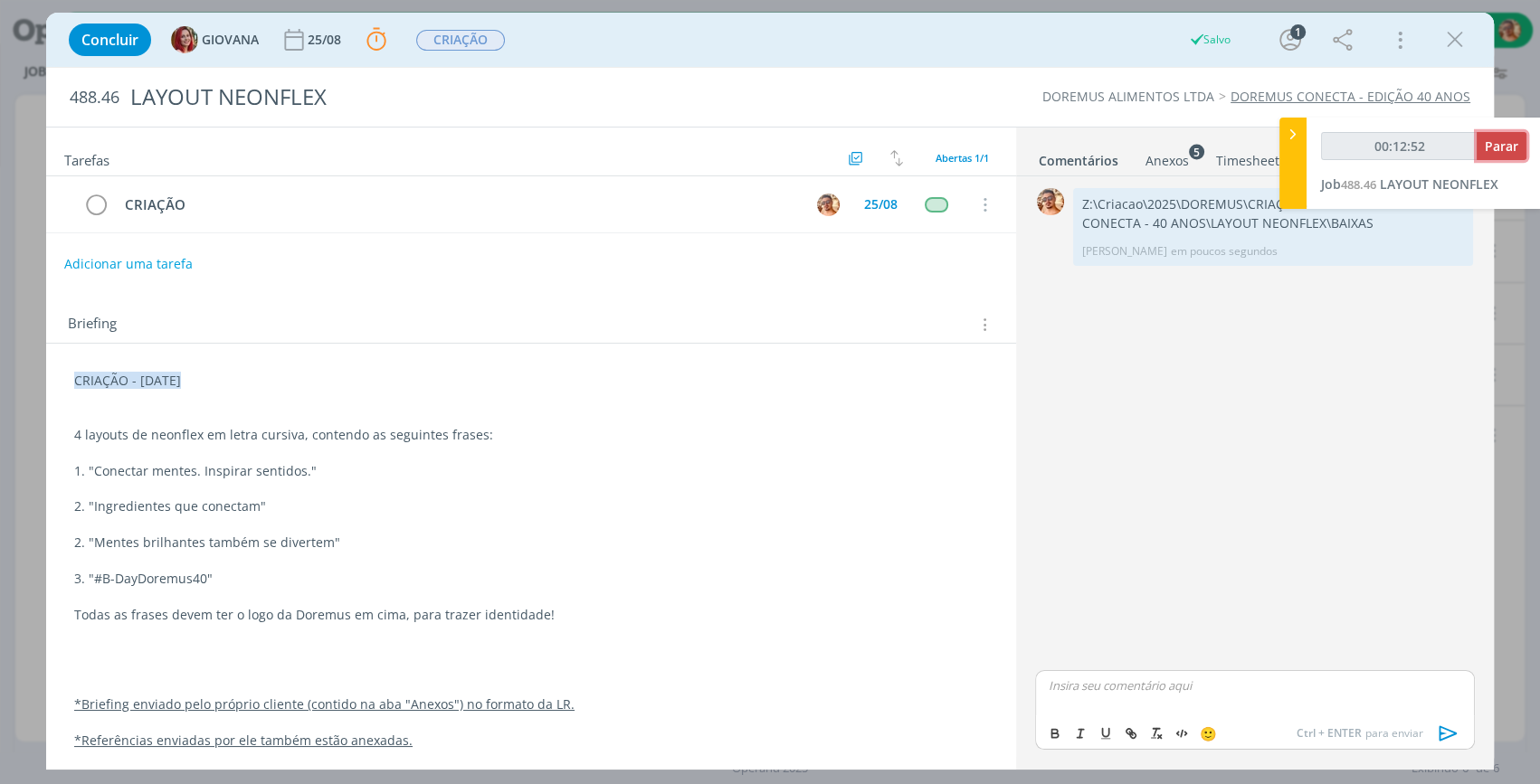
click at [1497, 147] on span "Parar" at bounding box center [1501, 146] width 34 height 17
type input "00:13:00"
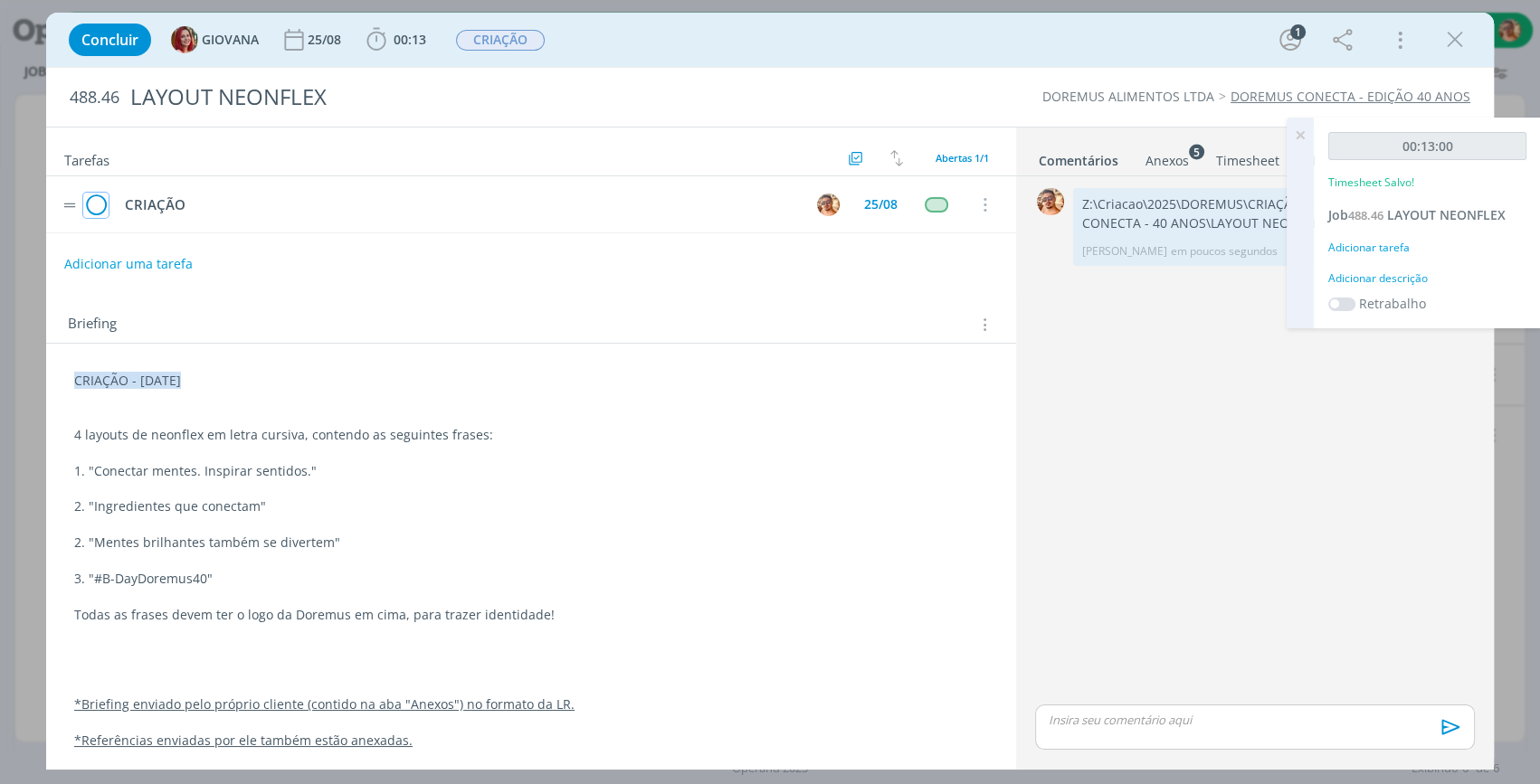
click at [99, 202] on icon "dialog" at bounding box center [95, 205] width 25 height 27
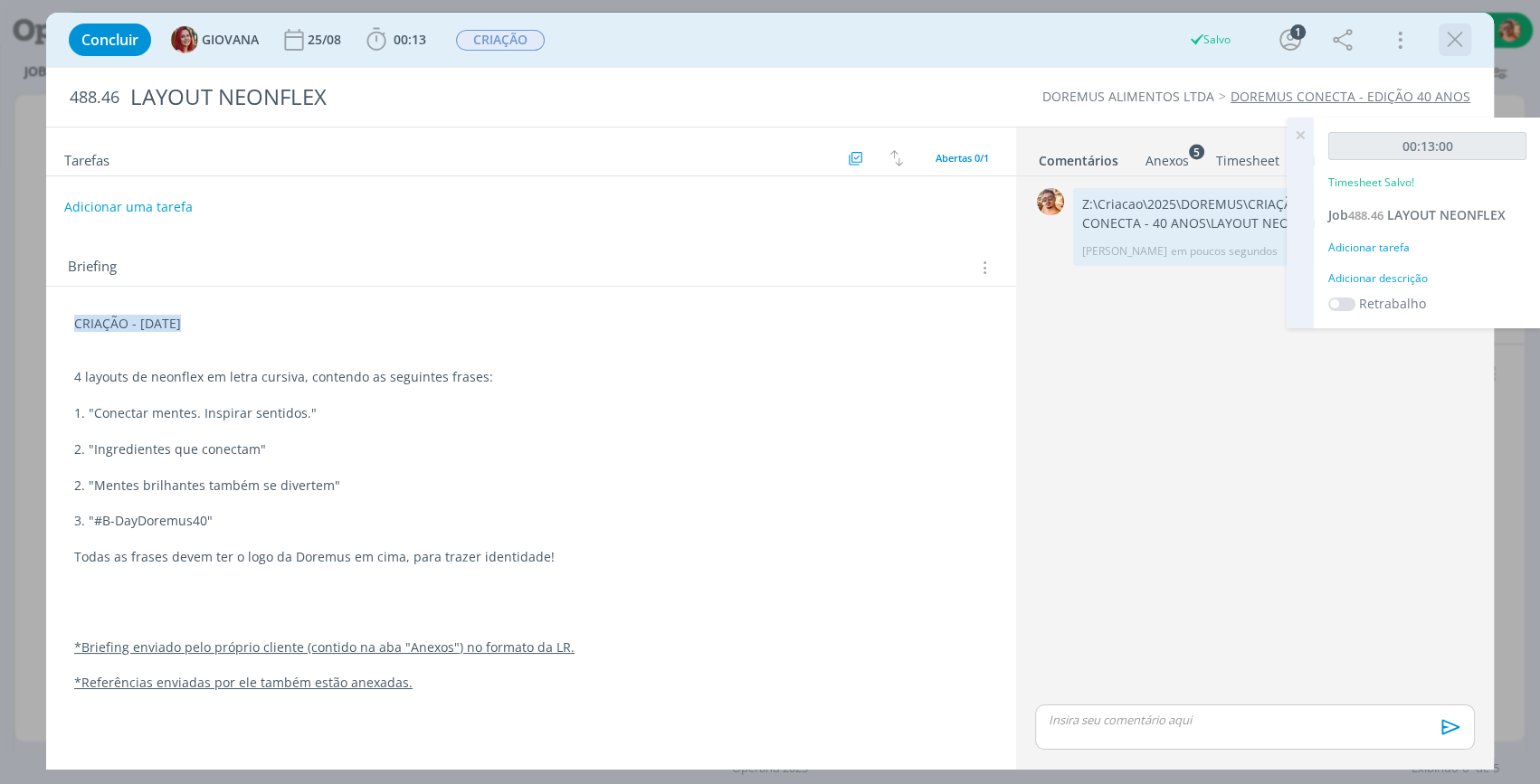
click at [1464, 33] on icon "dialog" at bounding box center [1454, 39] width 27 height 27
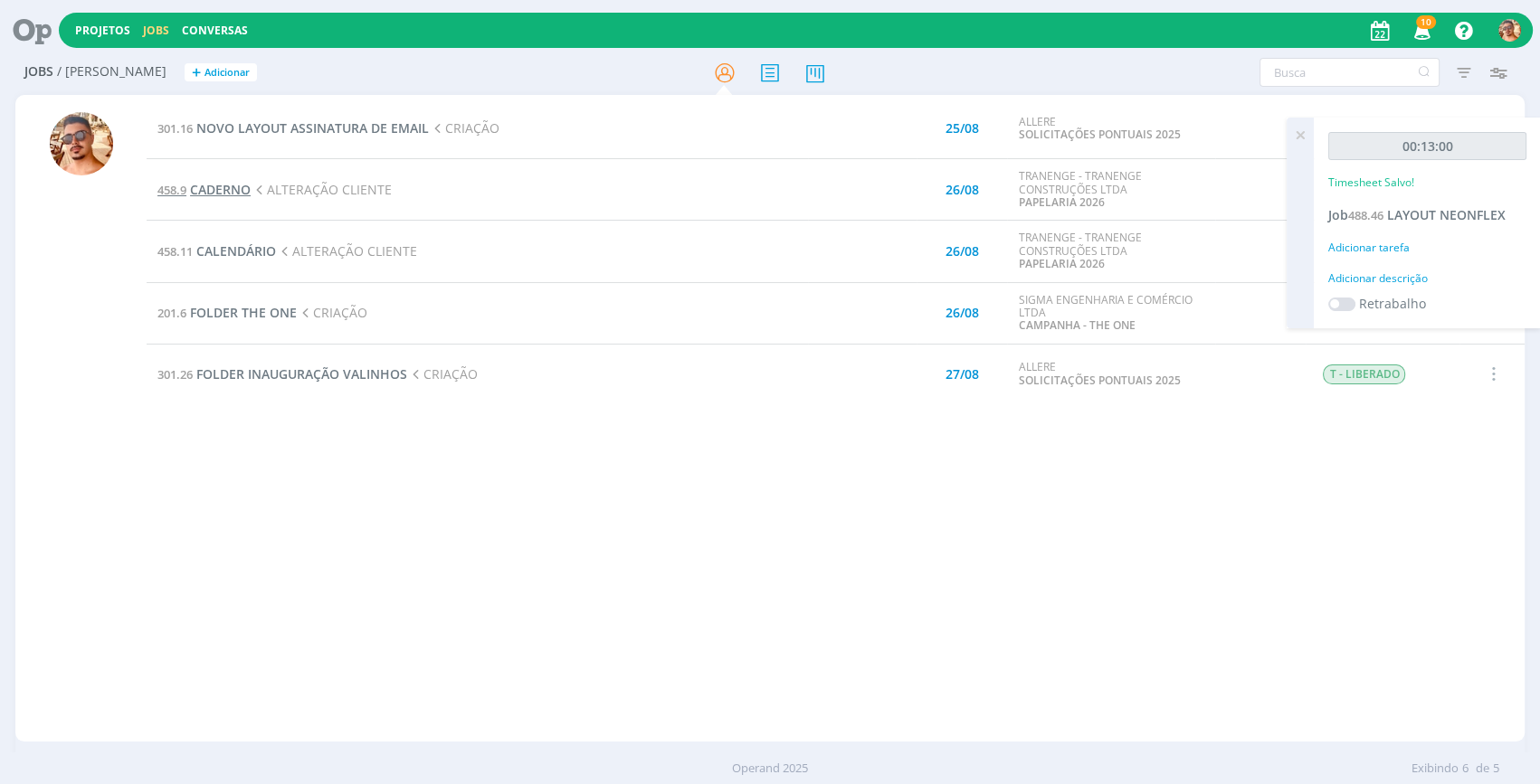
click at [248, 190] on span "CADERNO" at bounding box center [219, 190] width 61 height 17
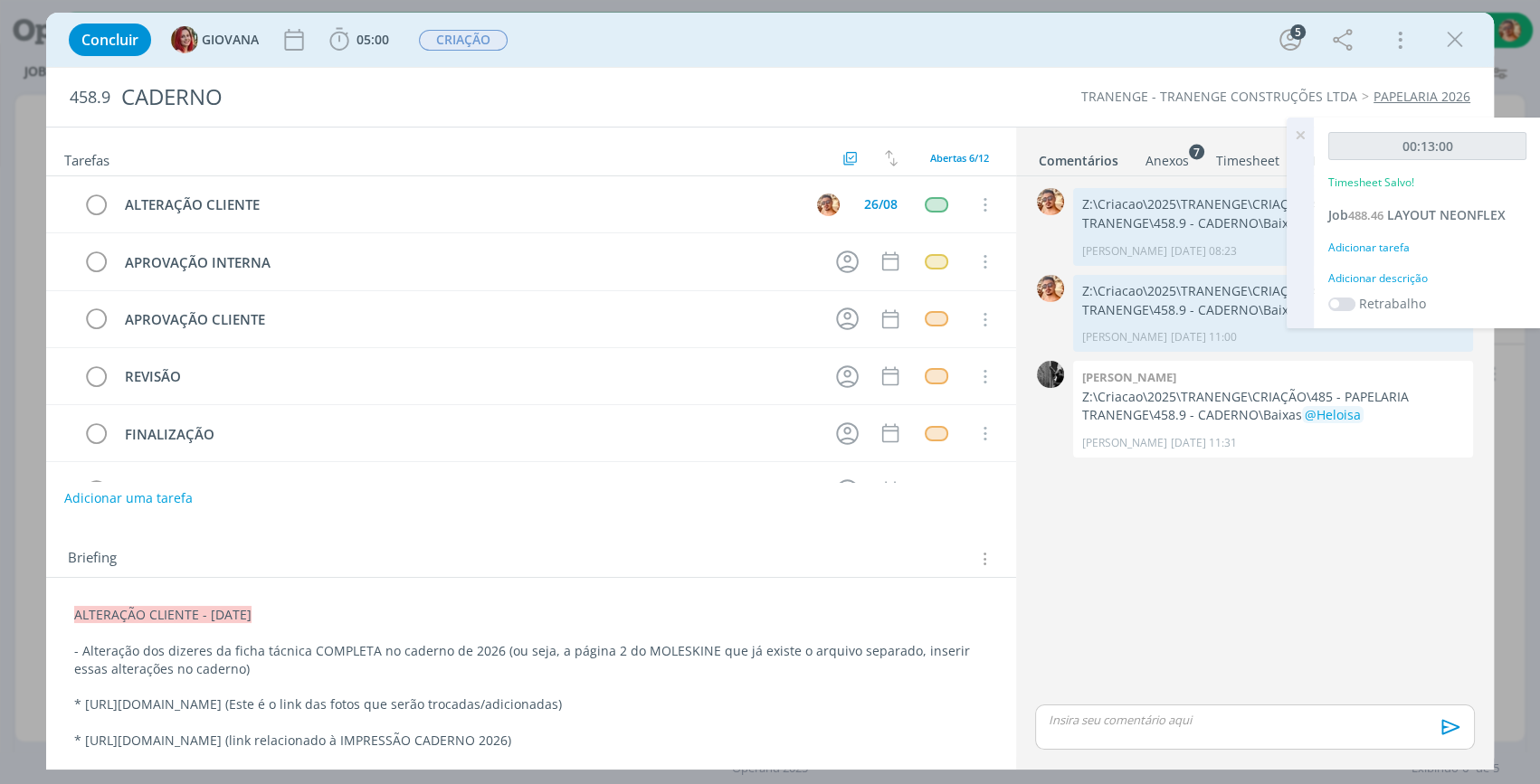
scroll to position [164, 0]
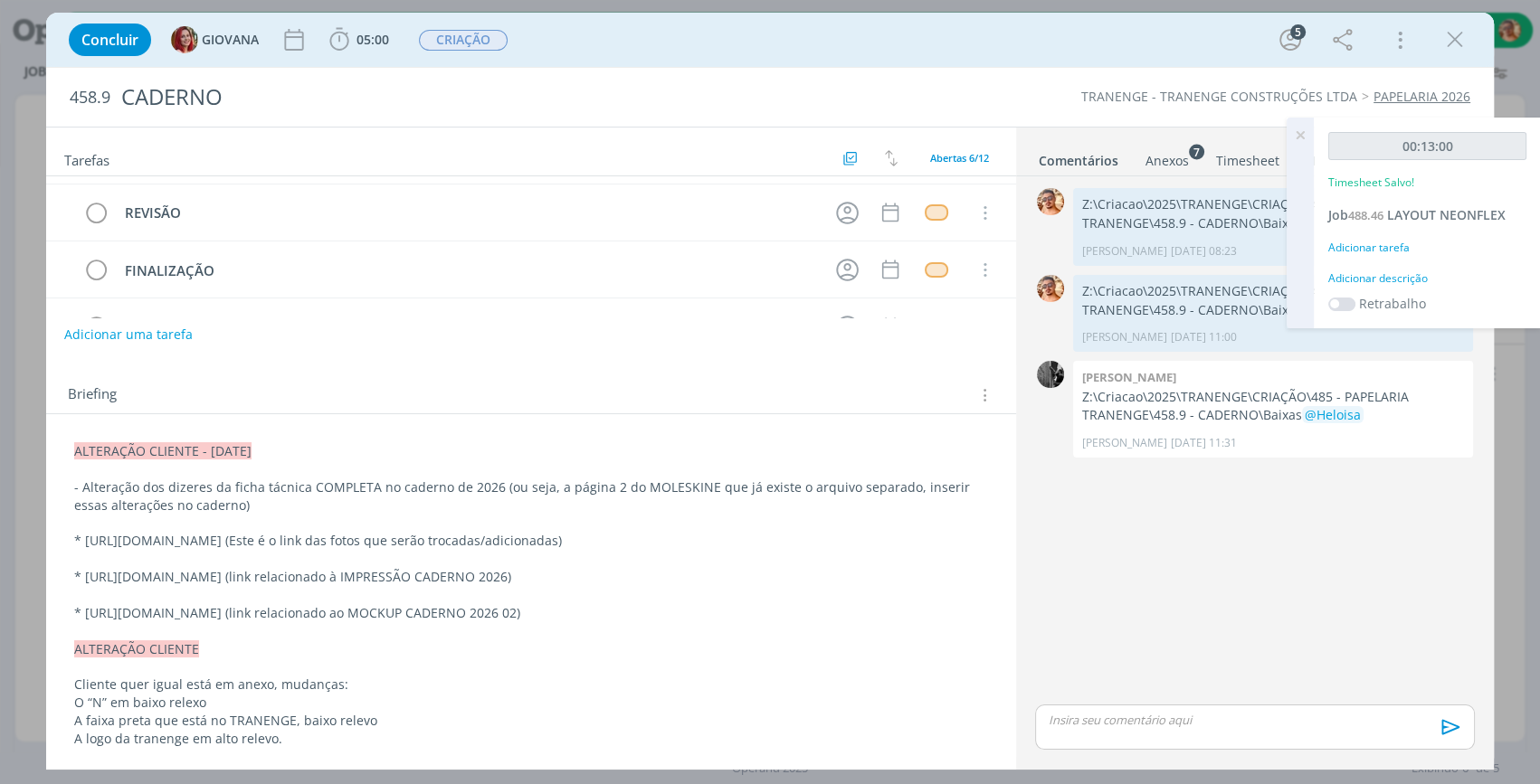
click at [1194, 164] on li "Anexos 7" at bounding box center [1179, 156] width 70 height 26
click at [1145, 162] on div "Anexos 7" at bounding box center [1167, 161] width 43 height 18
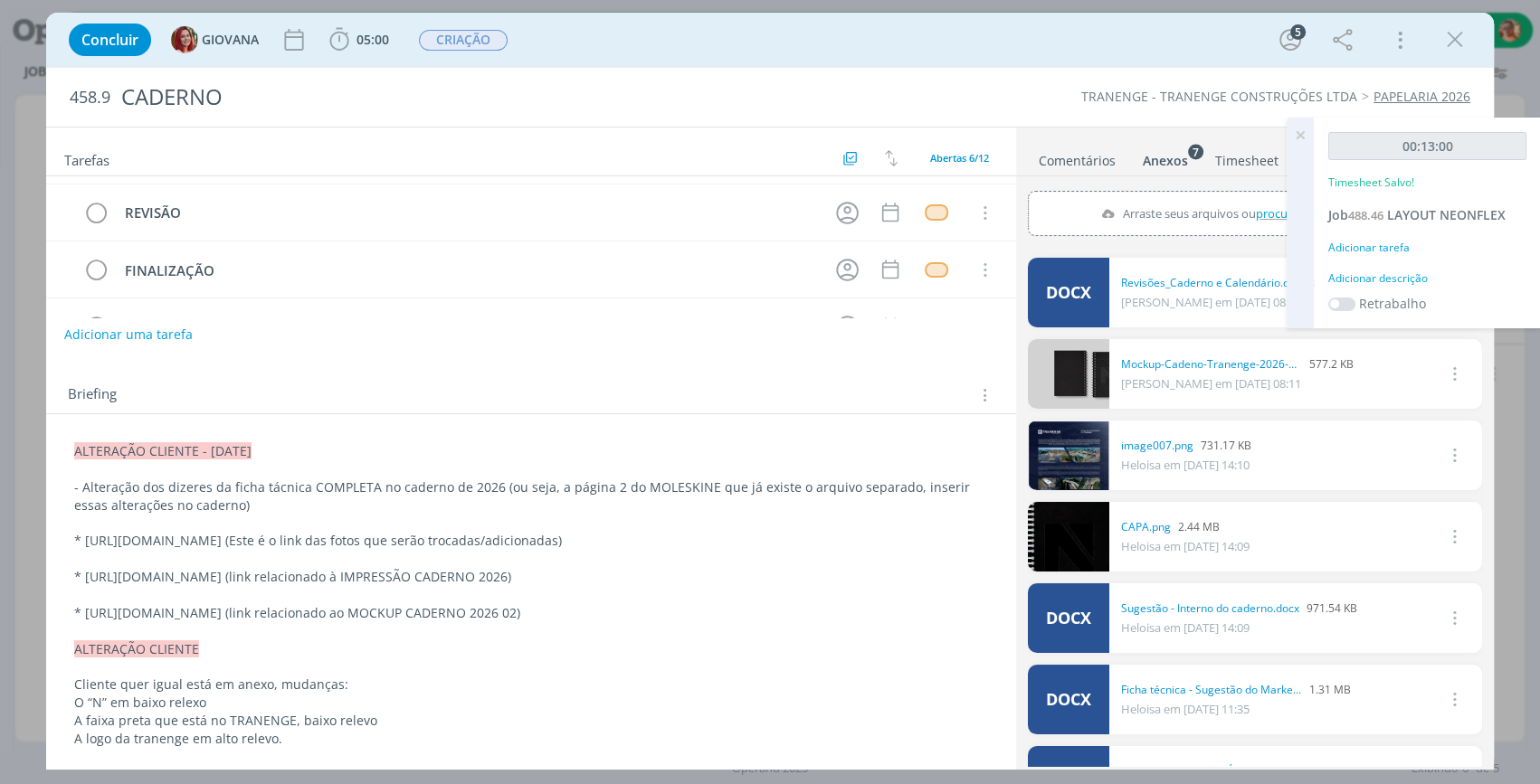
click at [1091, 163] on link "Comentários" at bounding box center [1077, 156] width 79 height 26
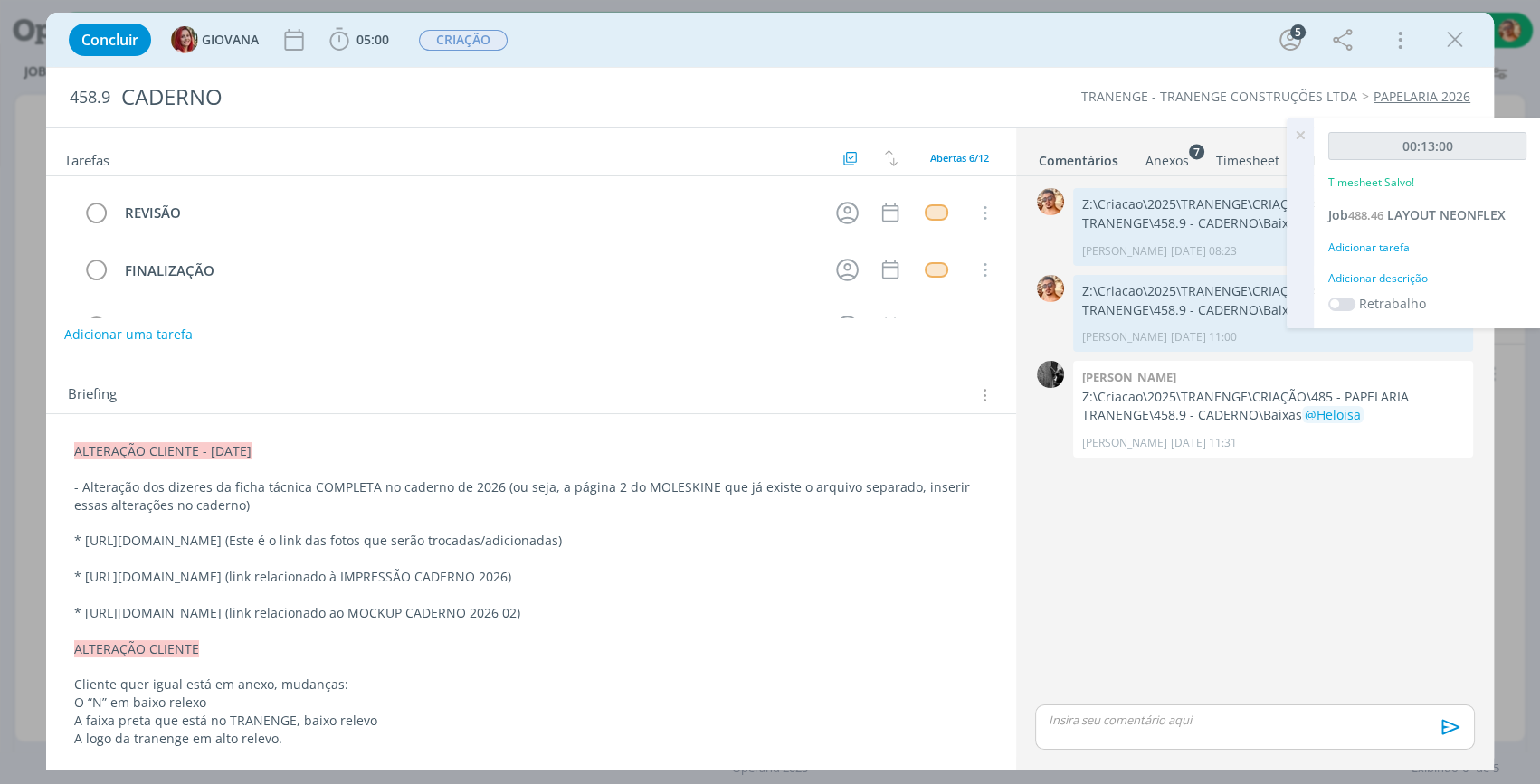
click at [1289, 131] on icon at bounding box center [1300, 135] width 33 height 36
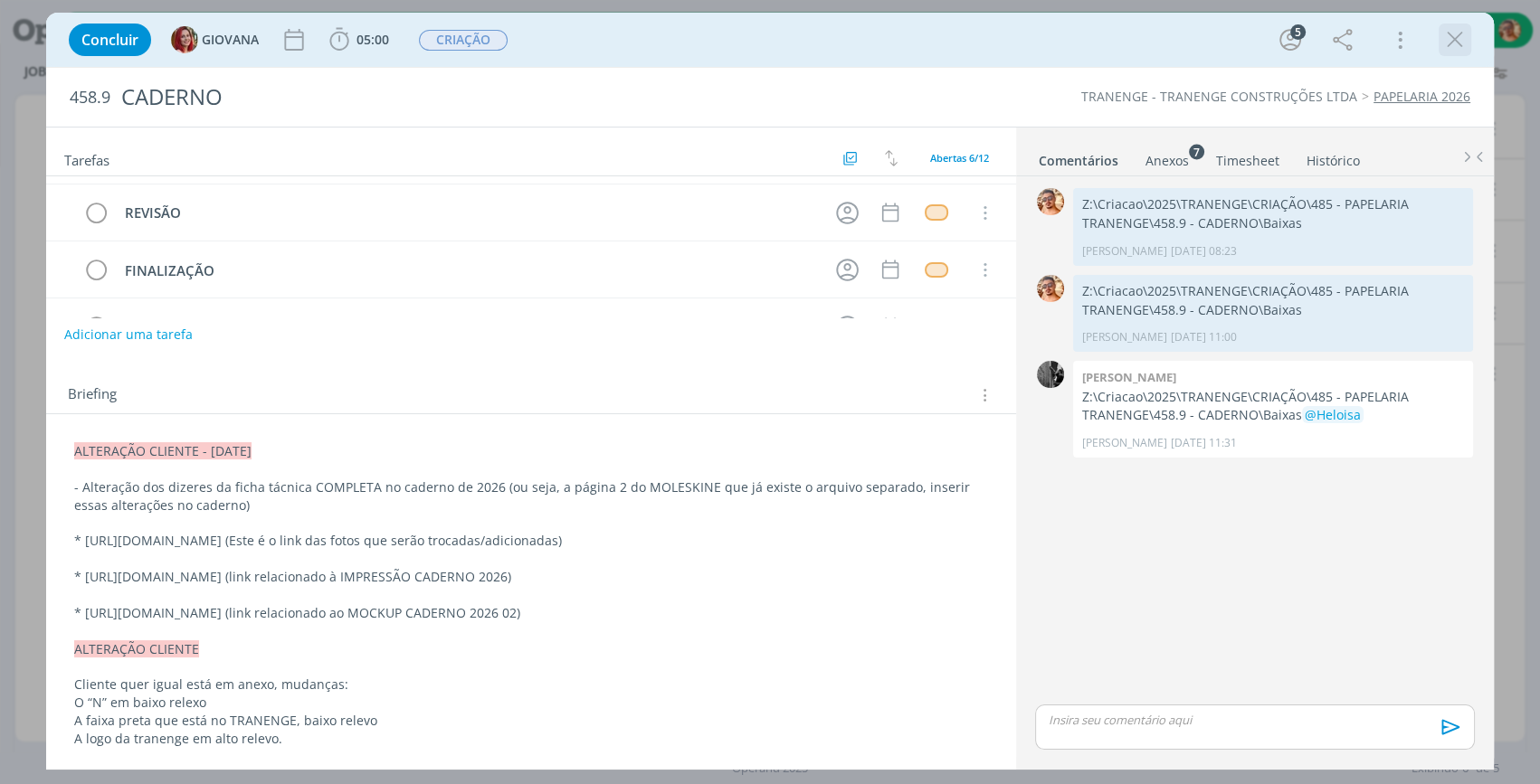
click at [1449, 45] on icon "dialog" at bounding box center [1454, 39] width 27 height 27
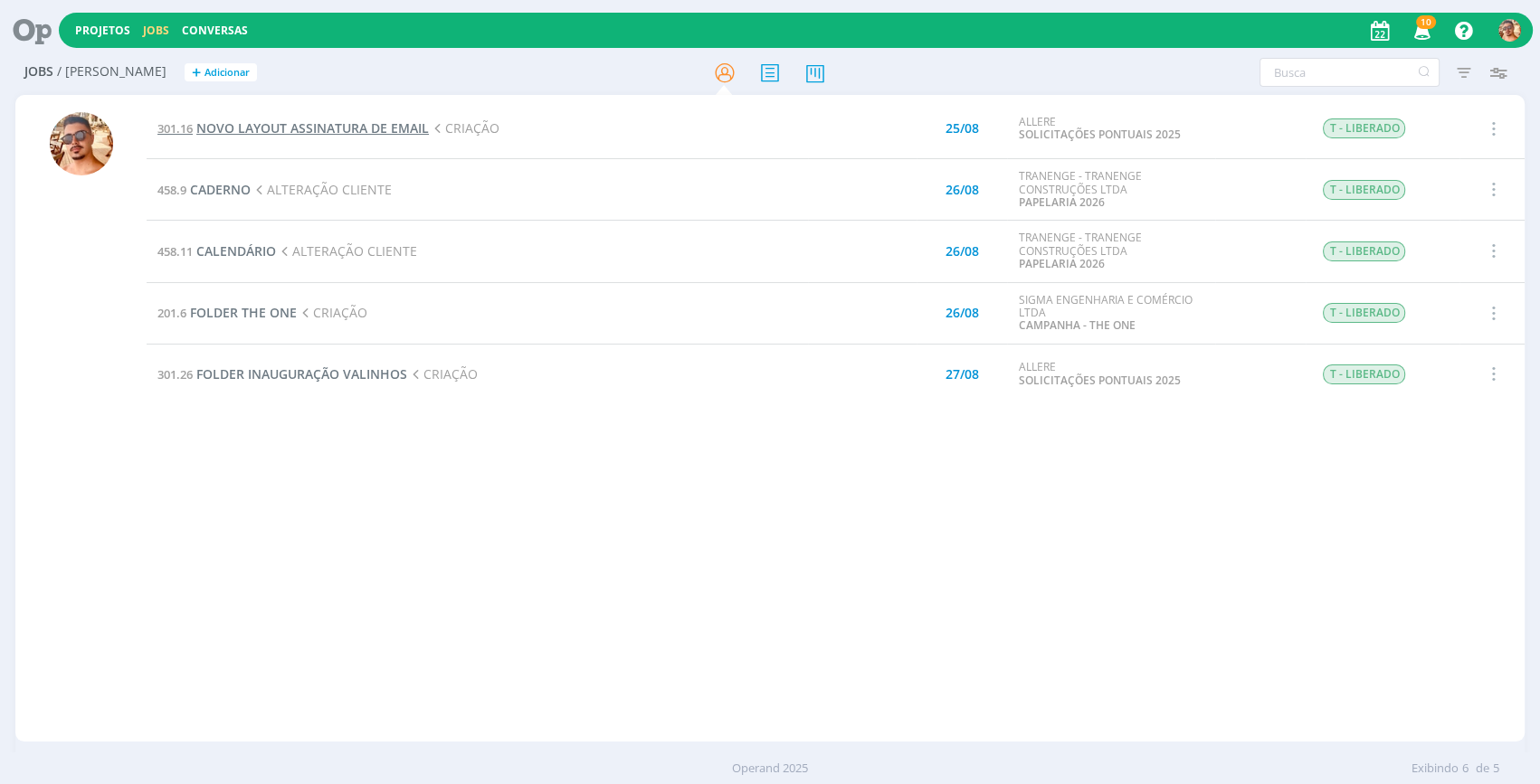
click at [320, 129] on span "NOVO LAYOUT ASSINATURA DE EMAIL" at bounding box center [313, 128] width 233 height 17
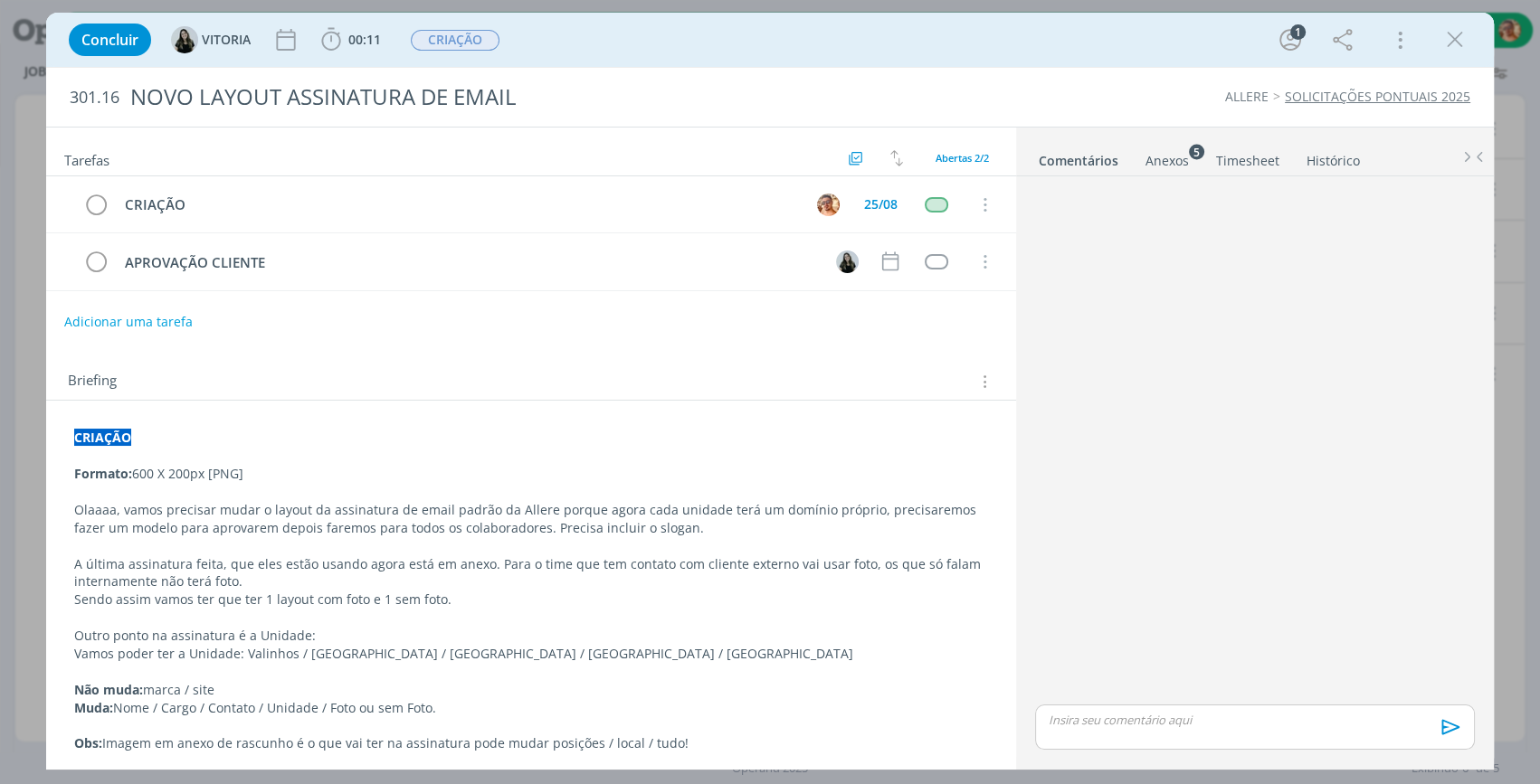
scroll to position [82, 0]
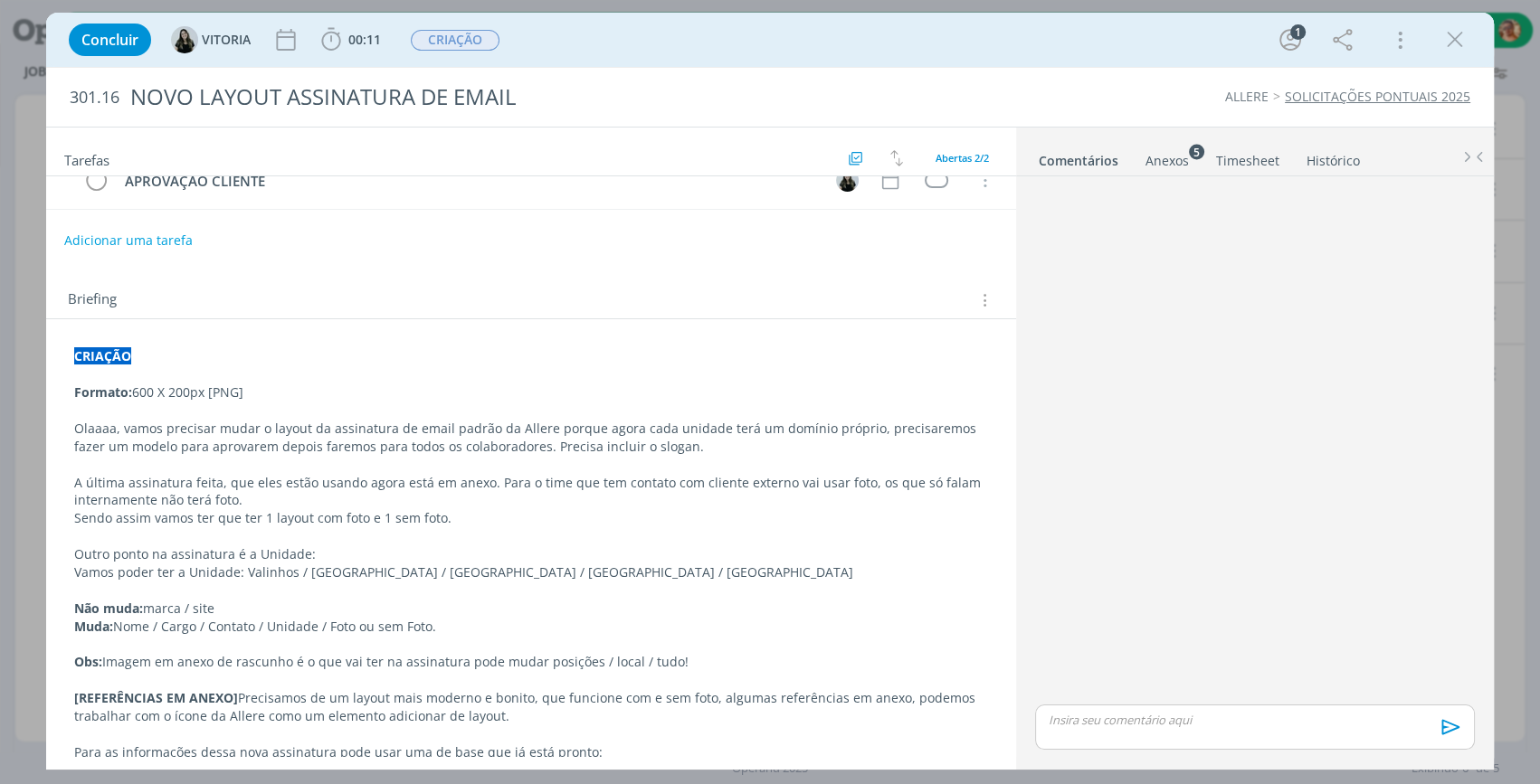
click at [1150, 172] on ul "Comentários Anexos 5 Timesheet Histórico" at bounding box center [1255, 152] width 477 height 49
click at [1152, 162] on div "Anexos 5" at bounding box center [1167, 161] width 43 height 18
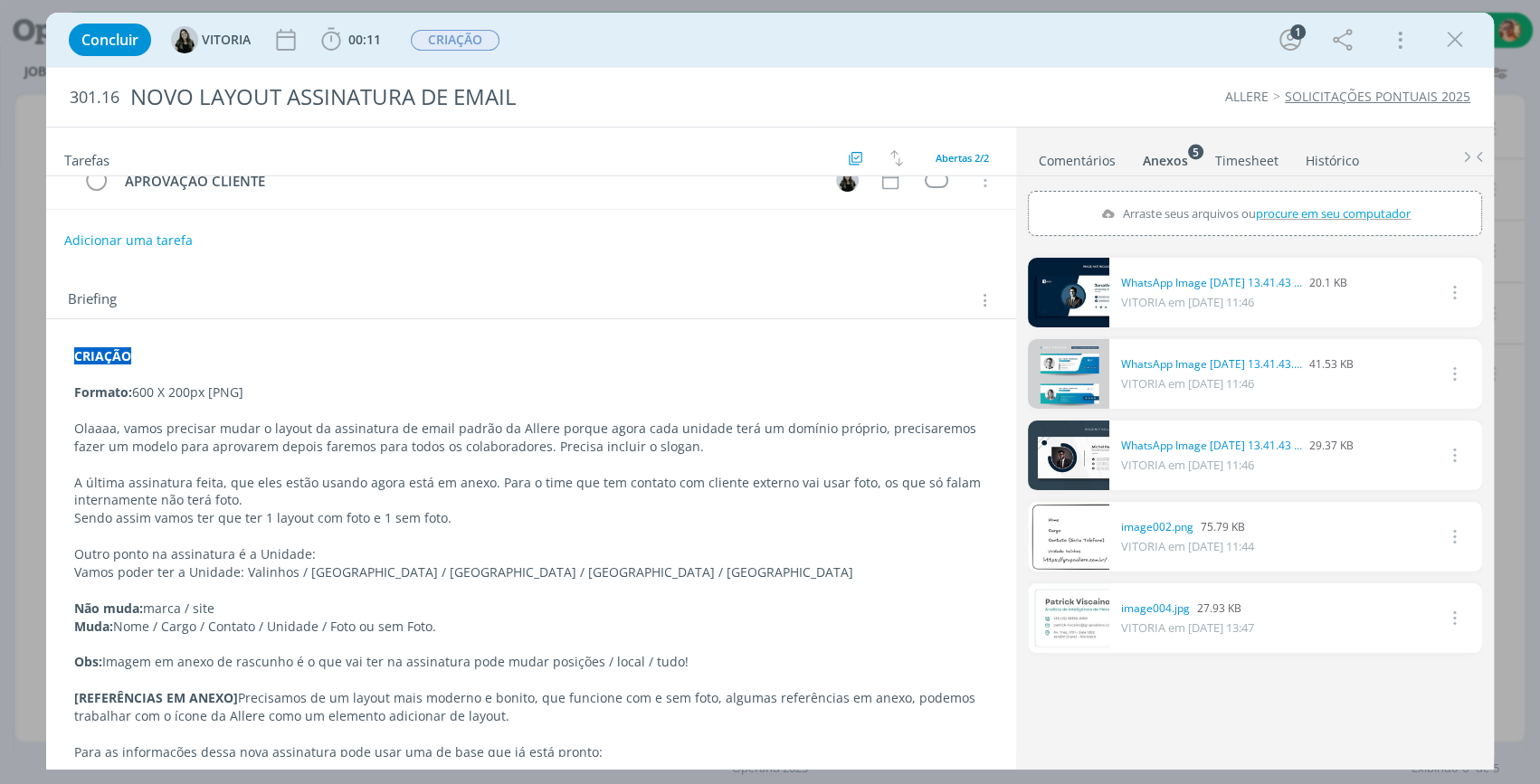
scroll to position [134, 0]
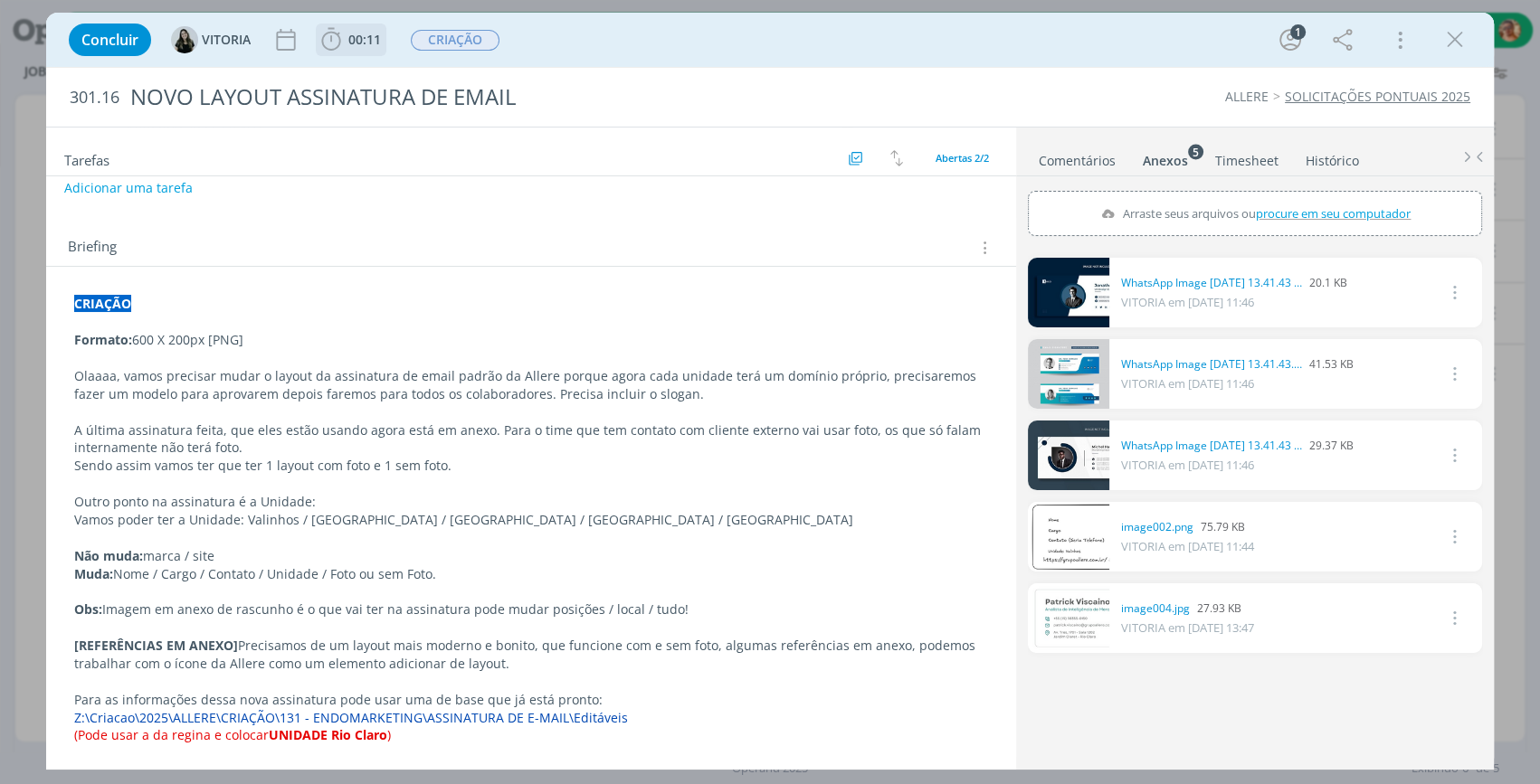
click at [379, 38] on span "00:11" at bounding box center [365, 39] width 33 height 17
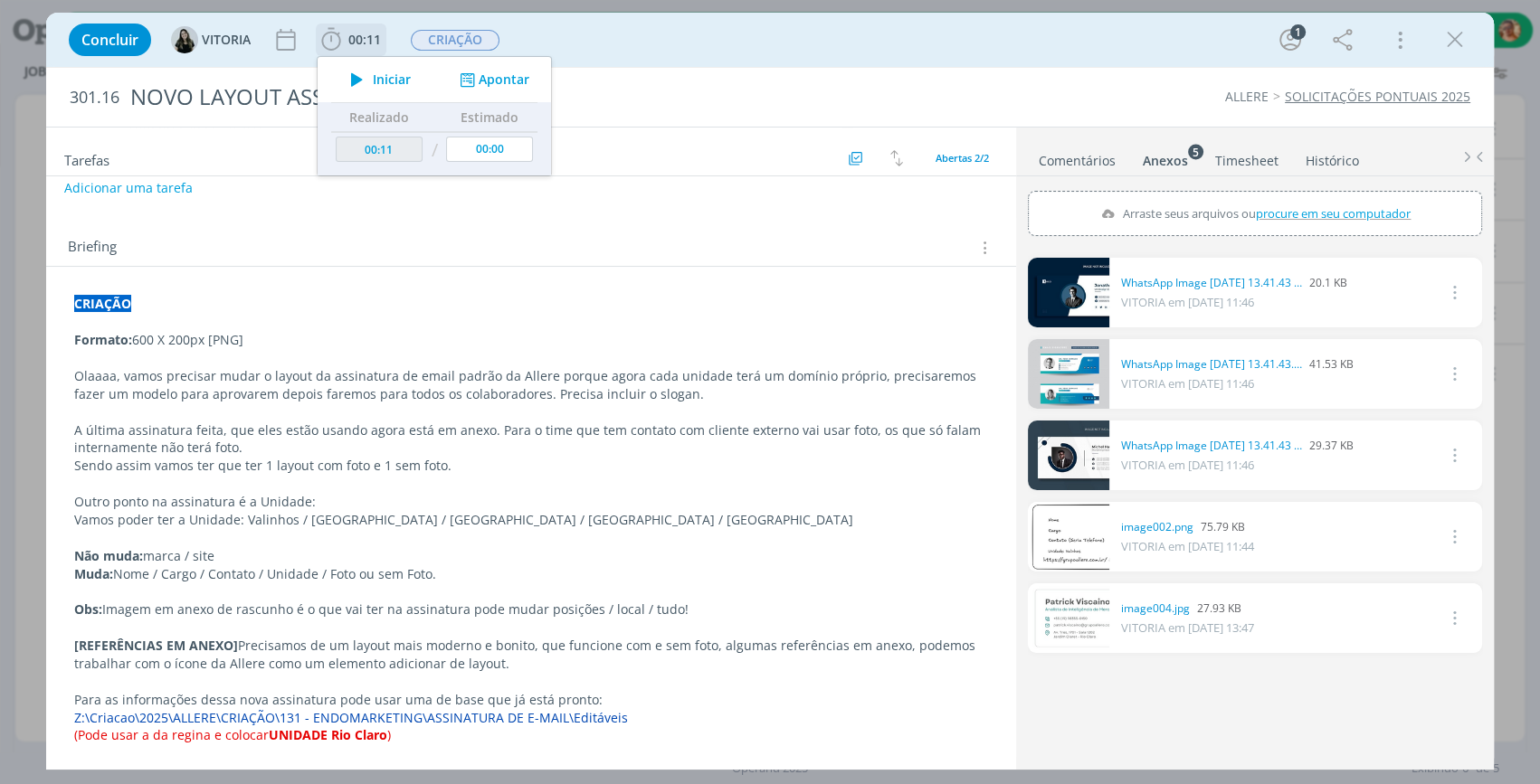
click at [376, 73] on span "Iniciar" at bounding box center [391, 79] width 38 height 13
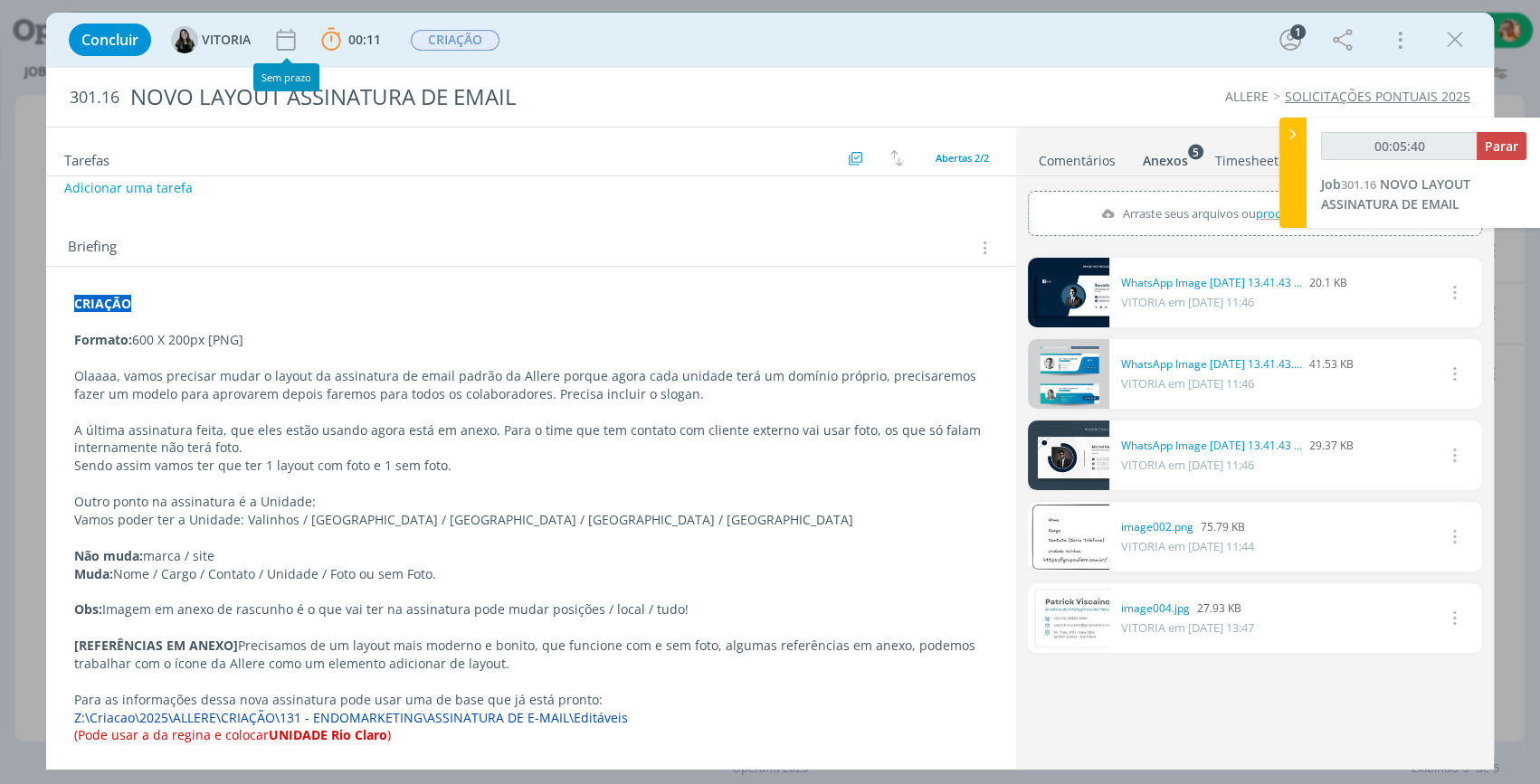
type input "00:05:41"
click at [1296, 139] on icon at bounding box center [1293, 135] width 18 height 19
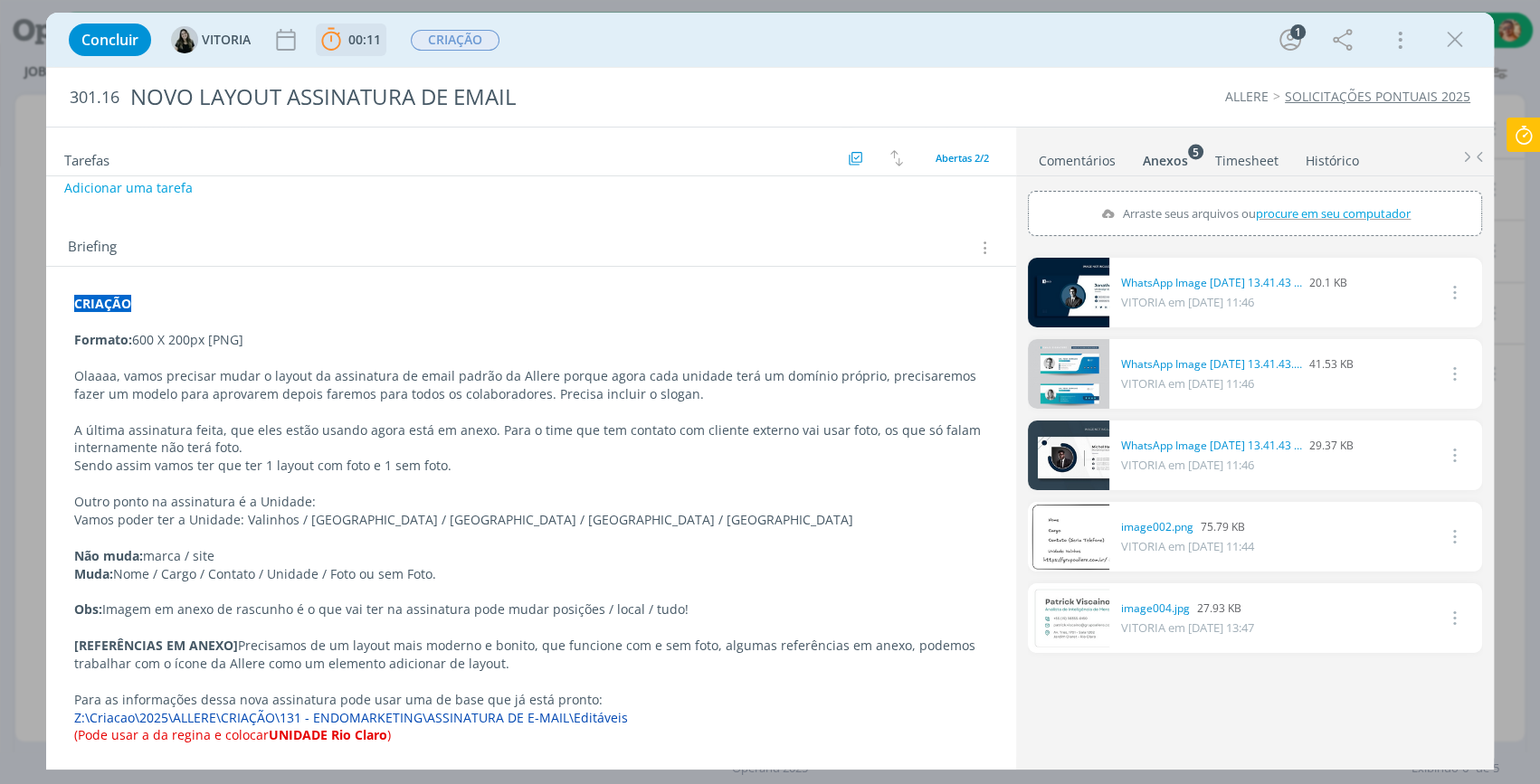
click at [346, 44] on b "00:11" at bounding box center [364, 39] width 39 height 13
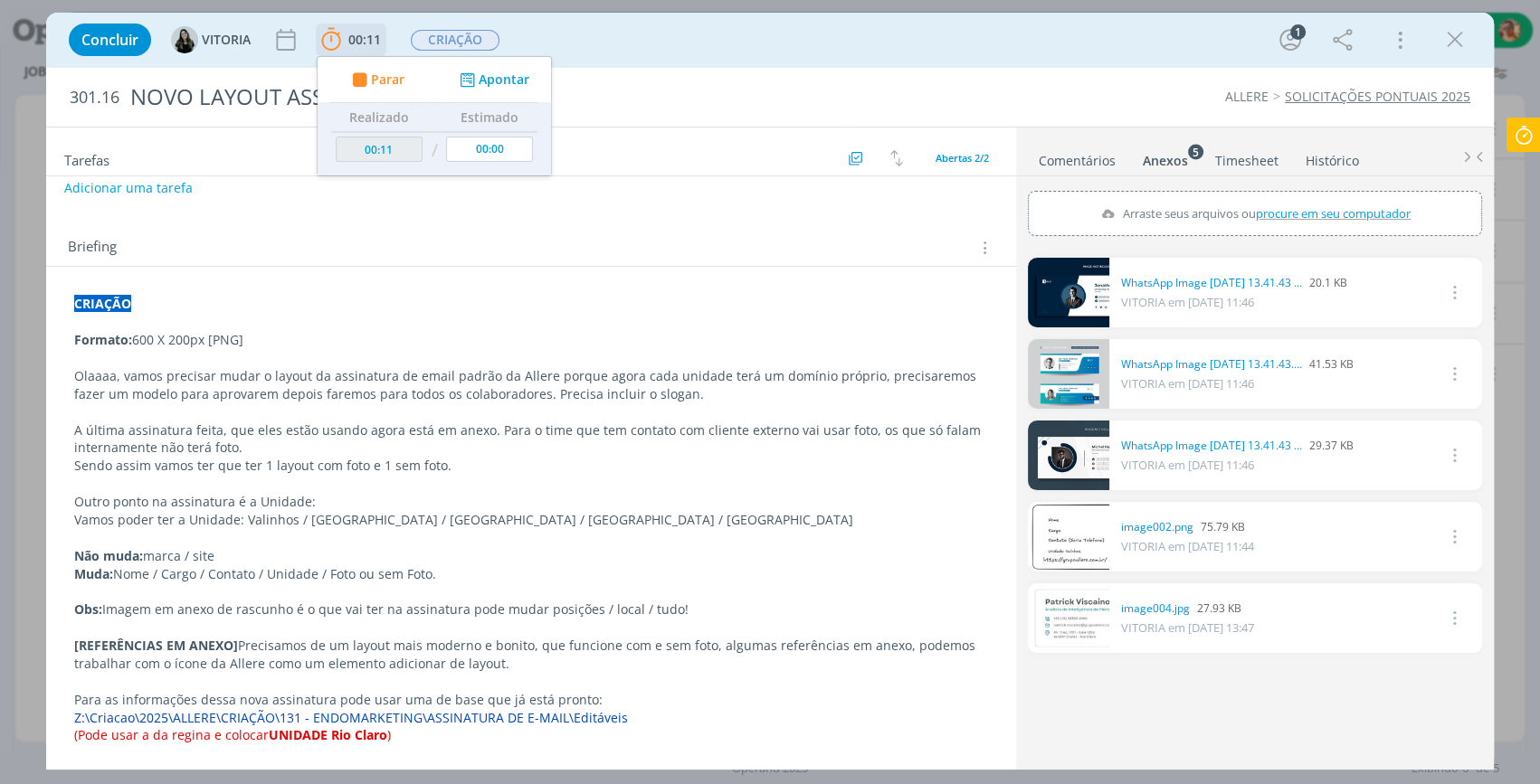
click at [379, 85] on span "Parar" at bounding box center [387, 79] width 34 height 13
type input "00:25"
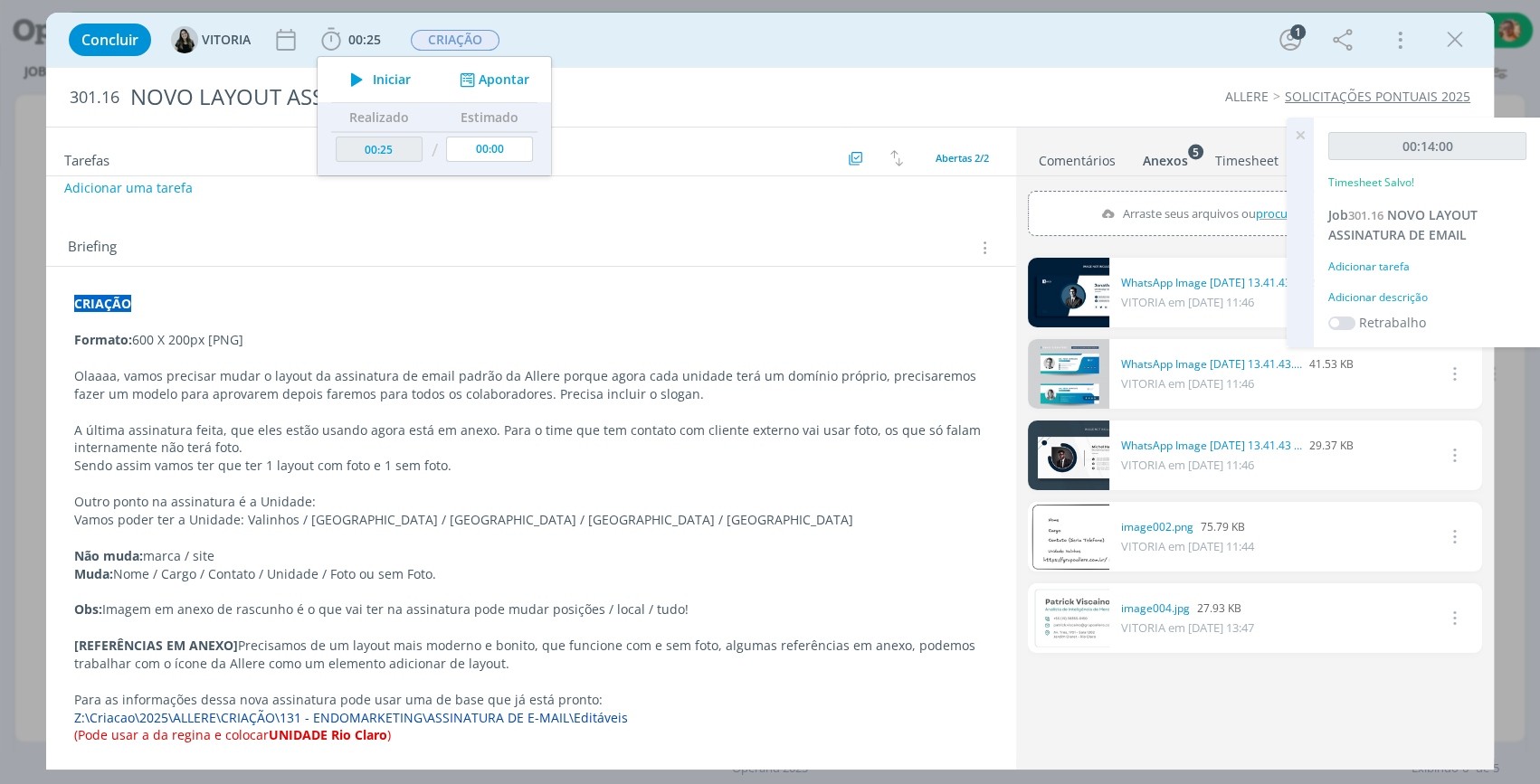
drag, startPoint x: 1461, startPoint y: 38, endPoint x: 409, endPoint y: 215, distance: 1066.8
click at [1460, 38] on icon "dialog" at bounding box center [1454, 39] width 27 height 27
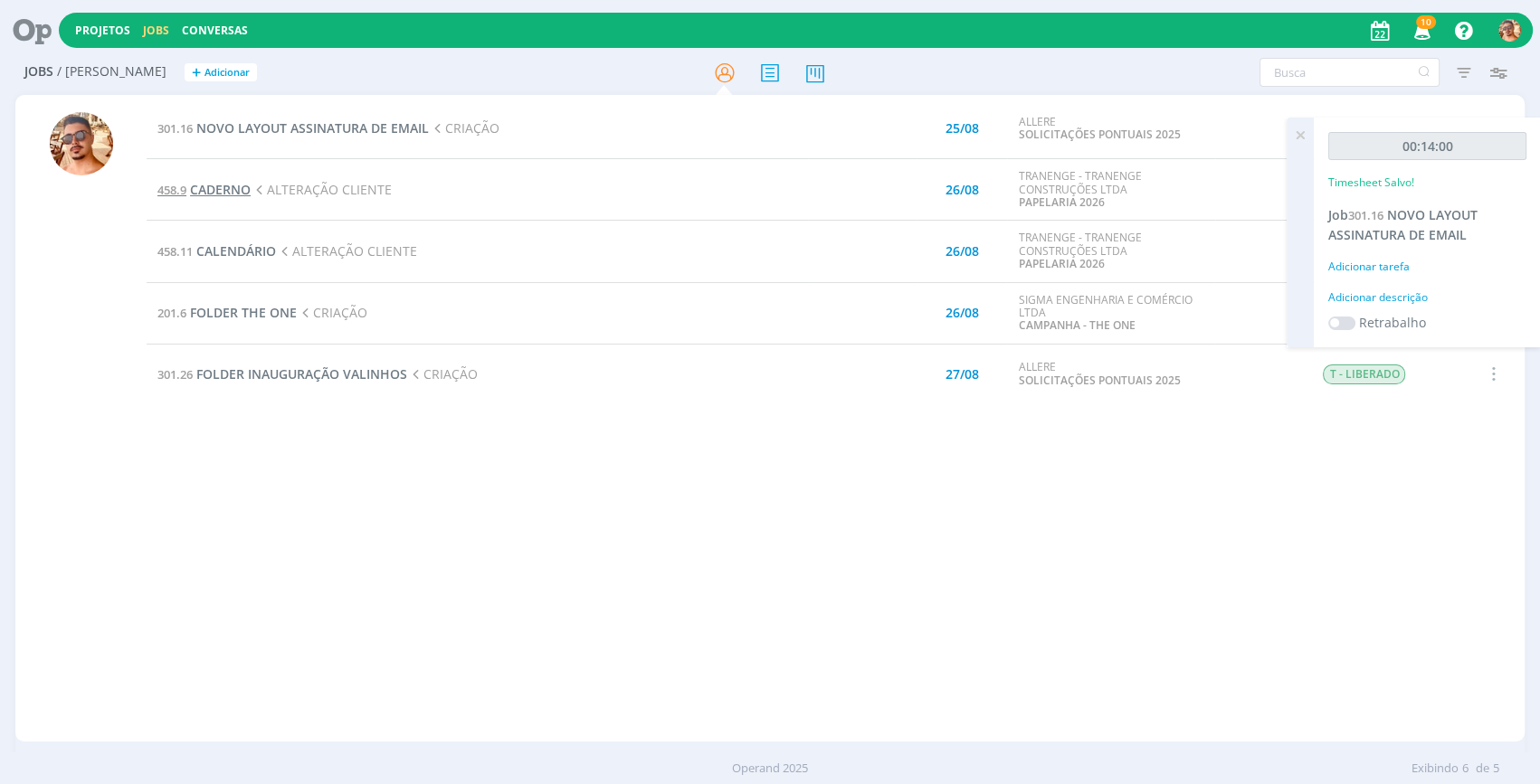
click at [237, 188] on span "CADERNO" at bounding box center [219, 190] width 61 height 17
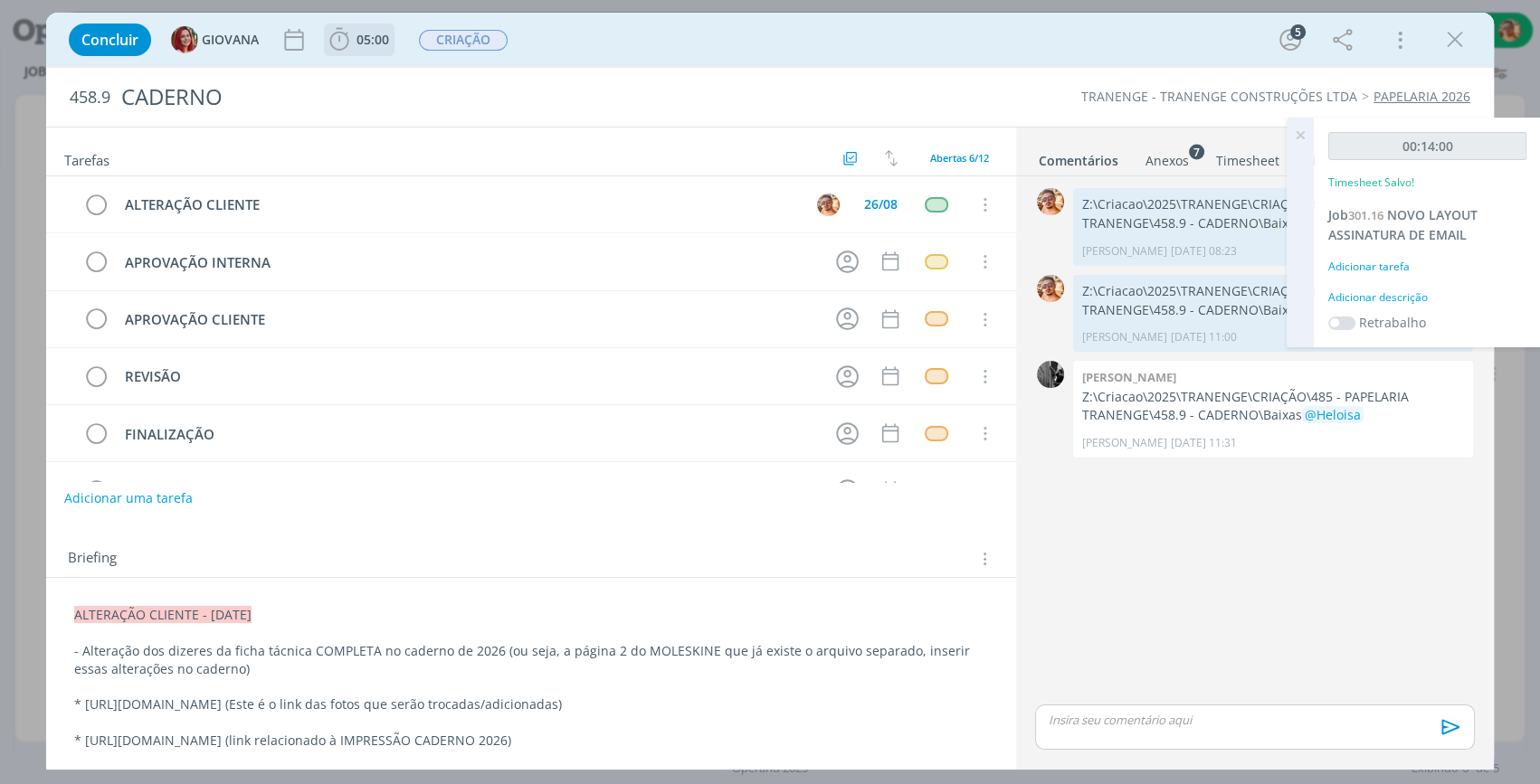
click at [345, 52] on icon "dialog" at bounding box center [339, 39] width 27 height 27
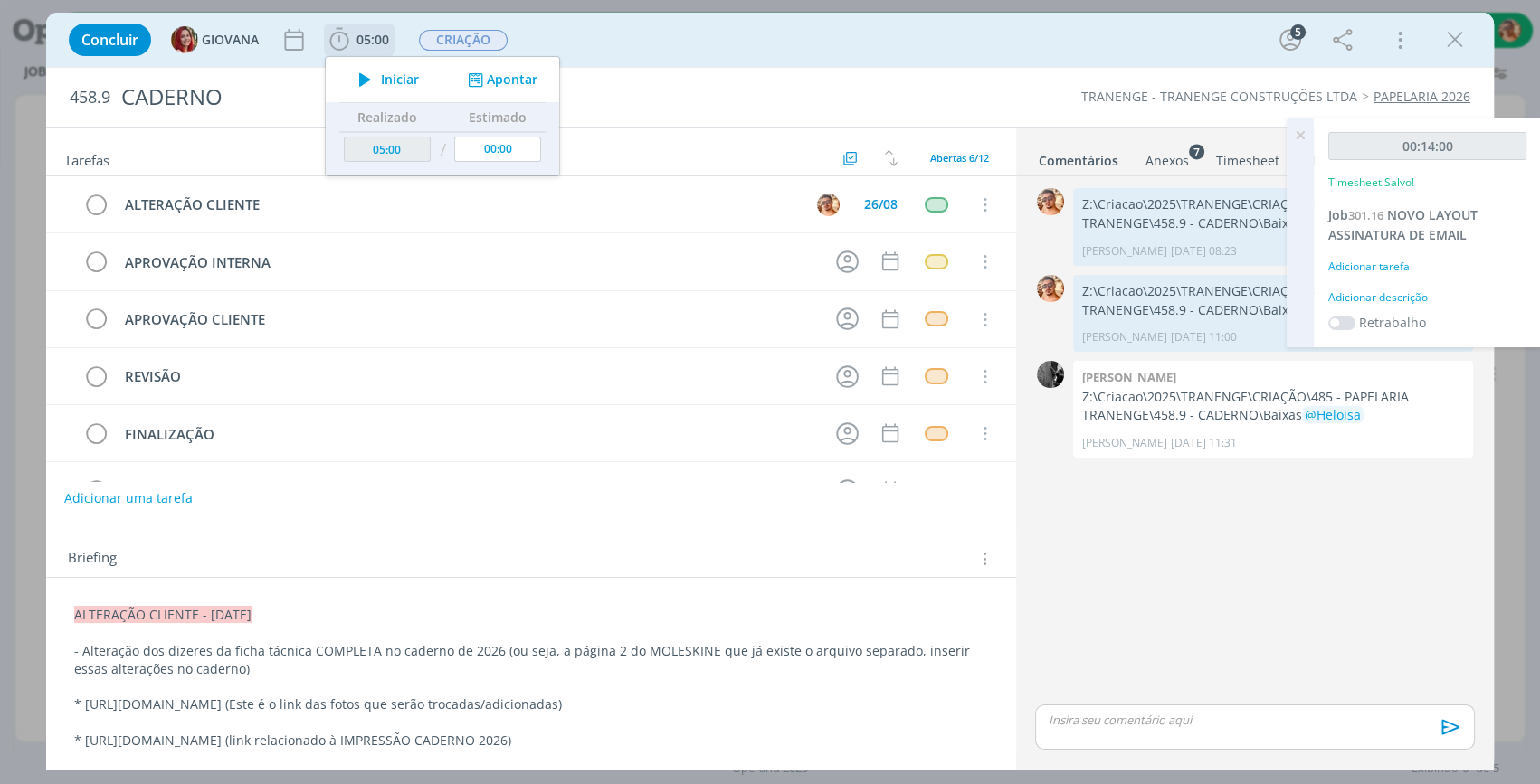
click at [362, 79] on icon "dialog" at bounding box center [365, 79] width 32 height 23
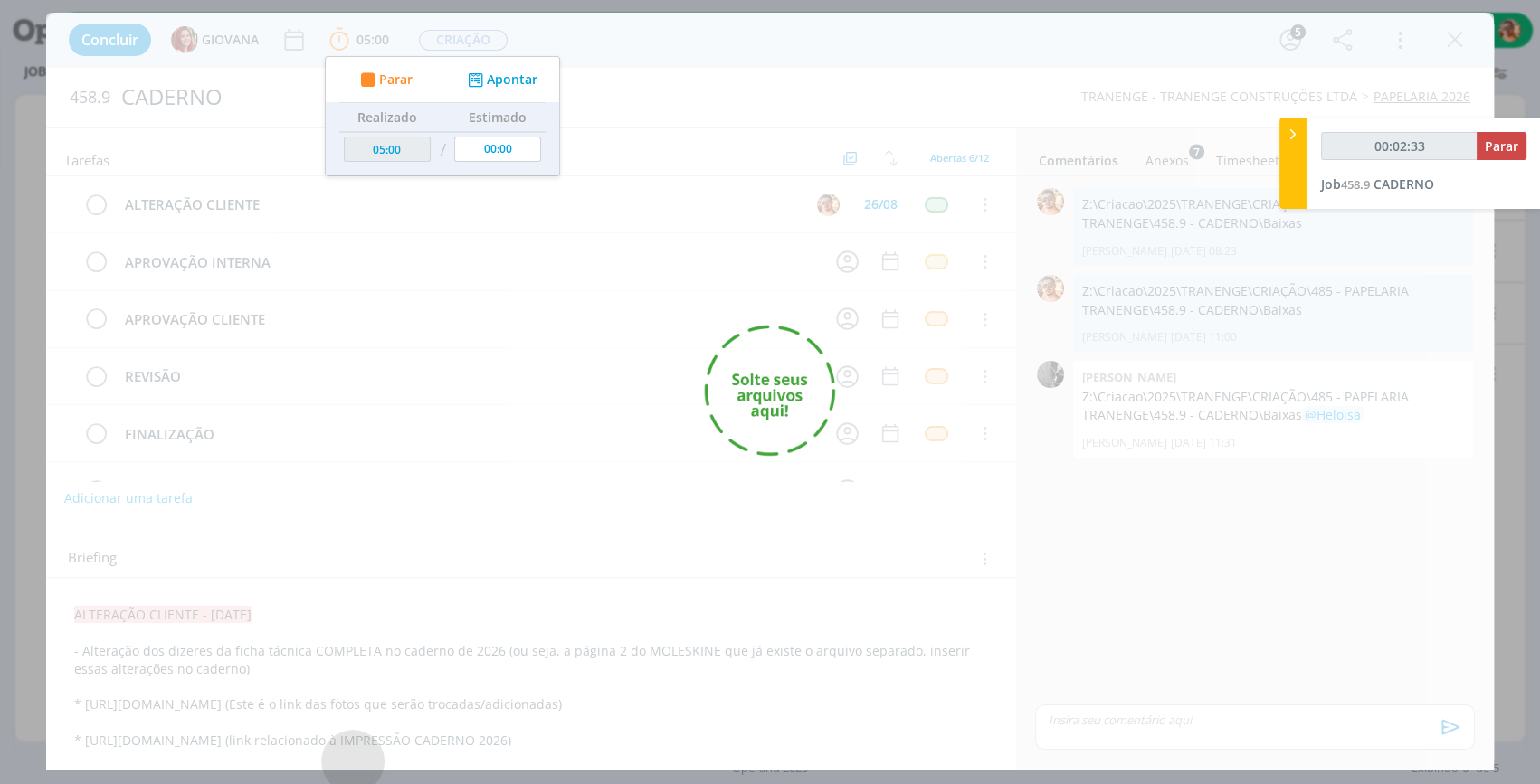
click at [805, 500] on div "dialog" at bounding box center [770, 391] width 1448 height 757
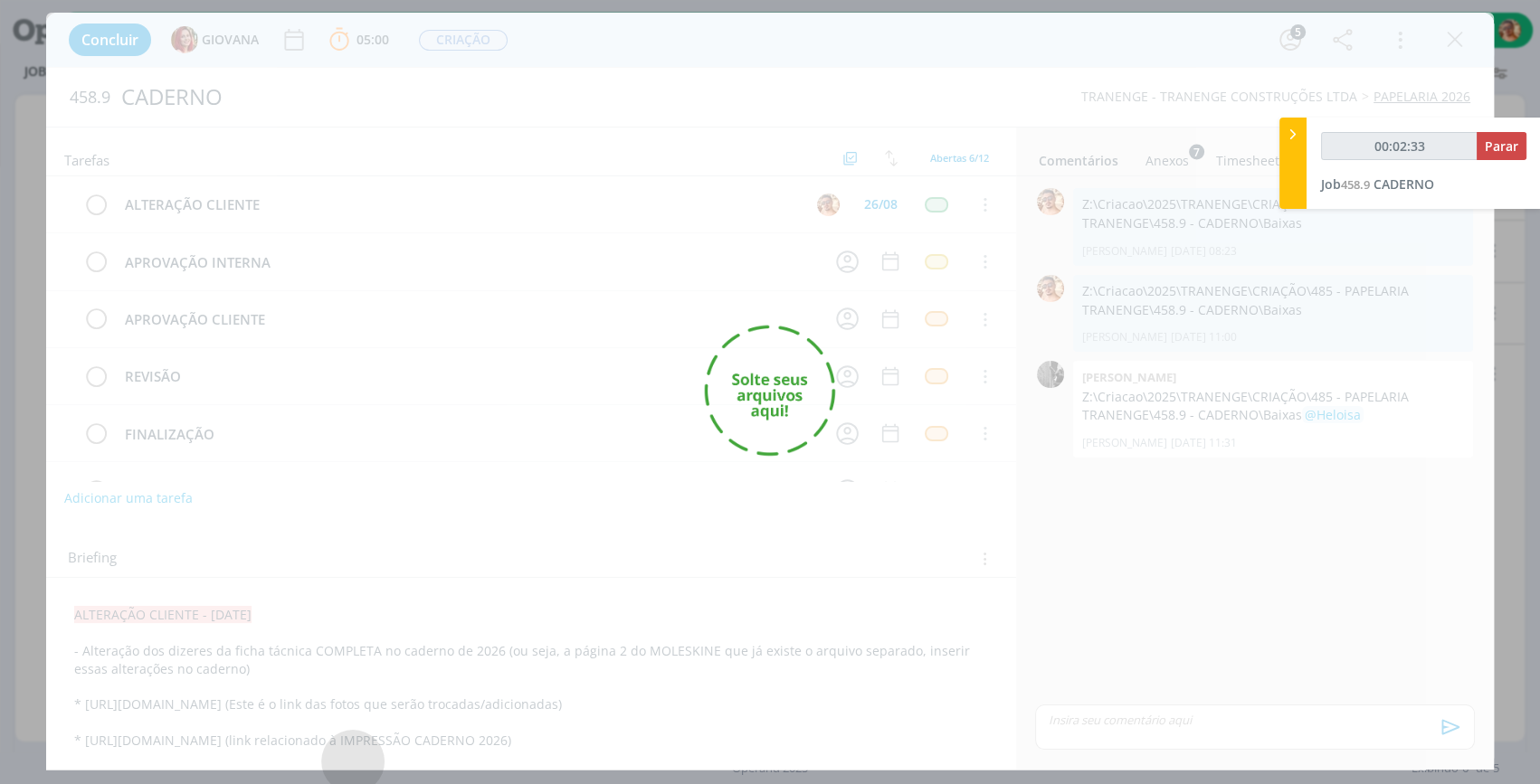
click at [803, 502] on div "dialog" at bounding box center [770, 391] width 1448 height 757
drag, startPoint x: 924, startPoint y: 164, endPoint x: 977, endPoint y: 158, distance: 53.3
click at [925, 164] on div "dialog" at bounding box center [770, 391] width 1448 height 757
type input "00:02:39"
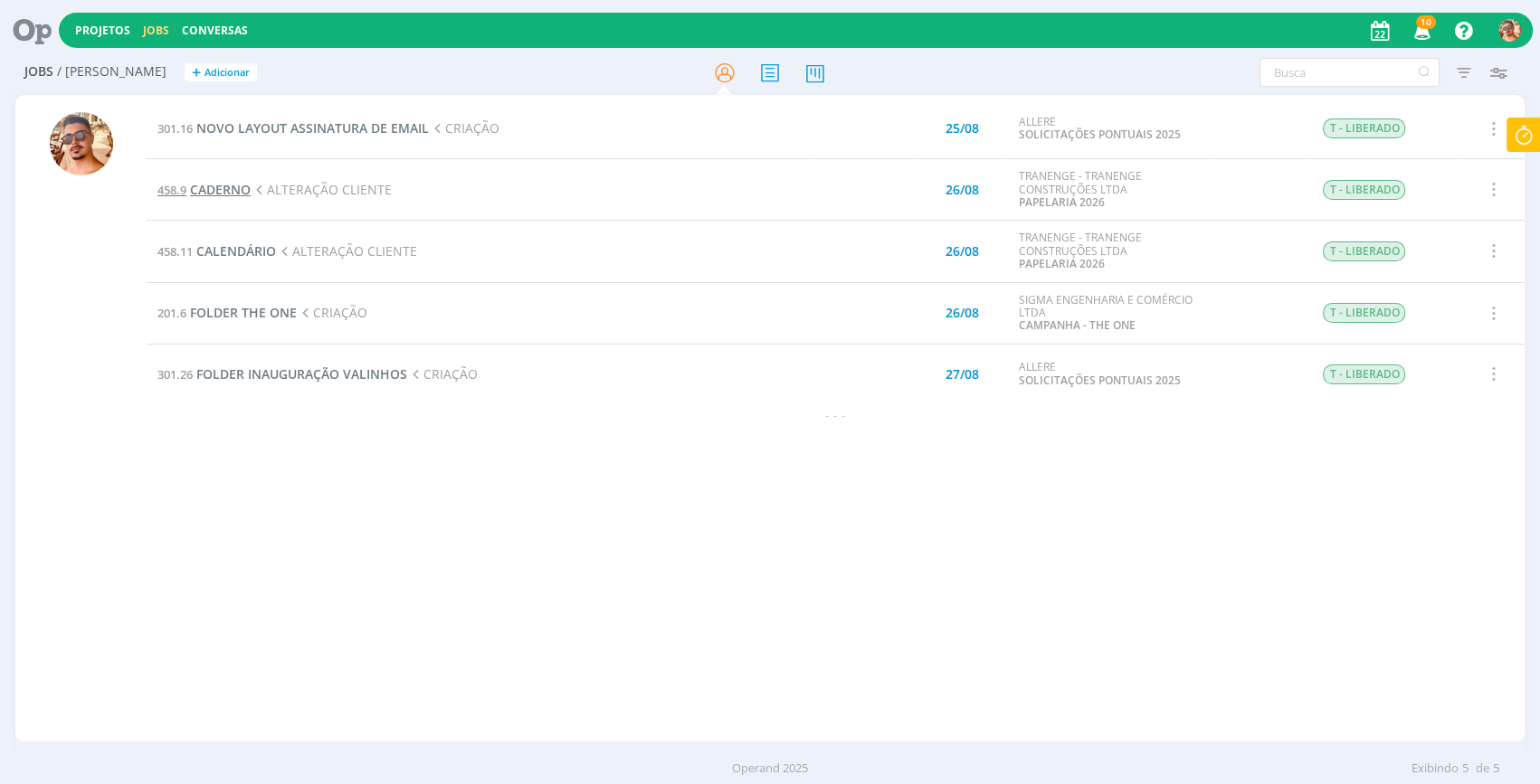
click at [237, 190] on span "CADERNO" at bounding box center [219, 190] width 61 height 17
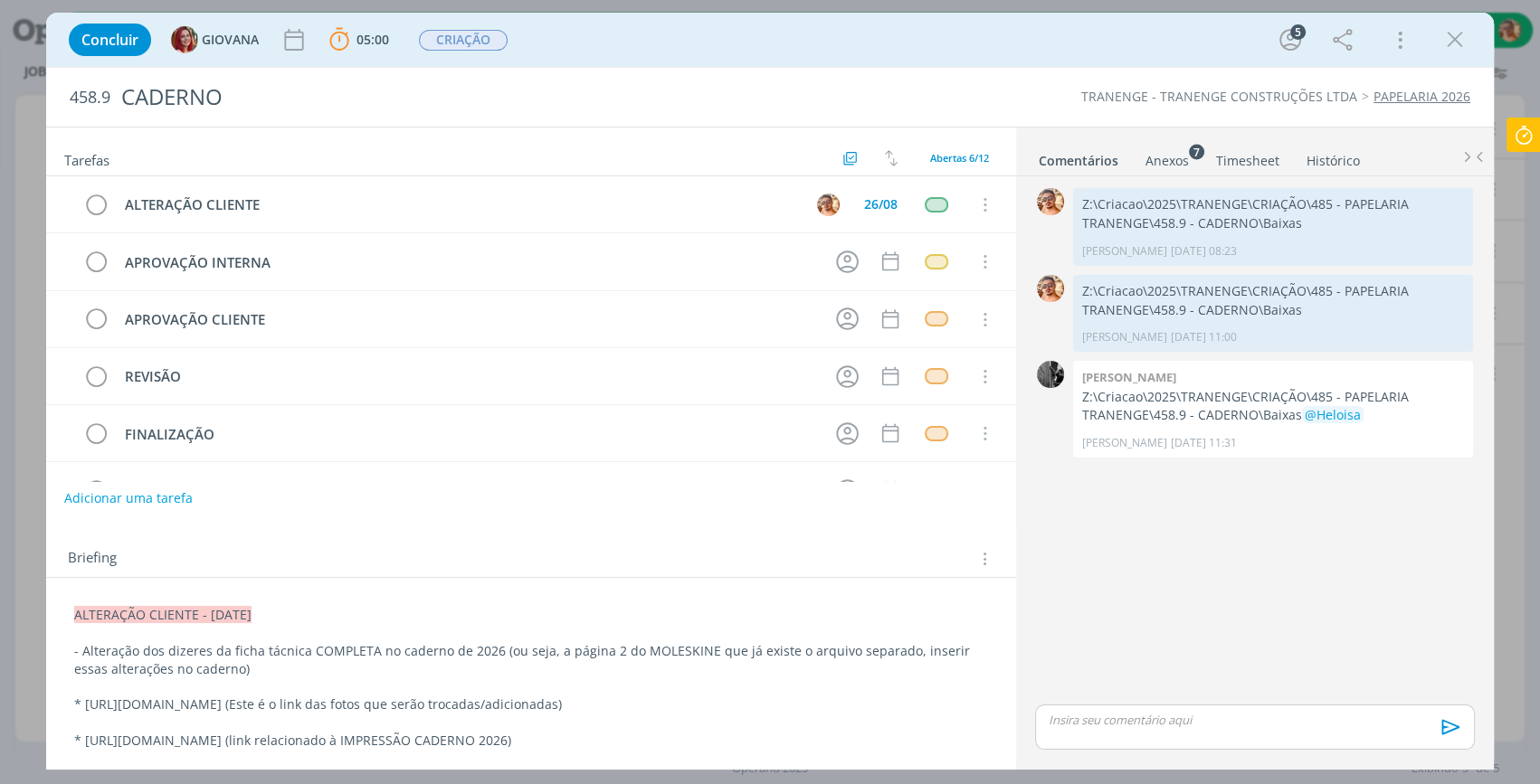
scroll to position [328, 0]
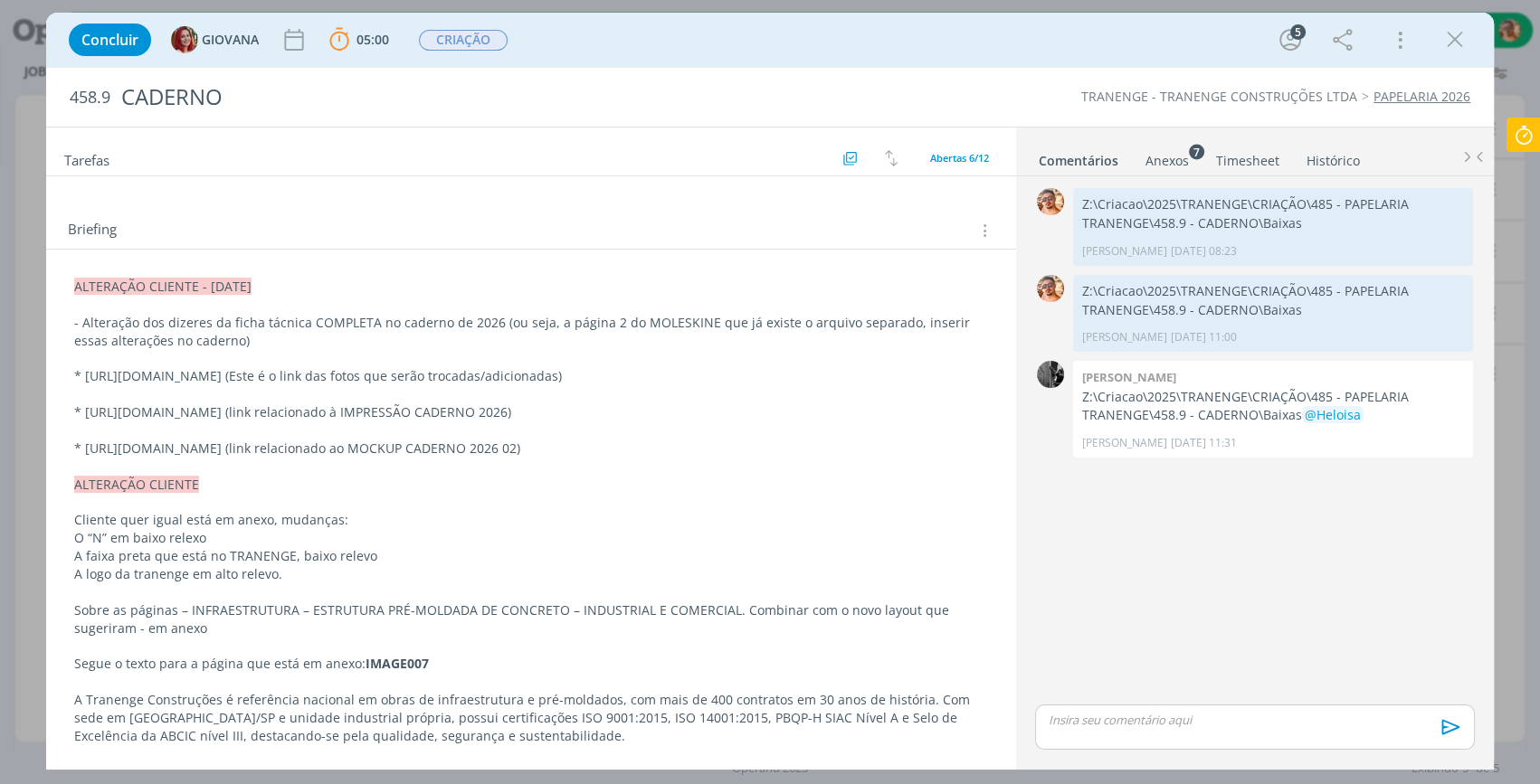
click at [907, 40] on div "Concluir GIOVANA 05:00 Parar Apontar Data * 22/08/2025 Horas * 00:00 Tarefa Sel…" at bounding box center [770, 39] width 1421 height 43
drag, startPoint x: 84, startPoint y: 372, endPoint x: 718, endPoint y: 397, distance: 634.5
click at [718, 385] on p "* https://tranenge365-my.sharepoint.com/personal/gabrielazago_tranenge_com_br/_…" at bounding box center [530, 376] width 913 height 18
copy p "https://tranenge365-my.sharepoint.com/personal/gabrielazago_tranenge_com_br/_la…"
click at [1154, 722] on p "dialog" at bounding box center [1254, 720] width 411 height 16
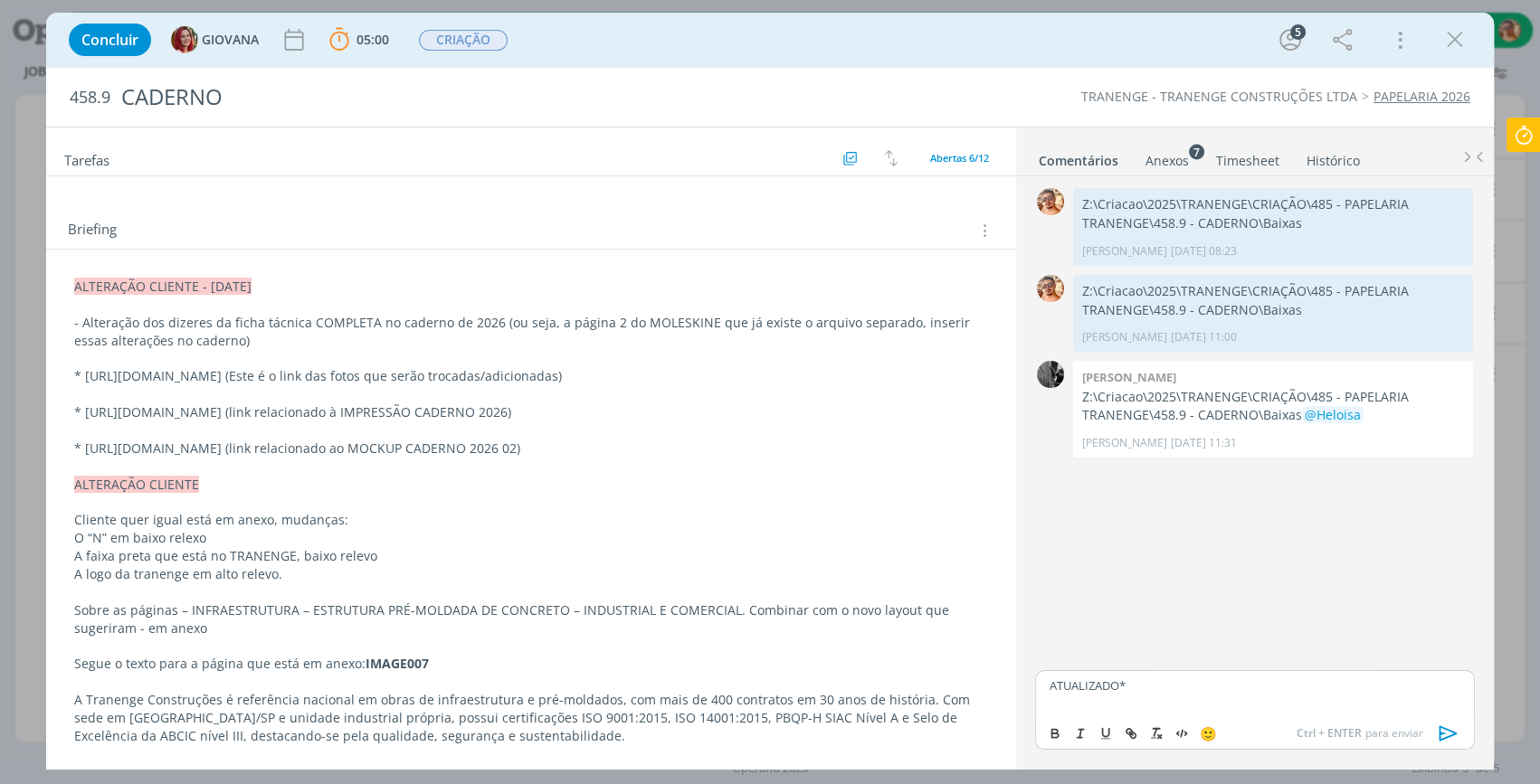
click at [1457, 727] on icon "dialog" at bounding box center [1449, 733] width 27 height 27
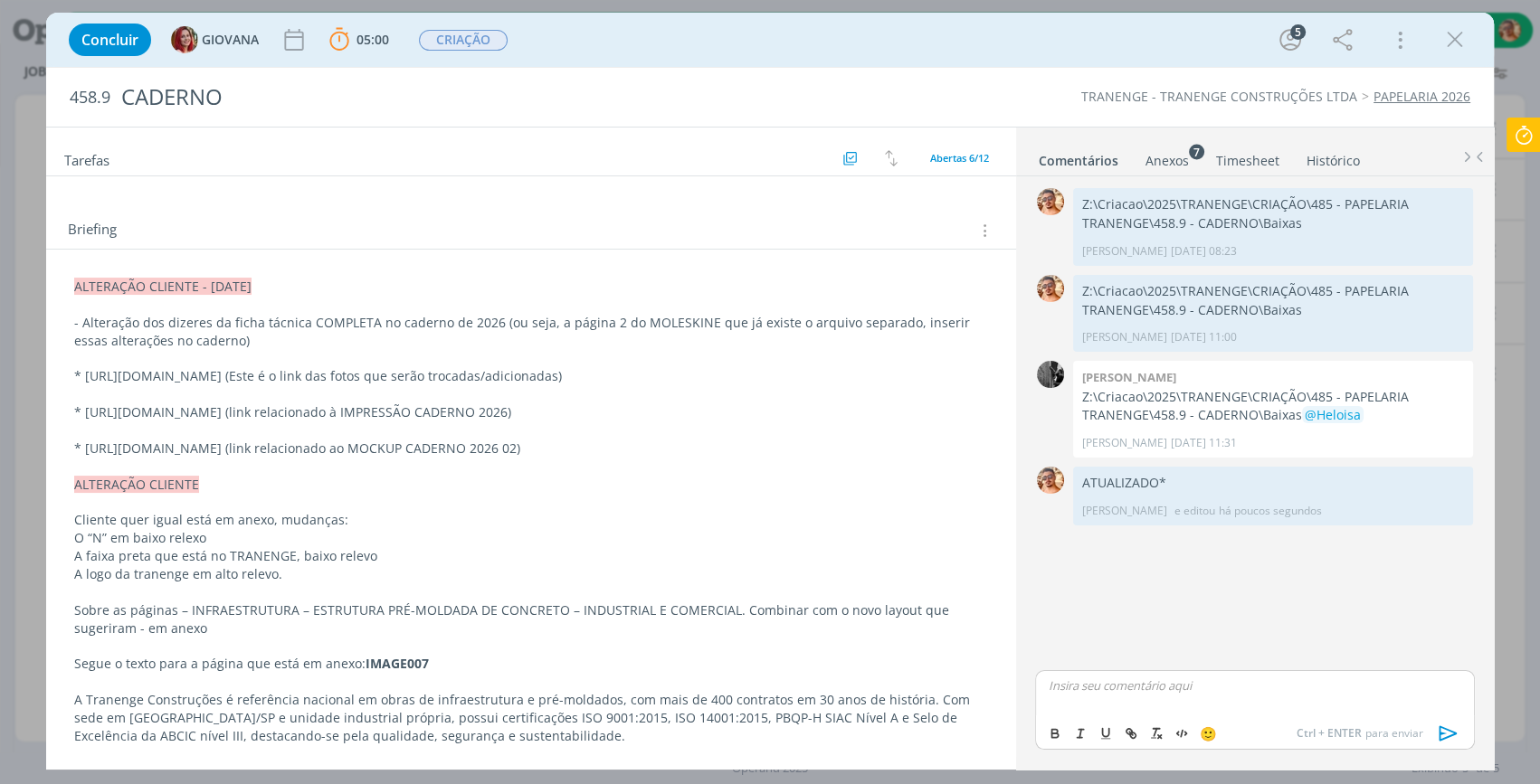
scroll to position [0, 0]
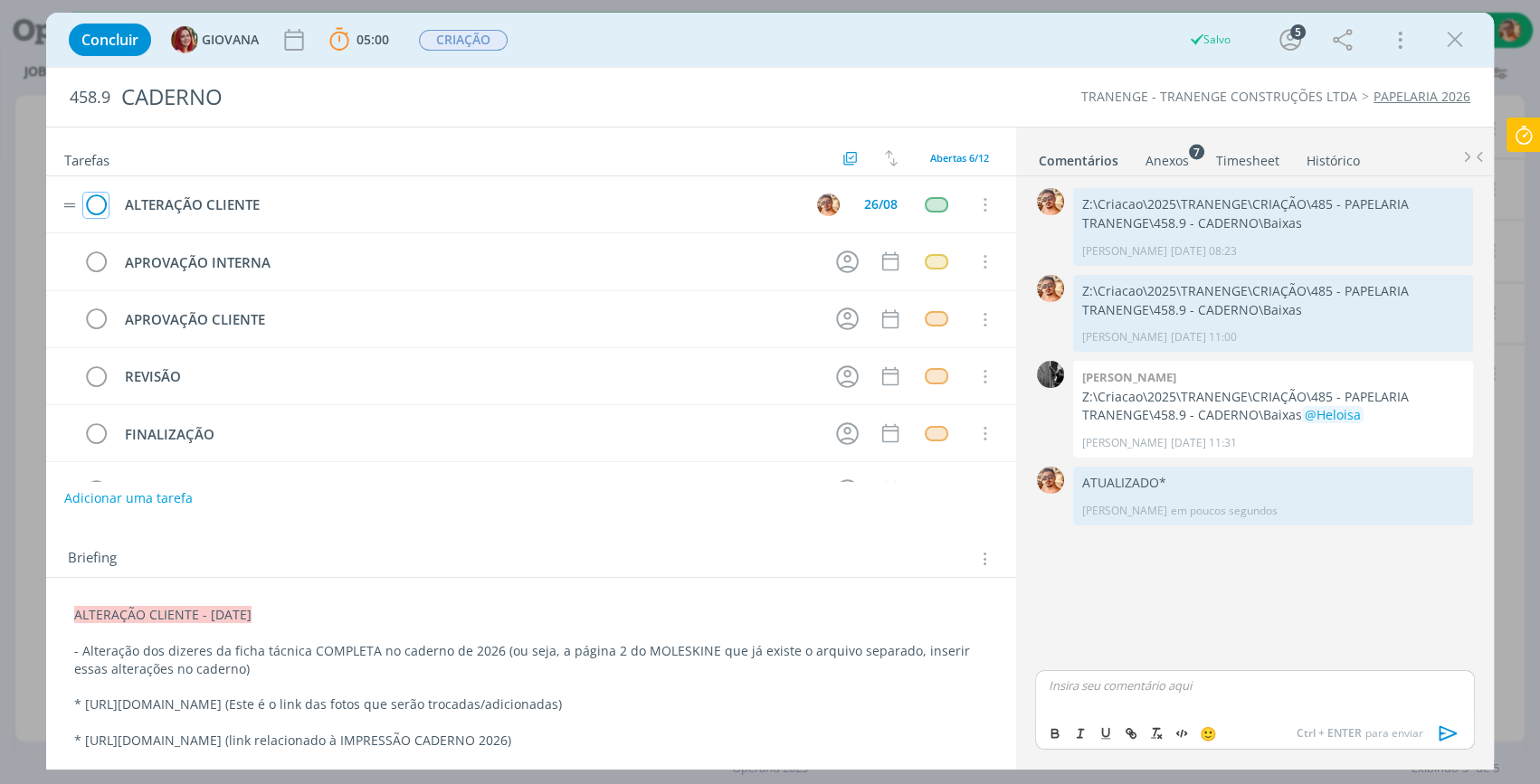
click at [97, 202] on icon "dialog" at bounding box center [95, 205] width 25 height 27
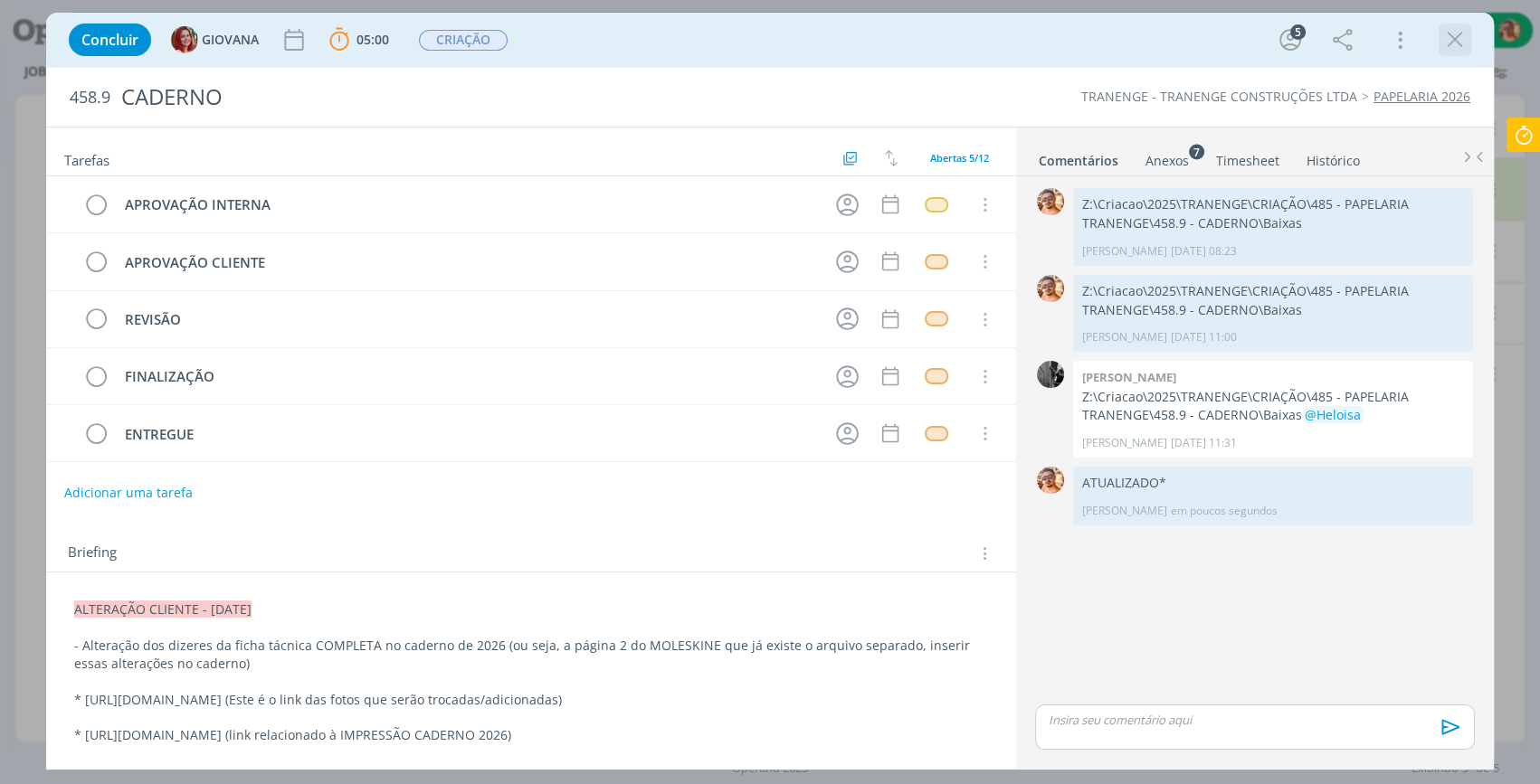
click at [1460, 35] on icon "dialog" at bounding box center [1454, 39] width 27 height 27
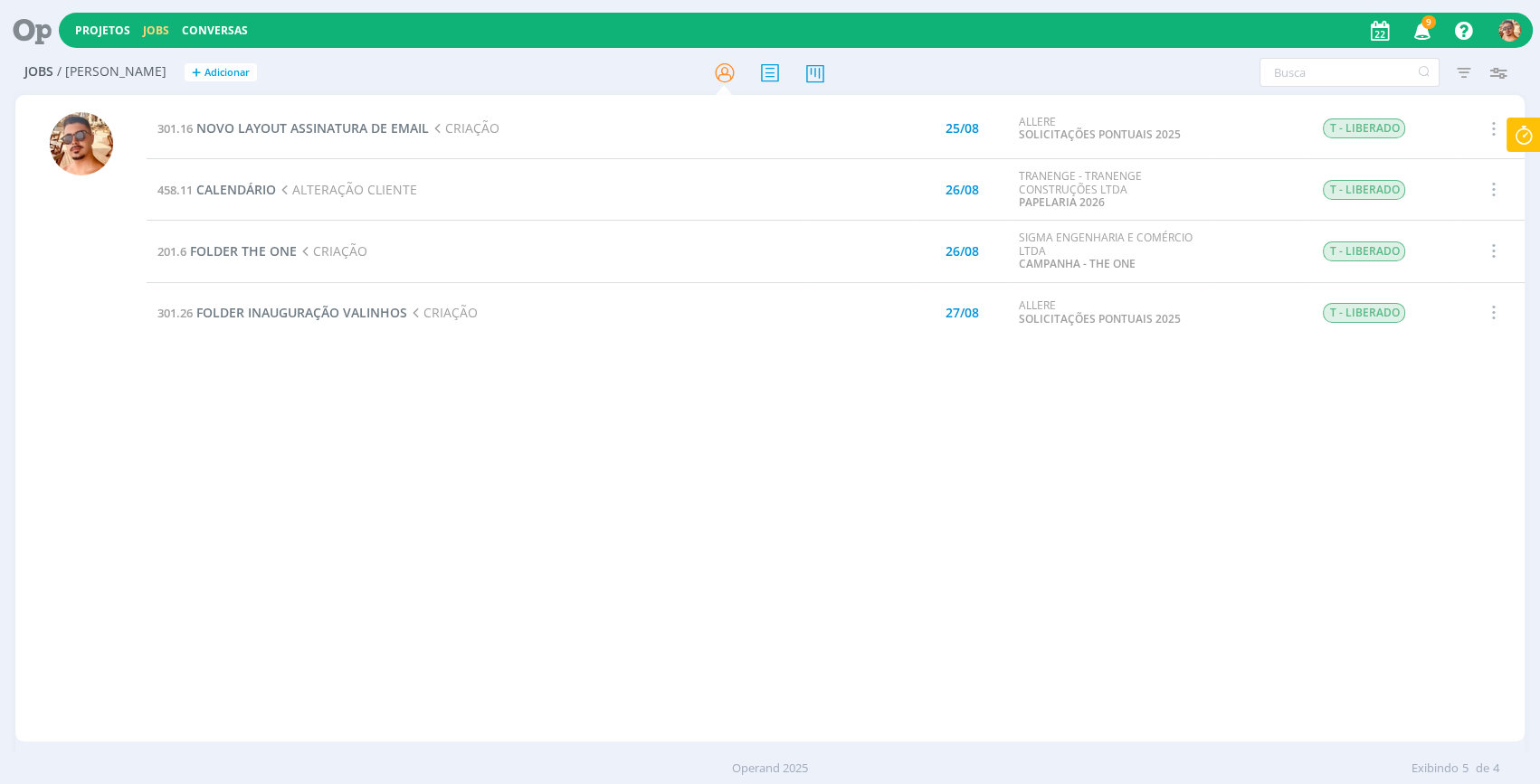
click at [1524, 131] on icon at bounding box center [1524, 135] width 33 height 36
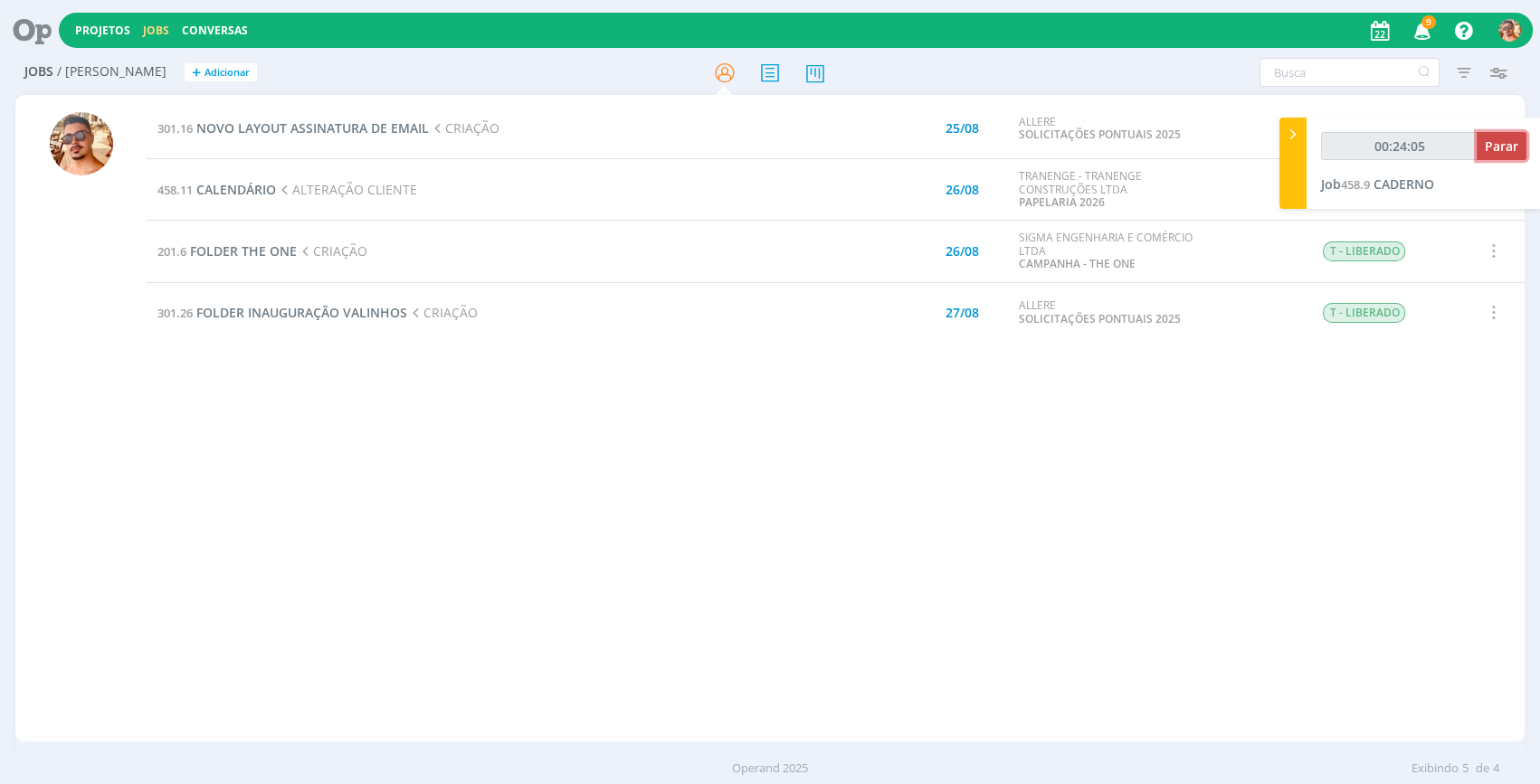
click at [1508, 142] on span "Parar" at bounding box center [1501, 146] width 34 height 17
click at [261, 191] on span "CALENDÁRIO" at bounding box center [236, 190] width 80 height 17
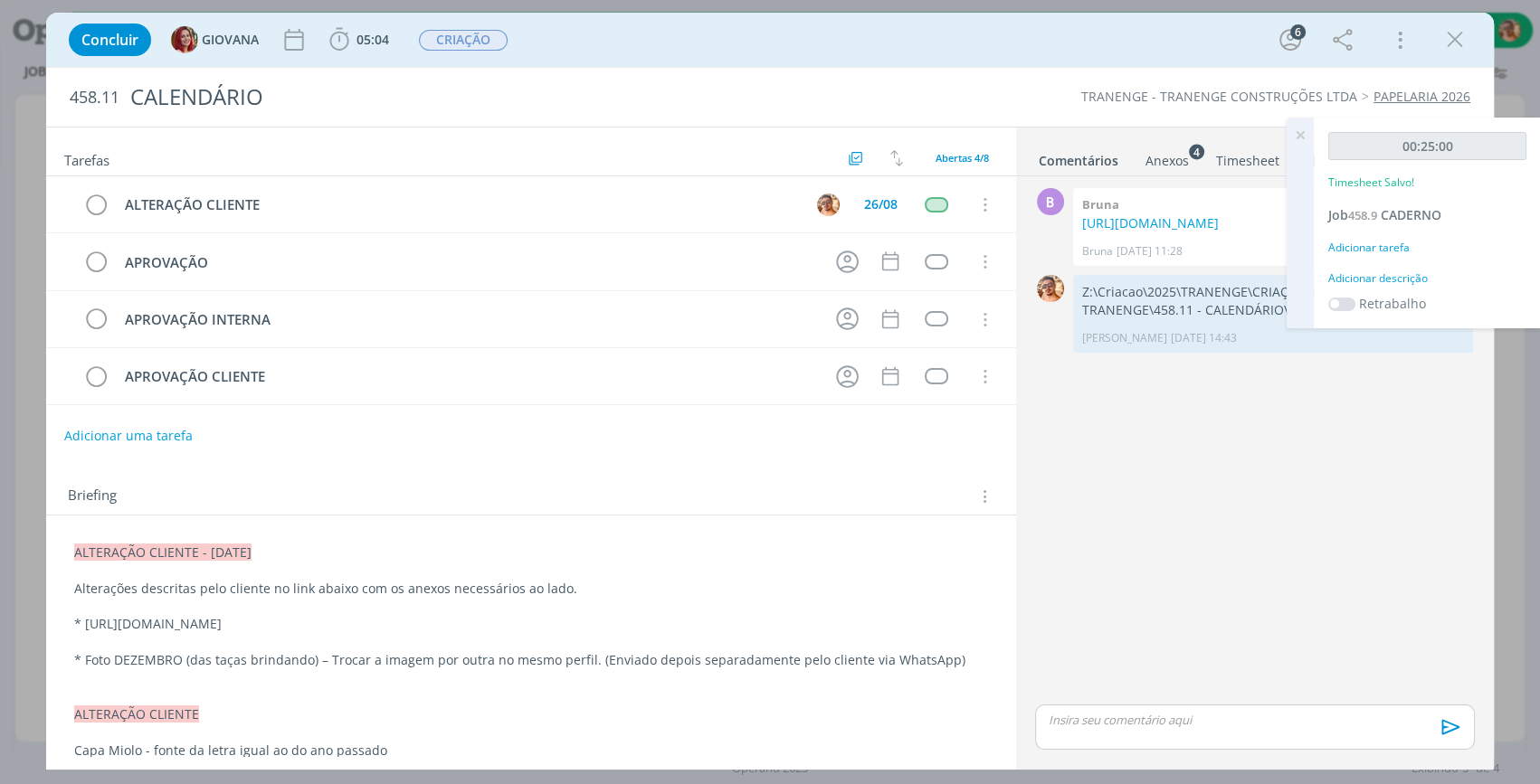
click at [1303, 144] on icon at bounding box center [1300, 135] width 33 height 36
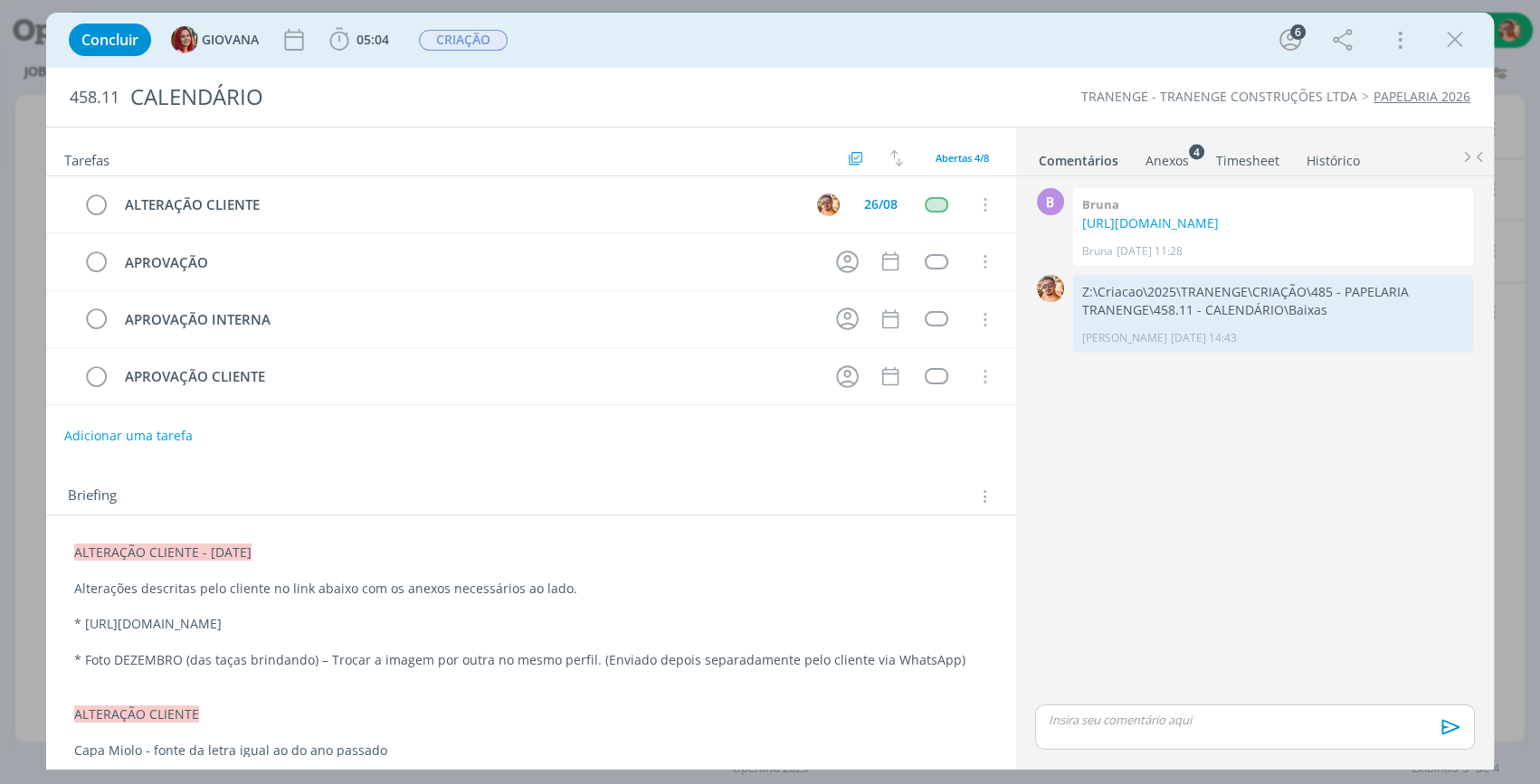
click at [1182, 724] on p "dialog" at bounding box center [1254, 720] width 411 height 16
click at [1043, 680] on div ""Z:\Criacao\2025\TRANENGE\CRIAÇÃO\485 - PAPELARIA TRANENGE\458.11 - CALENDÁRIO\…" at bounding box center [1254, 692] width 440 height 47
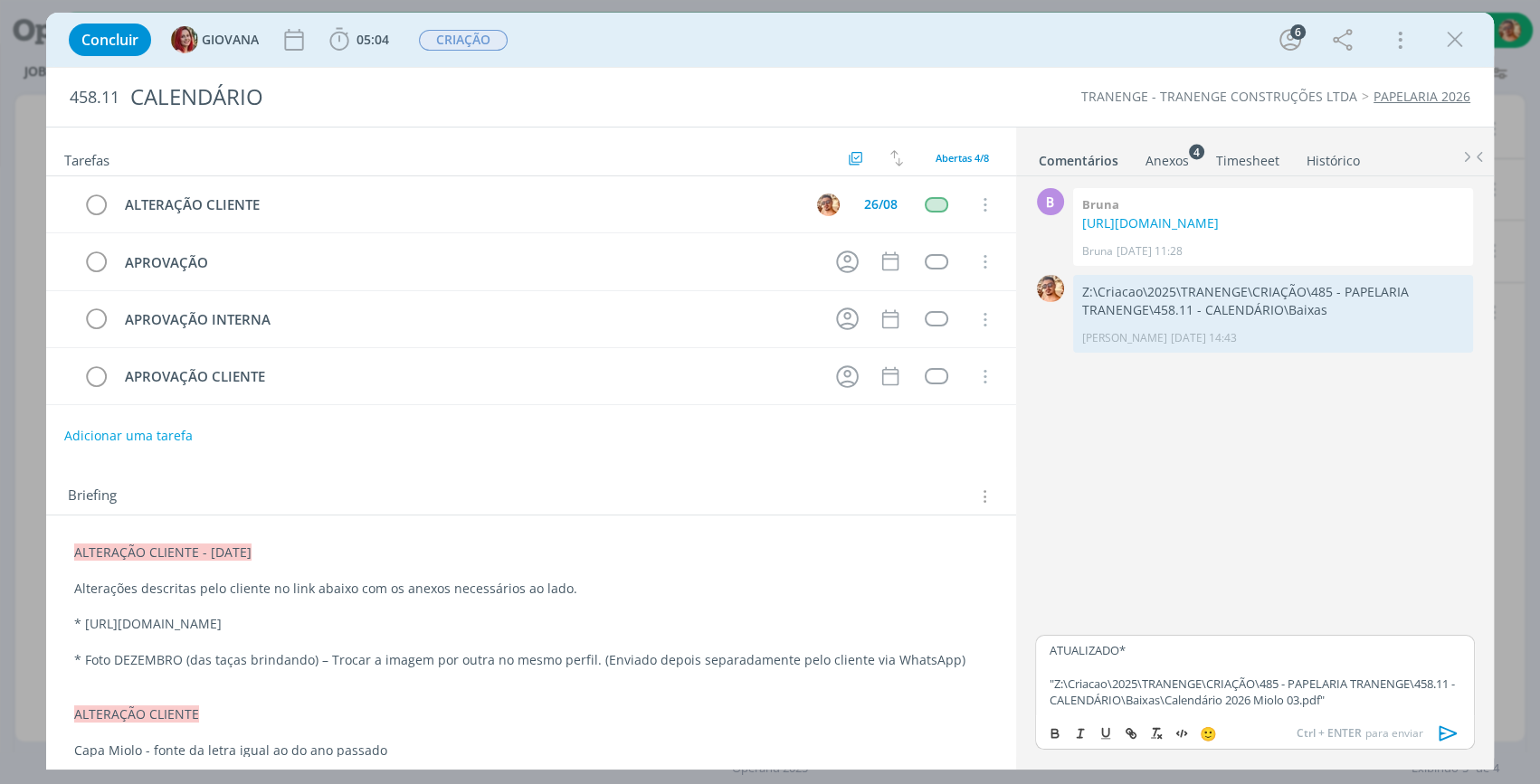
click at [1454, 727] on icon "dialog" at bounding box center [1449, 733] width 27 height 27
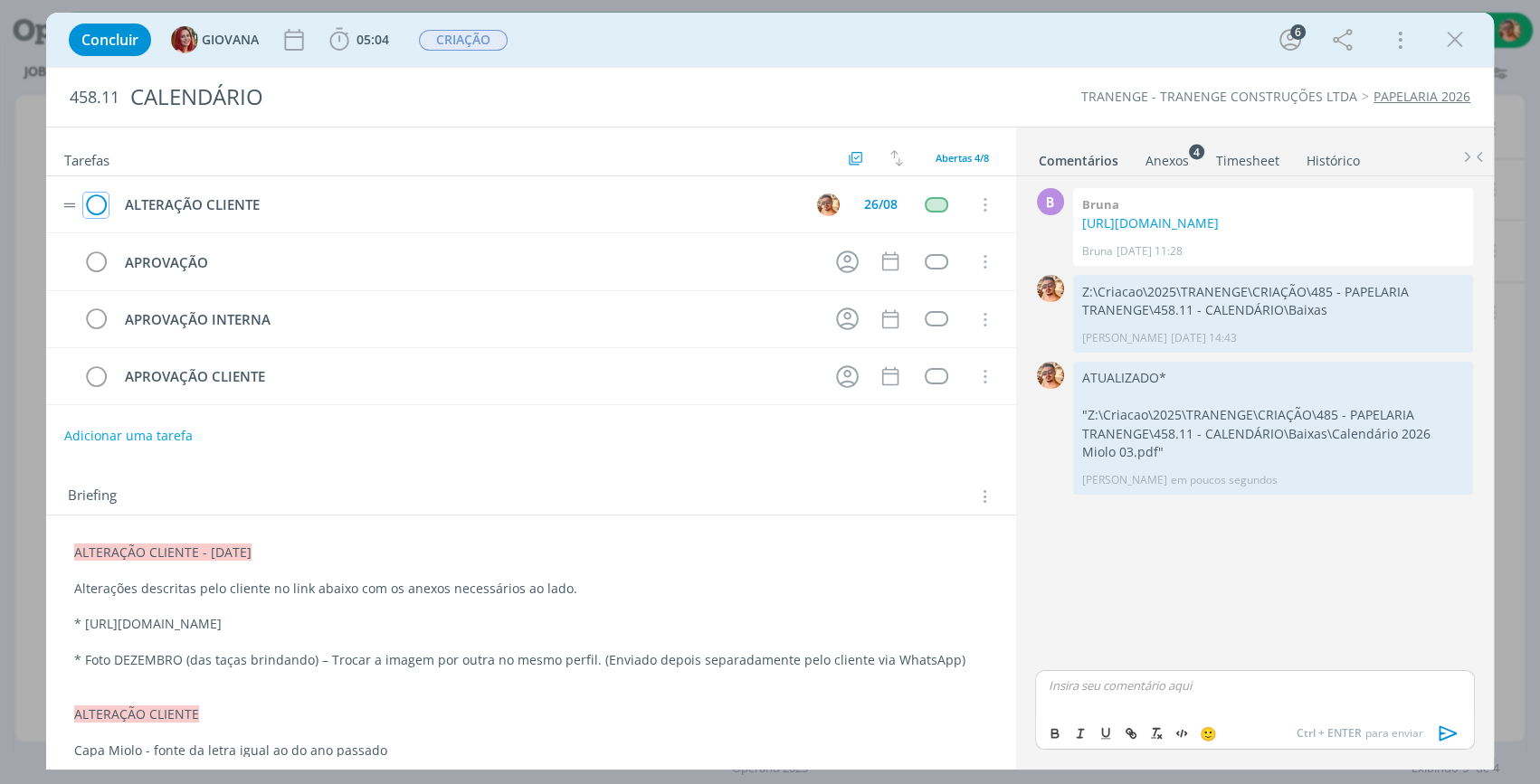
click at [102, 200] on icon "dialog" at bounding box center [95, 205] width 25 height 27
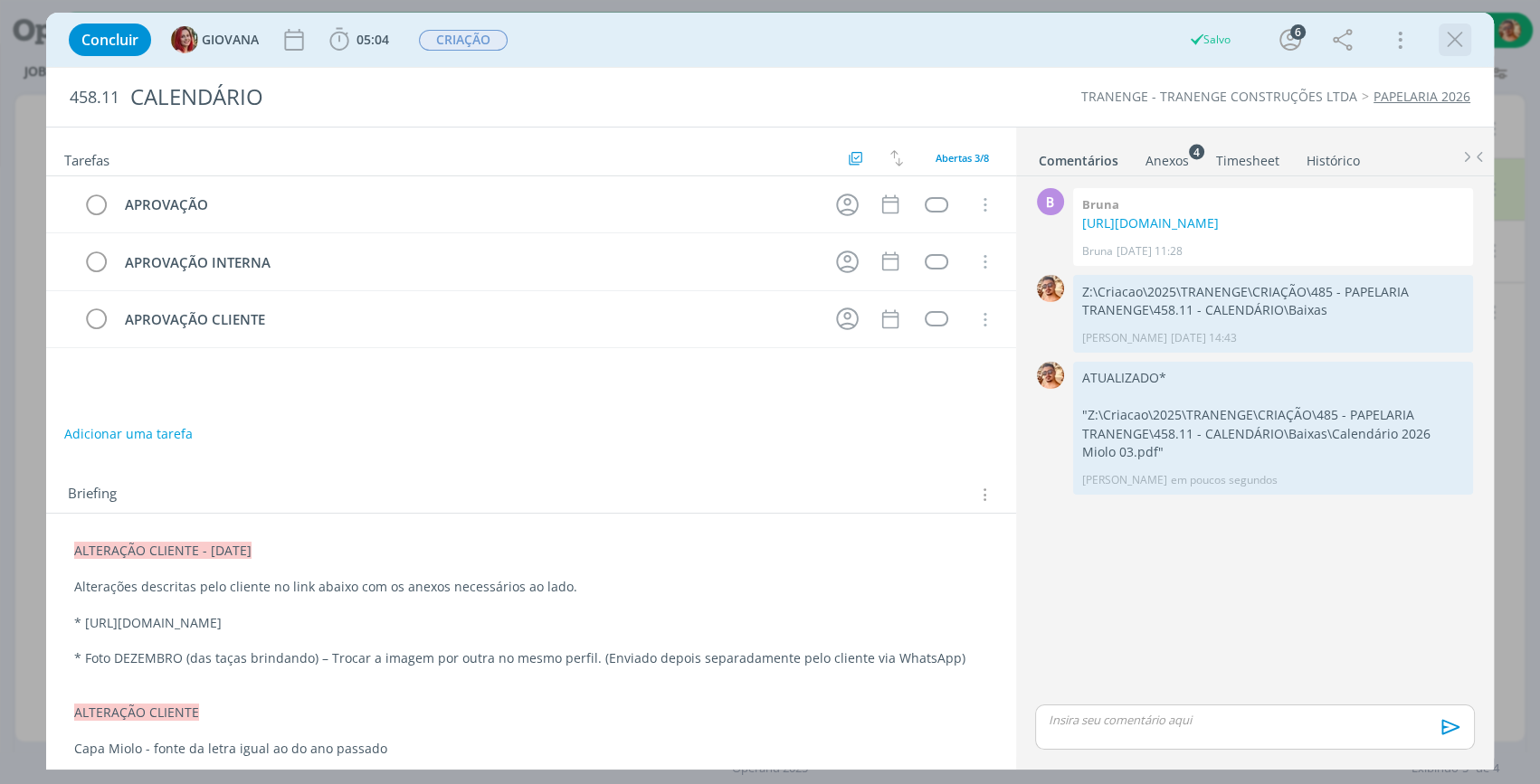
click at [1456, 26] on icon "dialog" at bounding box center [1454, 39] width 27 height 27
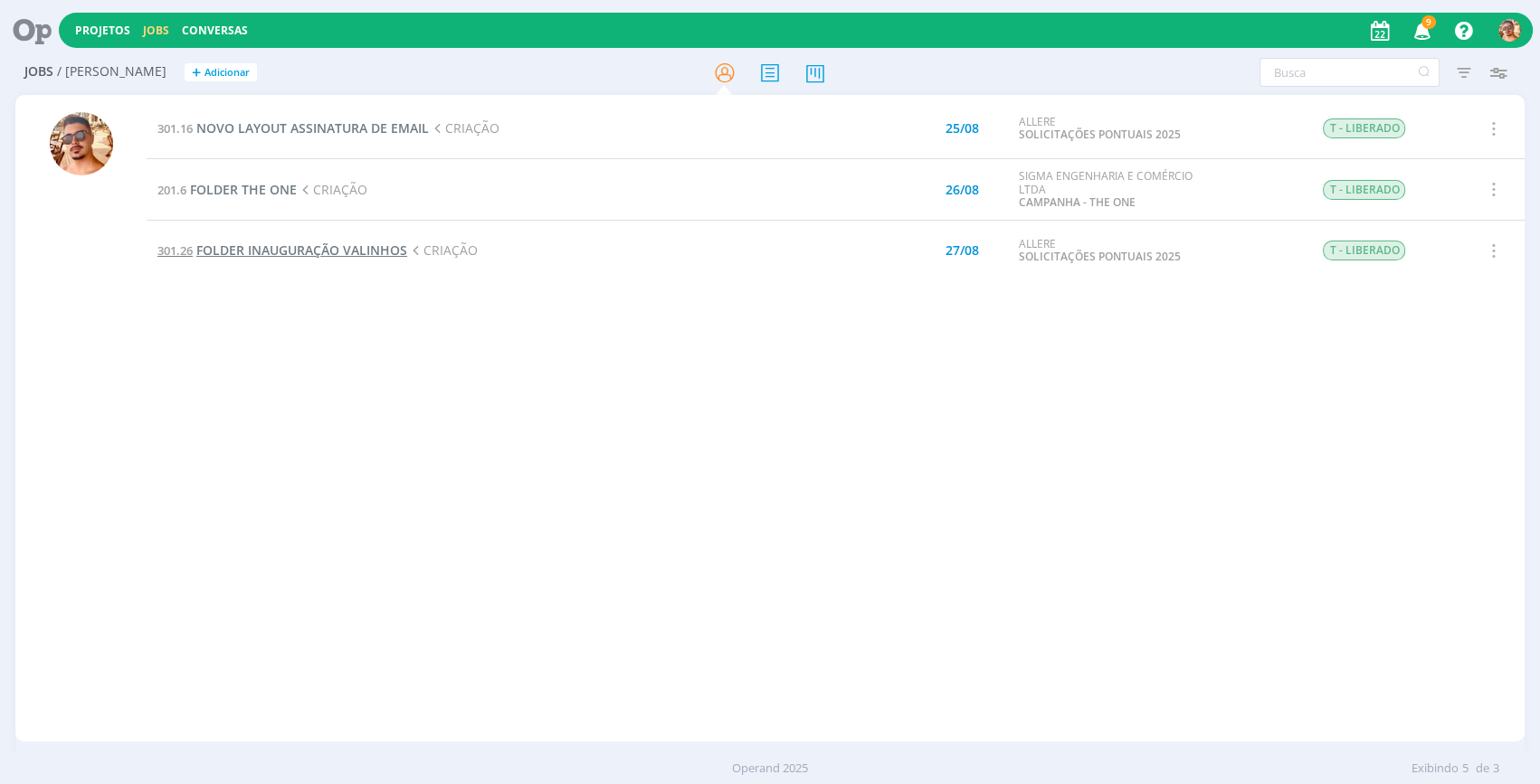
click at [349, 256] on span "FOLDER INAUGURAÇÃO VALINHOS" at bounding box center [301, 250] width 211 height 17
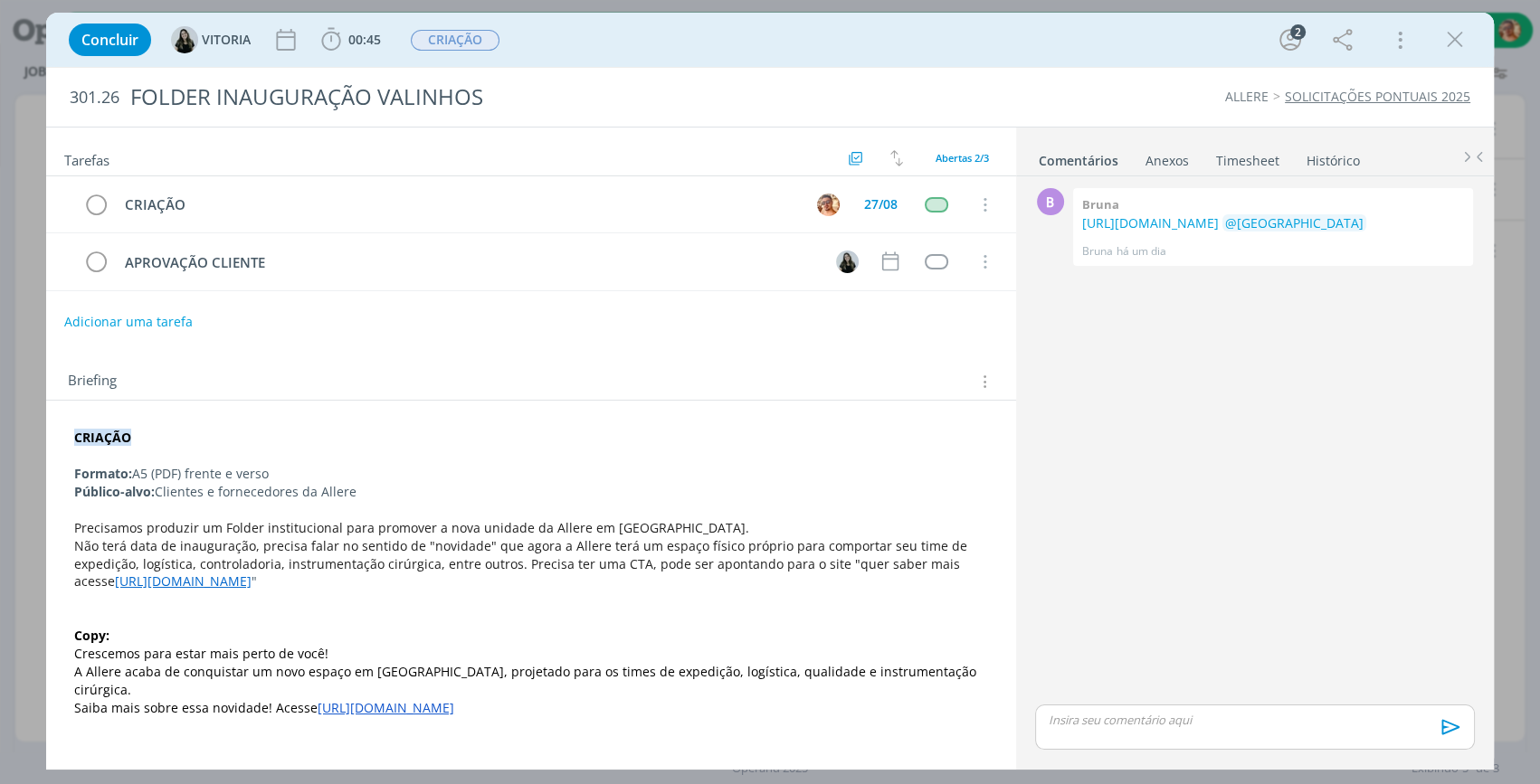
drag, startPoint x: 1473, startPoint y: 45, endPoint x: 1427, endPoint y: 43, distance: 46.0
click at [1473, 45] on div "Concluir VITORIA 00:45 Iniciar Apontar Data * 22/08/2025 Horas * 00:00 Tarefa S…" at bounding box center [770, 39] width 1421 height 43
click at [1428, 40] on div "Concluir VITORIA 00:45 Iniciar Apontar Data * 22/08/2025 Horas * 00:00 Tarefa S…" at bounding box center [770, 39] width 1421 height 43
click at [1450, 37] on icon "dialog" at bounding box center [1454, 39] width 27 height 27
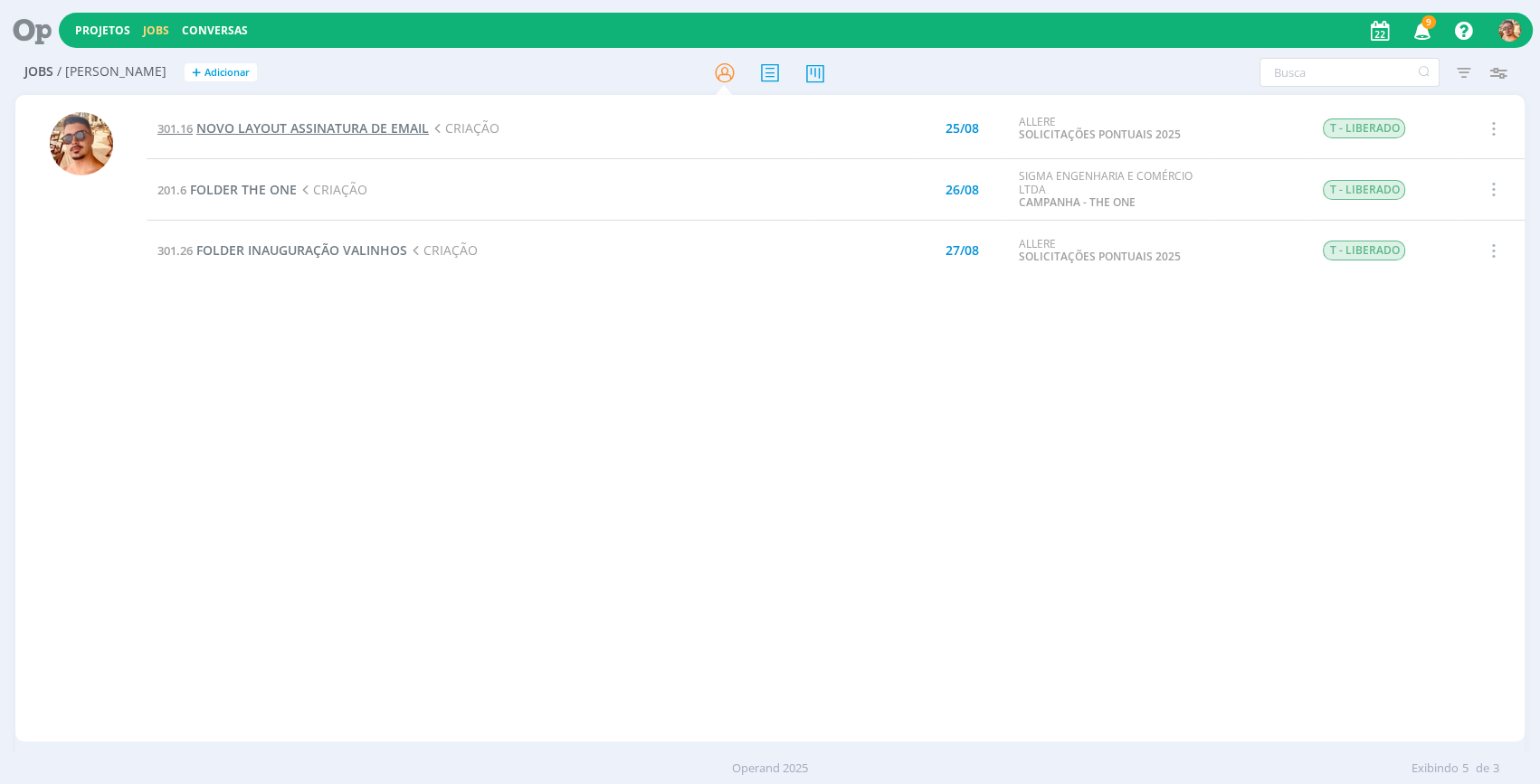
click at [277, 123] on span "NOVO LAYOUT ASSINATURA DE EMAIL" at bounding box center [313, 128] width 233 height 17
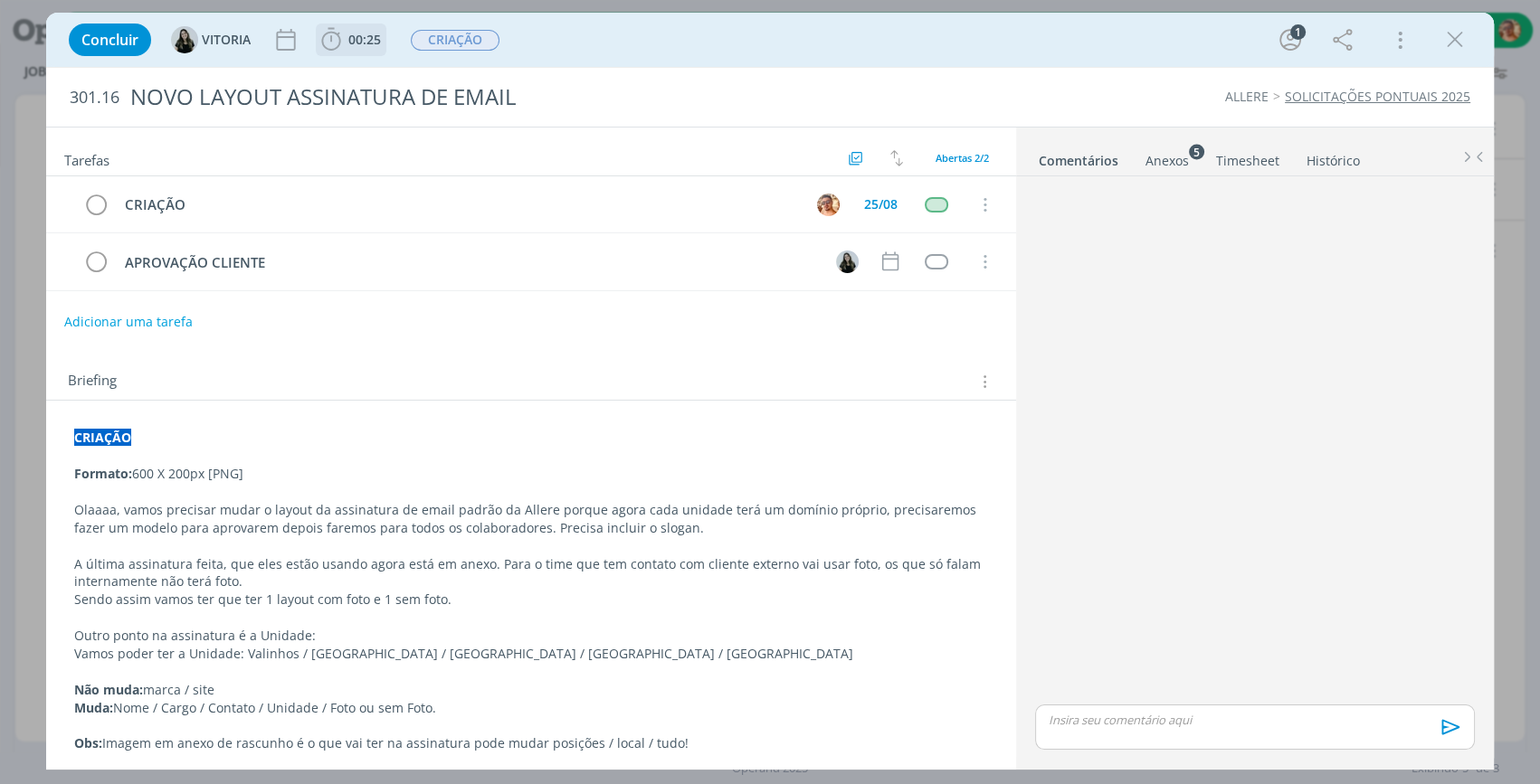
click at [354, 38] on span "00:25" at bounding box center [365, 39] width 33 height 17
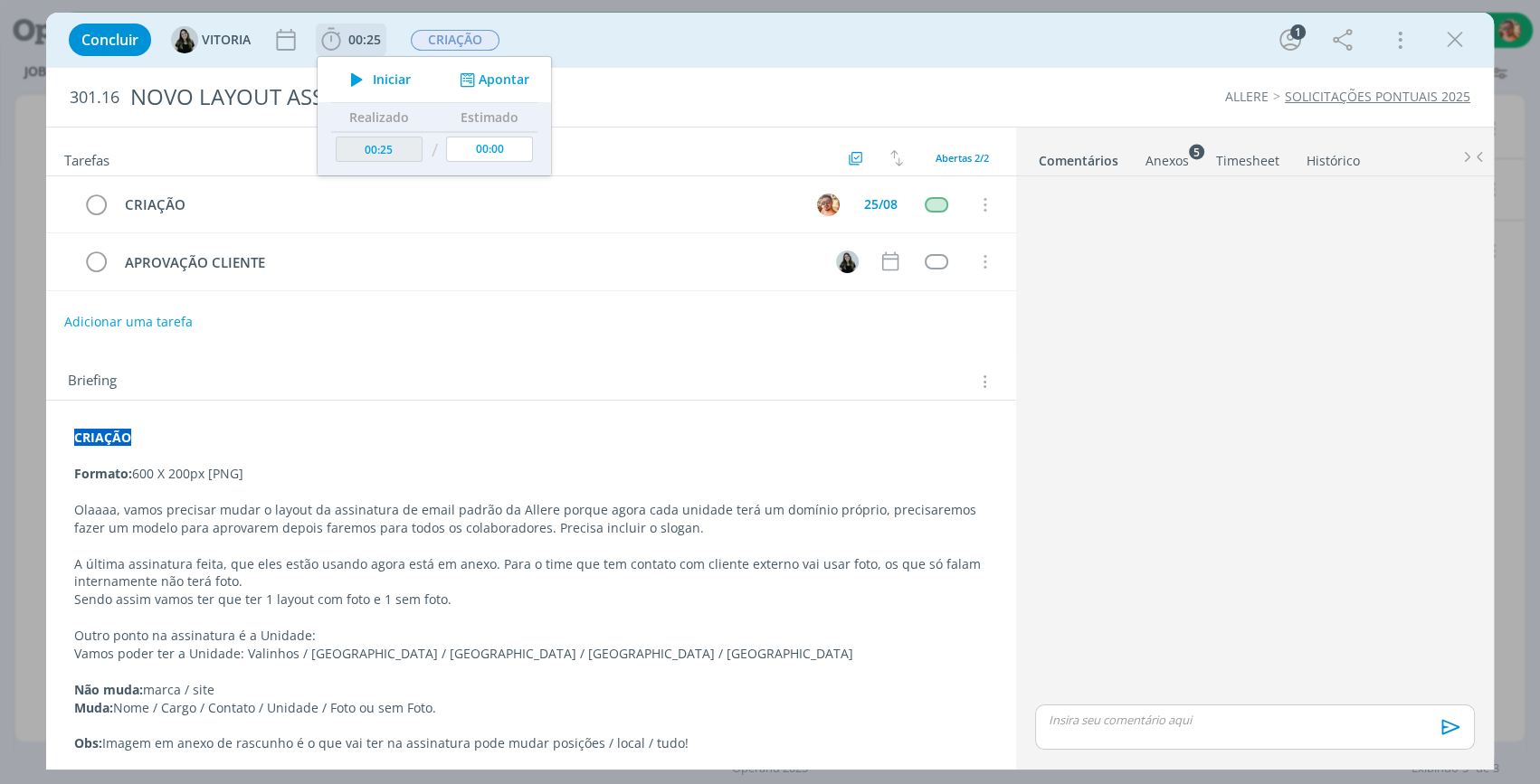
click at [381, 73] on span "Iniciar" at bounding box center [391, 79] width 38 height 13
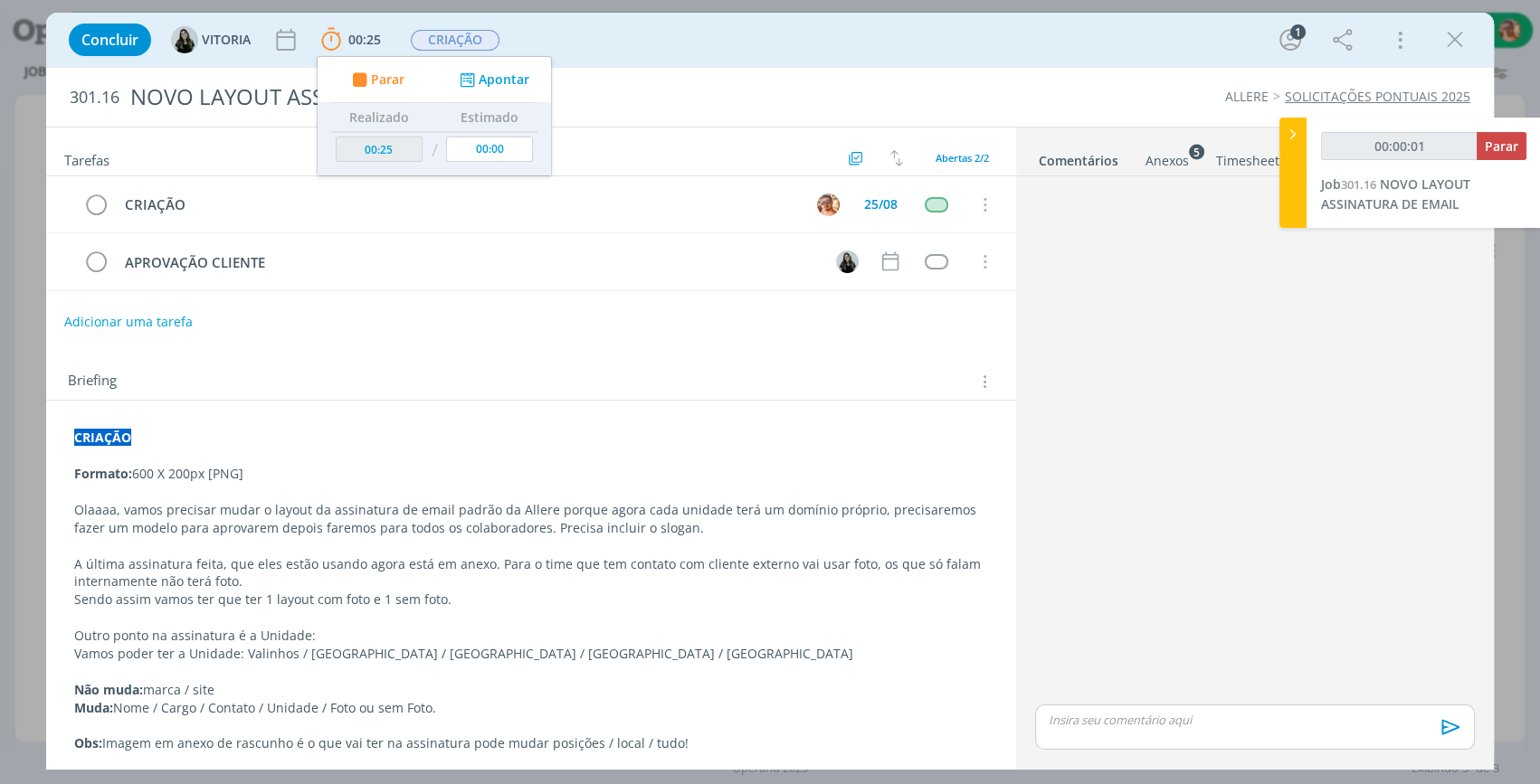
click at [643, 31] on div "Concluir VITORIA 00:25 Parar Apontar Data * 22/08/2025 Horas * 00:00 Tarefa Sel…" at bounding box center [770, 39] width 1421 height 43
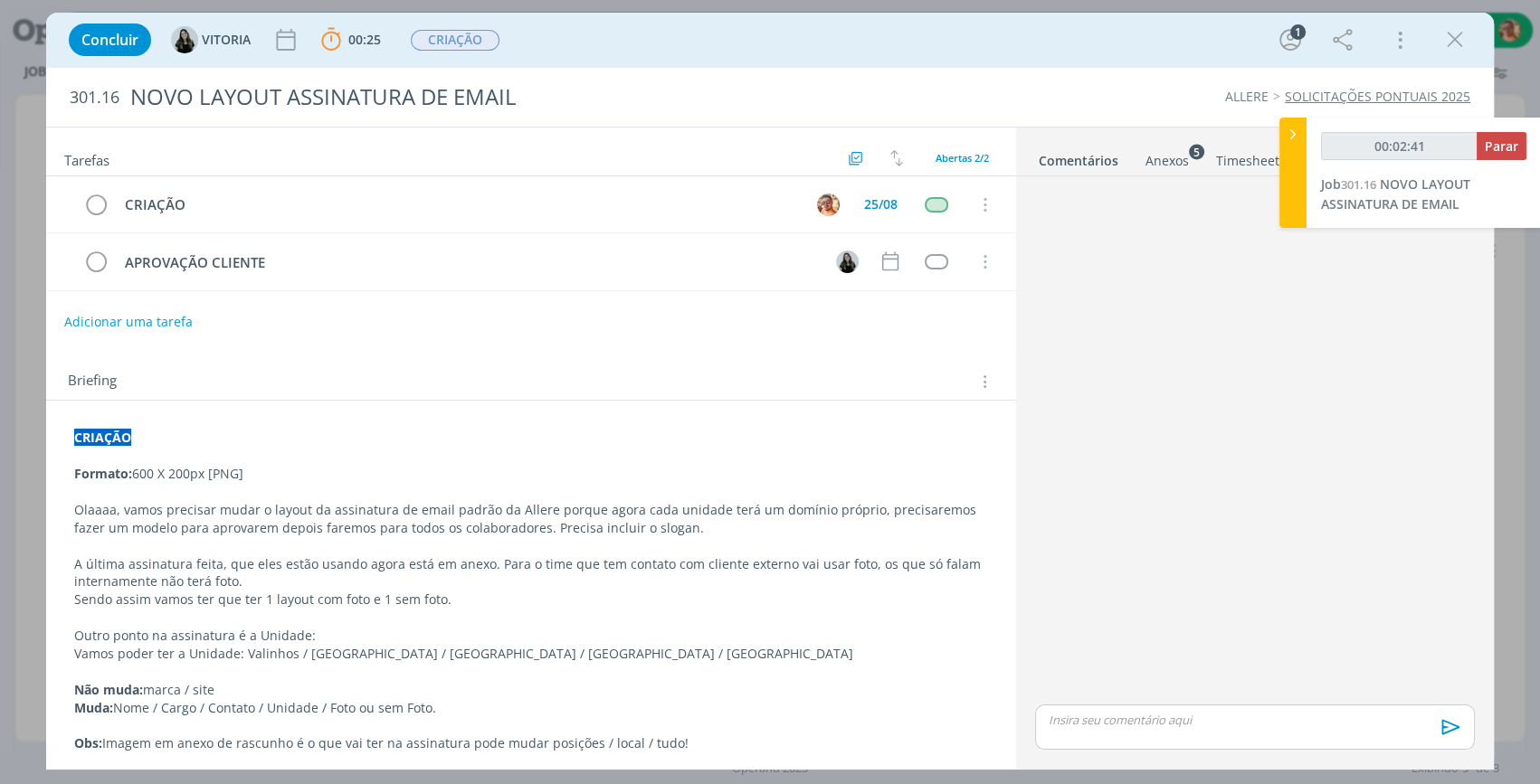
click at [1172, 160] on div "Anexos 5" at bounding box center [1167, 161] width 43 height 18
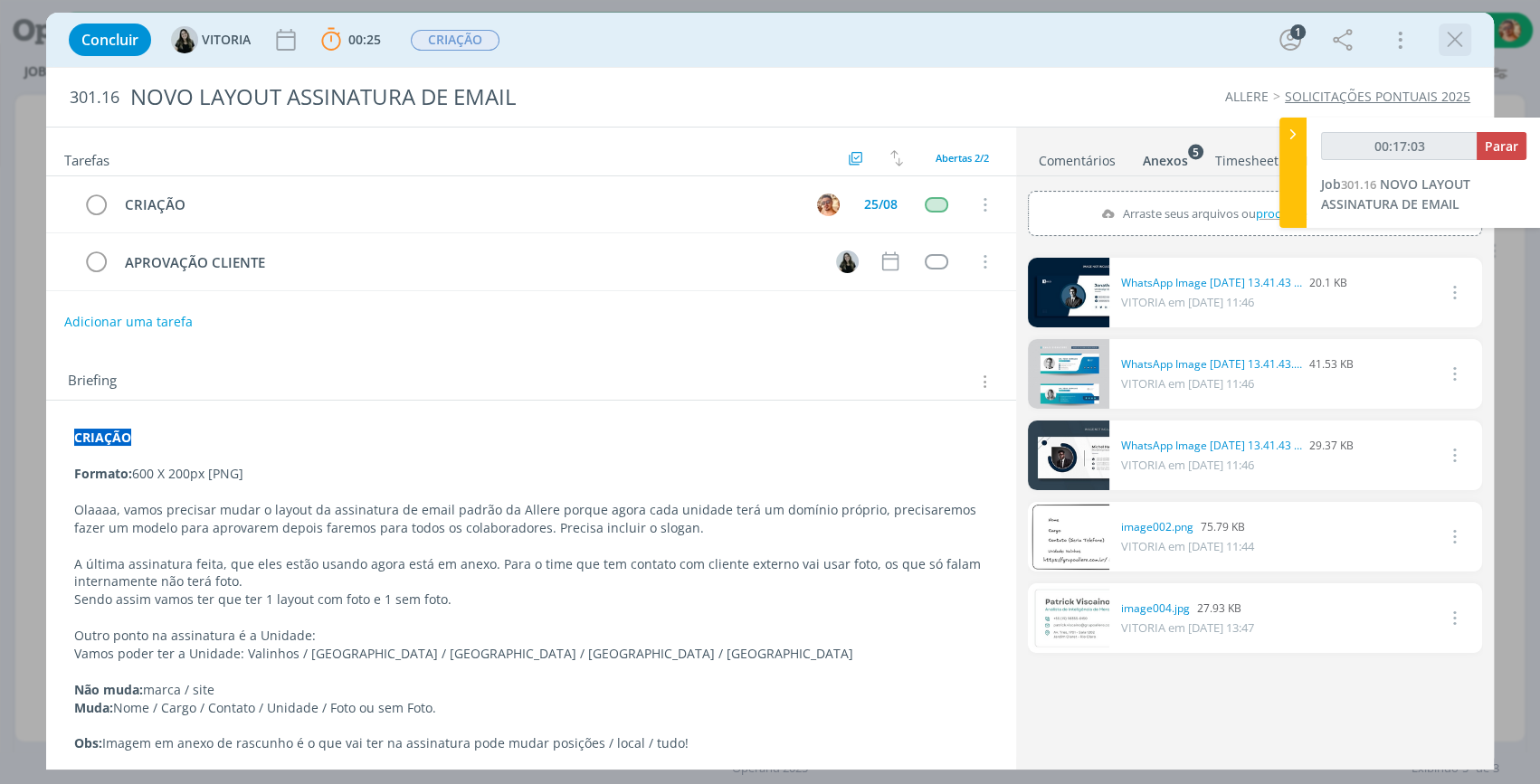
click at [1467, 37] on icon "dialog" at bounding box center [1454, 39] width 27 height 27
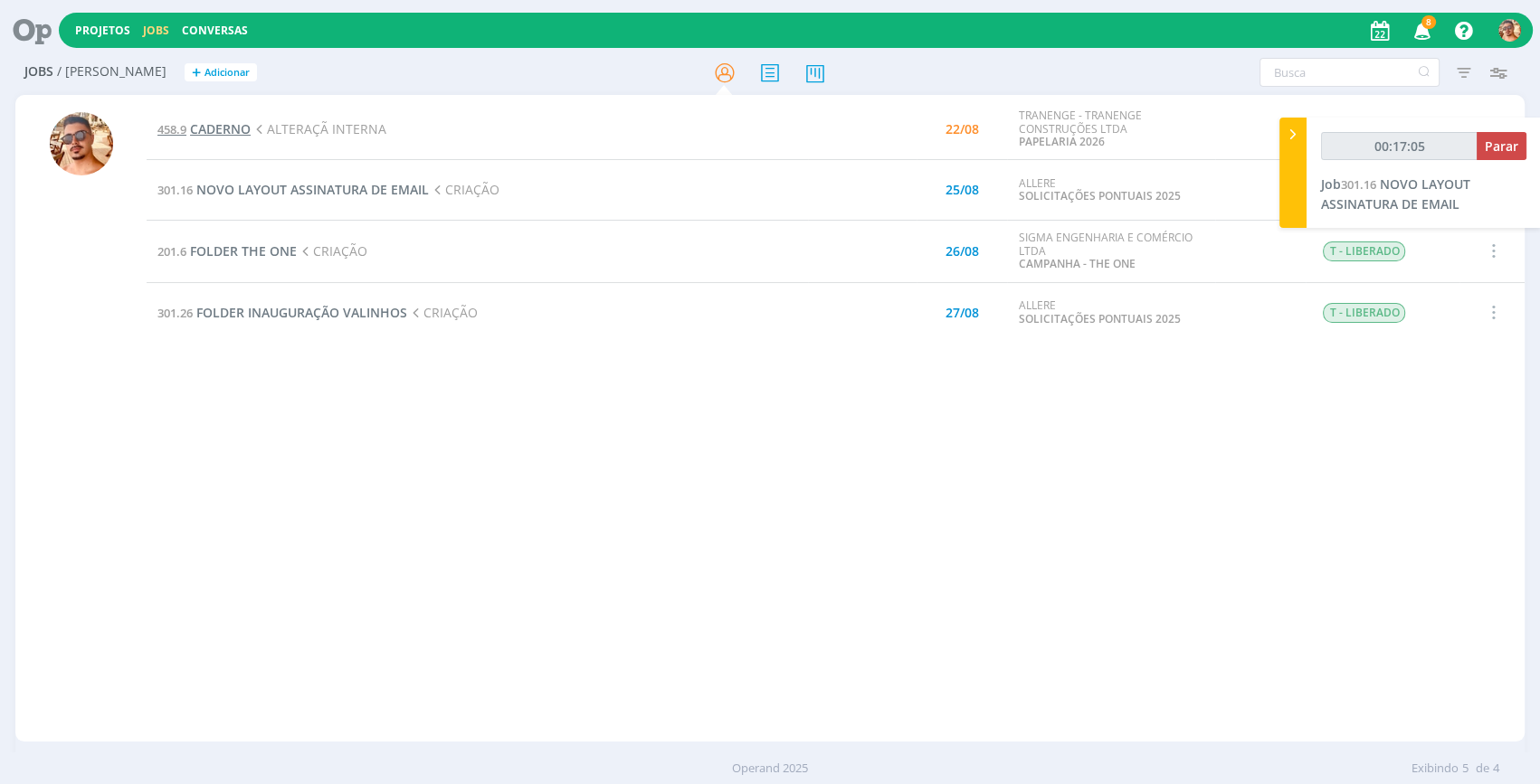
click at [229, 127] on span "CADERNO" at bounding box center [219, 129] width 61 height 17
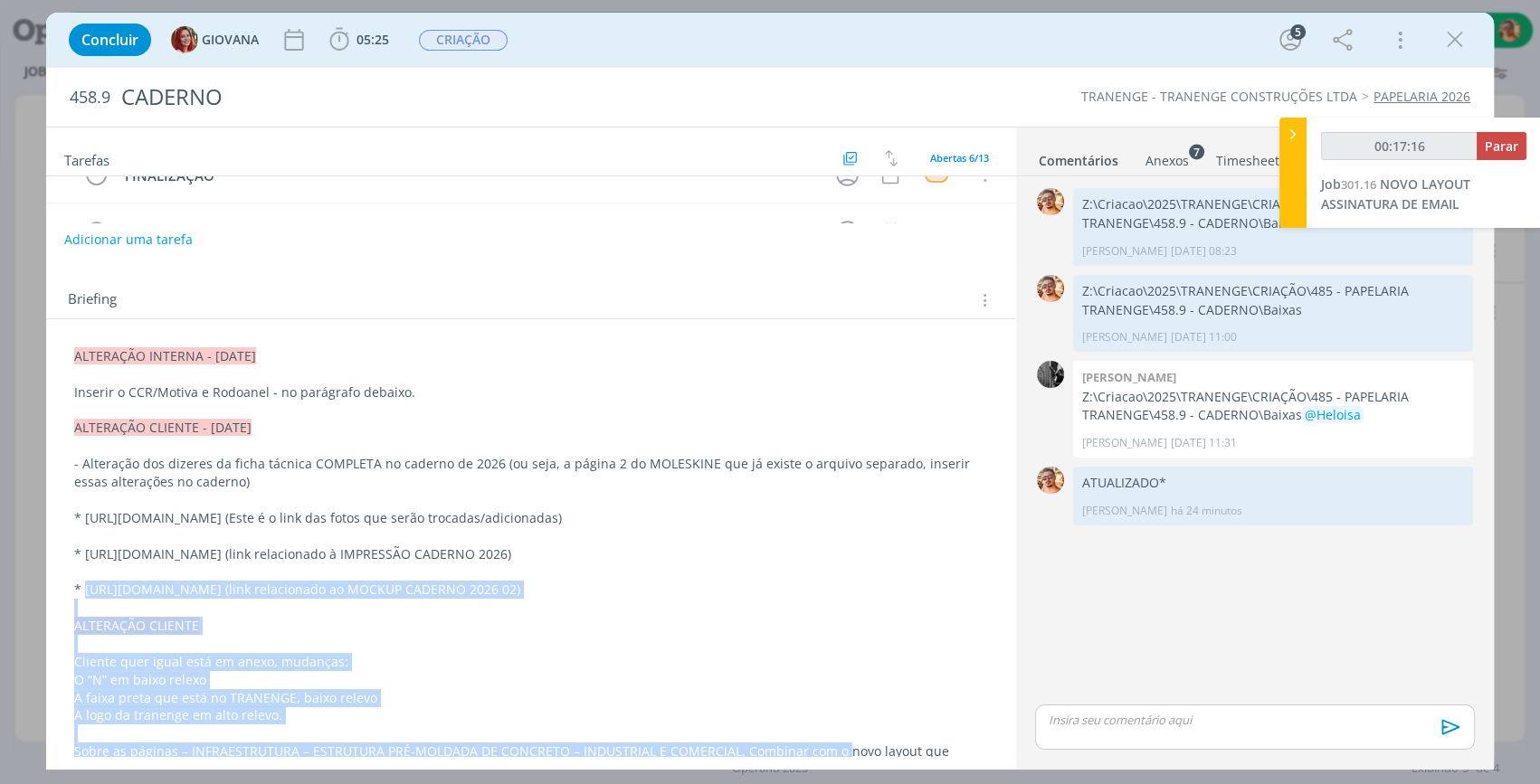
scroll to position [311, 0]
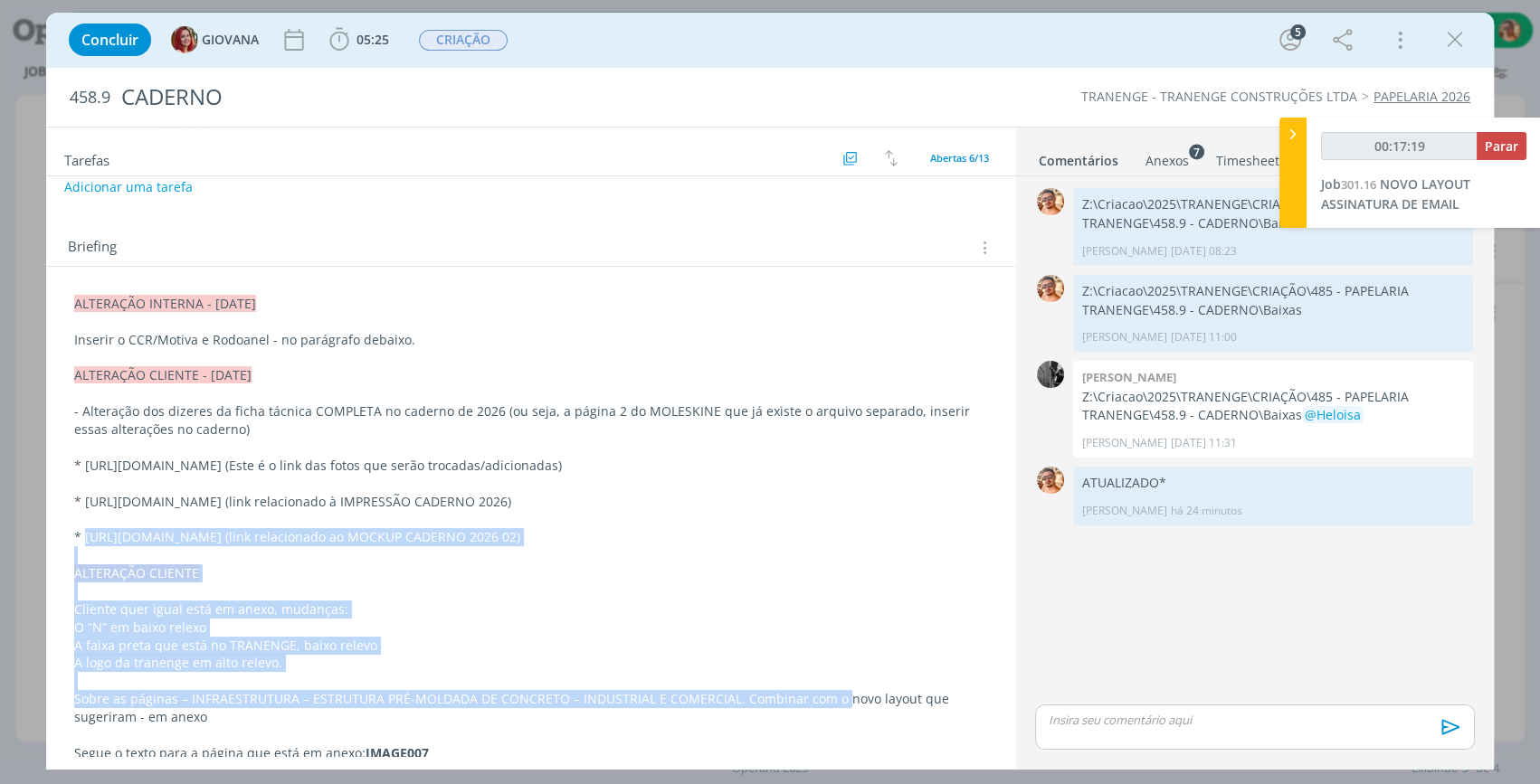
drag, startPoint x: 86, startPoint y: 715, endPoint x: 542, endPoint y: 577, distance: 476.4
click at [543, 546] on p "* [URL][DOMAIN_NAME] (link relacionado ao MOCKUP CADERNO 2026 02)" at bounding box center [530, 537] width 913 height 18
copy p "https://drive.google.com/file/d/1G20TEW8NjQSrn7h2HG-LPTz7hm1U9t0Y/view"
drag, startPoint x: 85, startPoint y: 535, endPoint x: 642, endPoint y: 538, distance: 557.0
click at [642, 511] on p "* [URL][DOMAIN_NAME] (link relacionado à IMPRESSÃO CADERNO 2026)" at bounding box center [530, 501] width 913 height 18
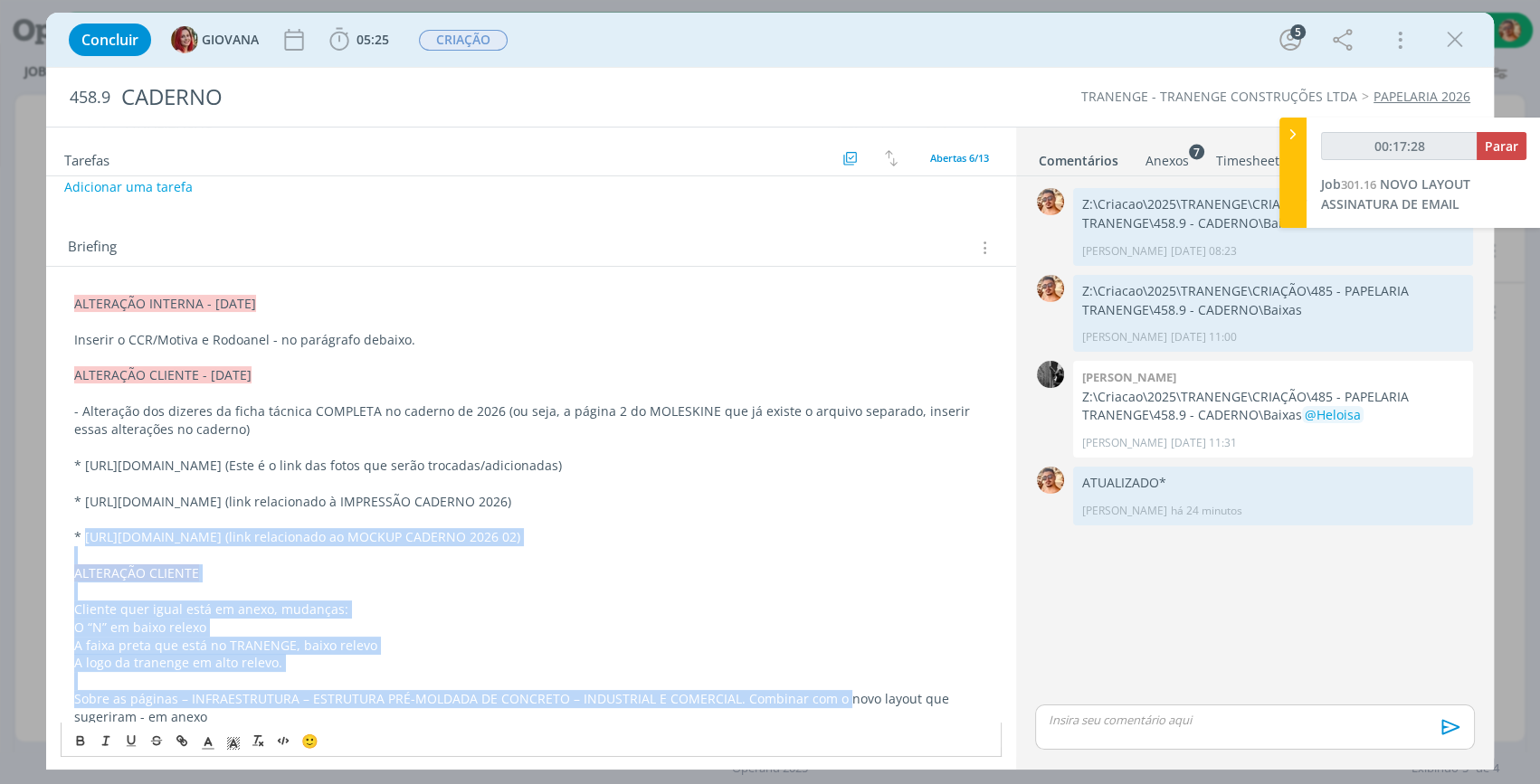
copy p "https://drive.google.com/file/d/1ys-o3s9ZoOUNjFSYWMuhMOyBx7uOTZL8/view?usp=driv…"
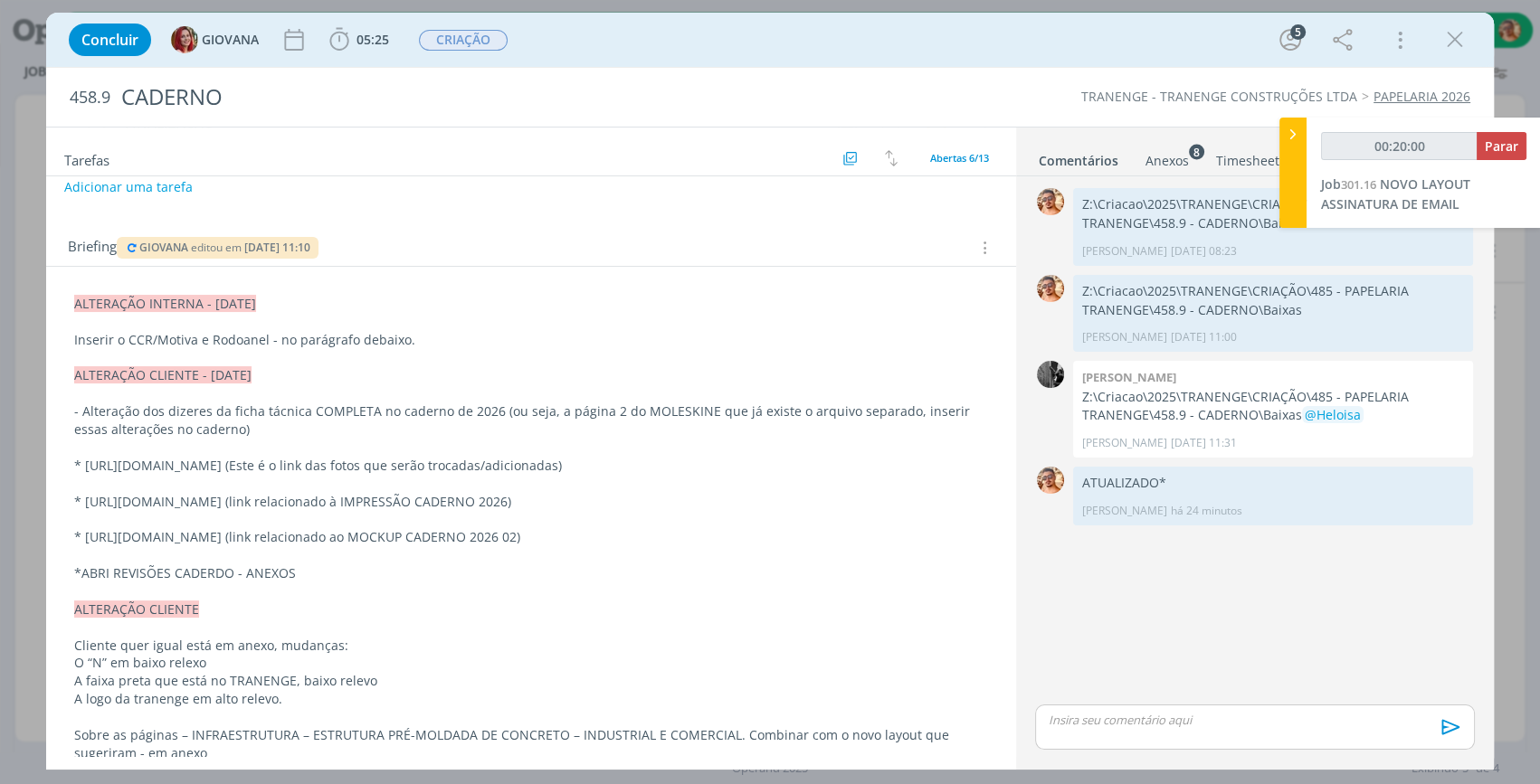
click at [1268, 656] on div "0 Z:\Criacao\2025\TRANENGE\CRIAÇÃO\485 - PAPELARIA TRANENGE\458.9 - CADERNO\Bai…" at bounding box center [1255, 443] width 454 height 518
type input "00:20:02"
click at [1291, 137] on icon at bounding box center [1293, 135] width 18 height 19
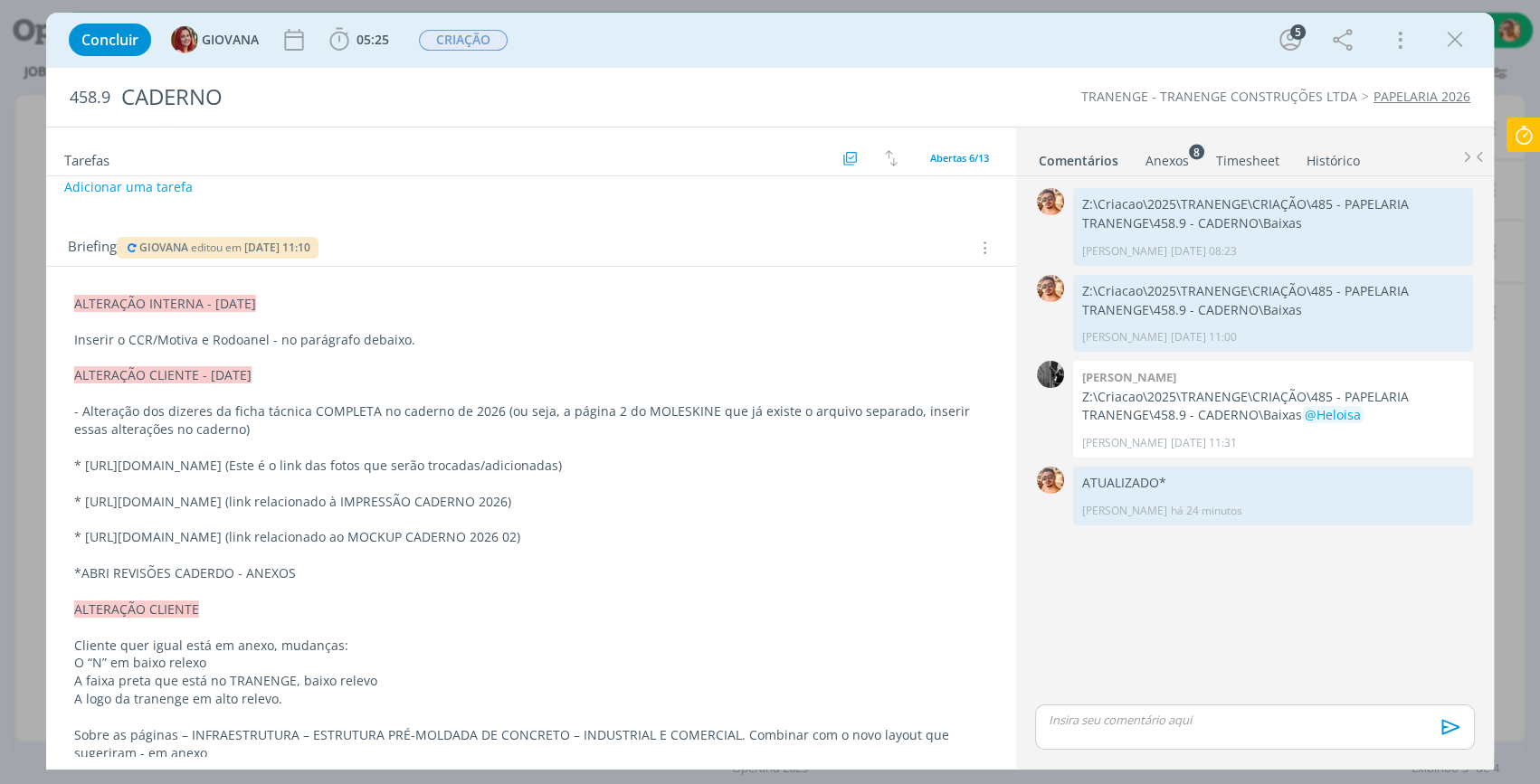
click at [655, 25] on div "Concluir GIOVANA 05:25 Iniciar Apontar Data * [DATE] Horas * 00:00 Tarefa Selec…" at bounding box center [770, 39] width 1421 height 43
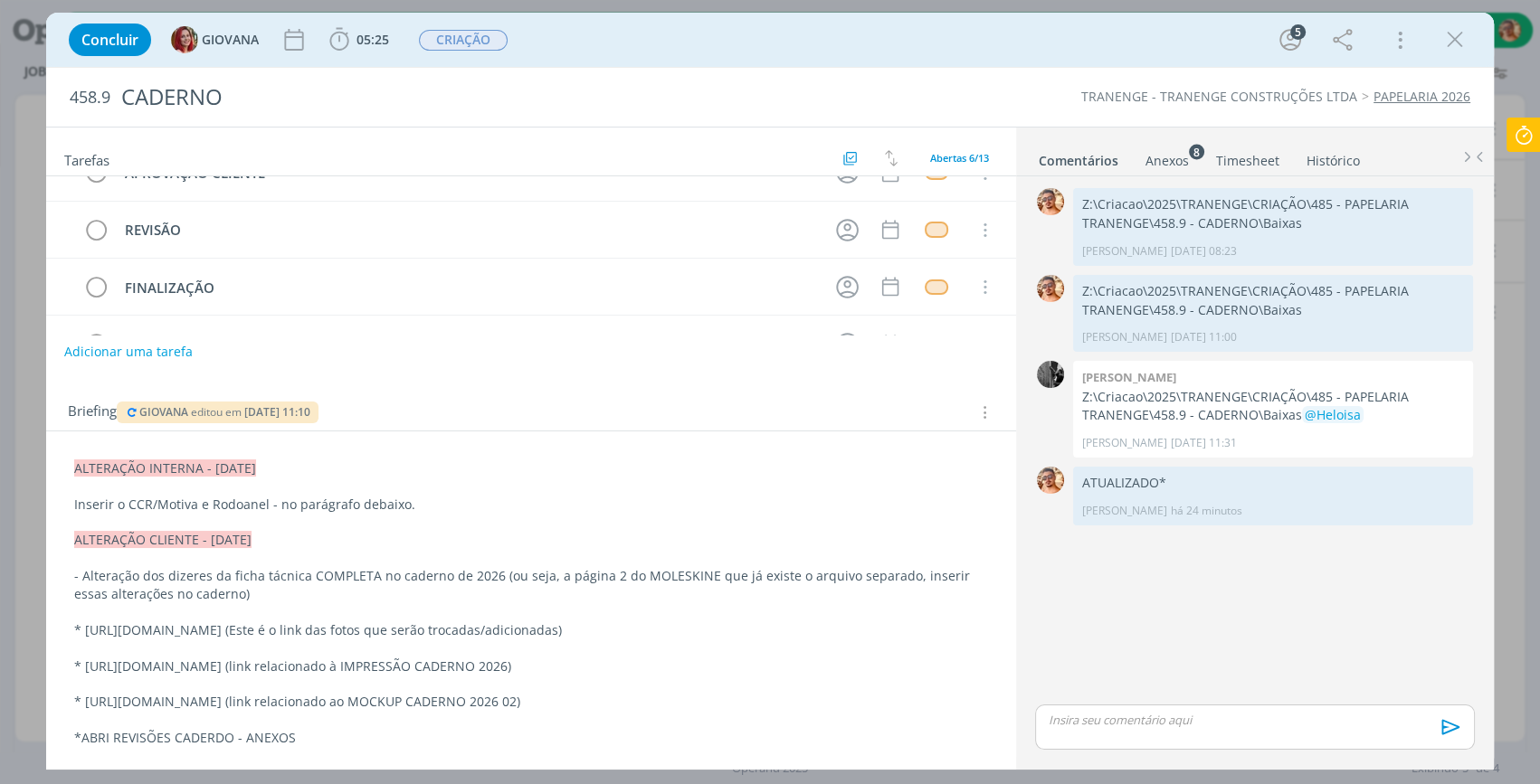
scroll to position [229, 0]
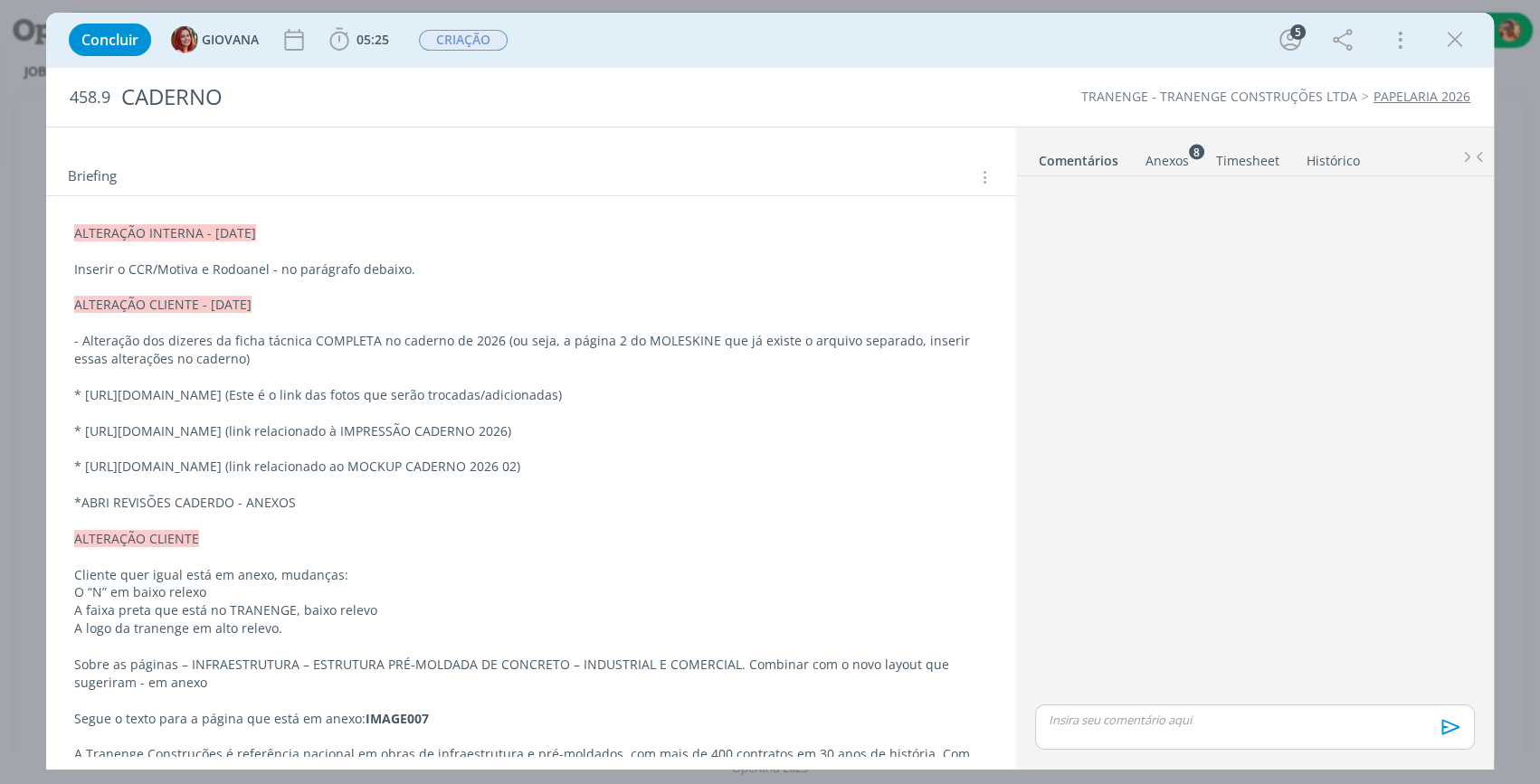
scroll to position [383, 0]
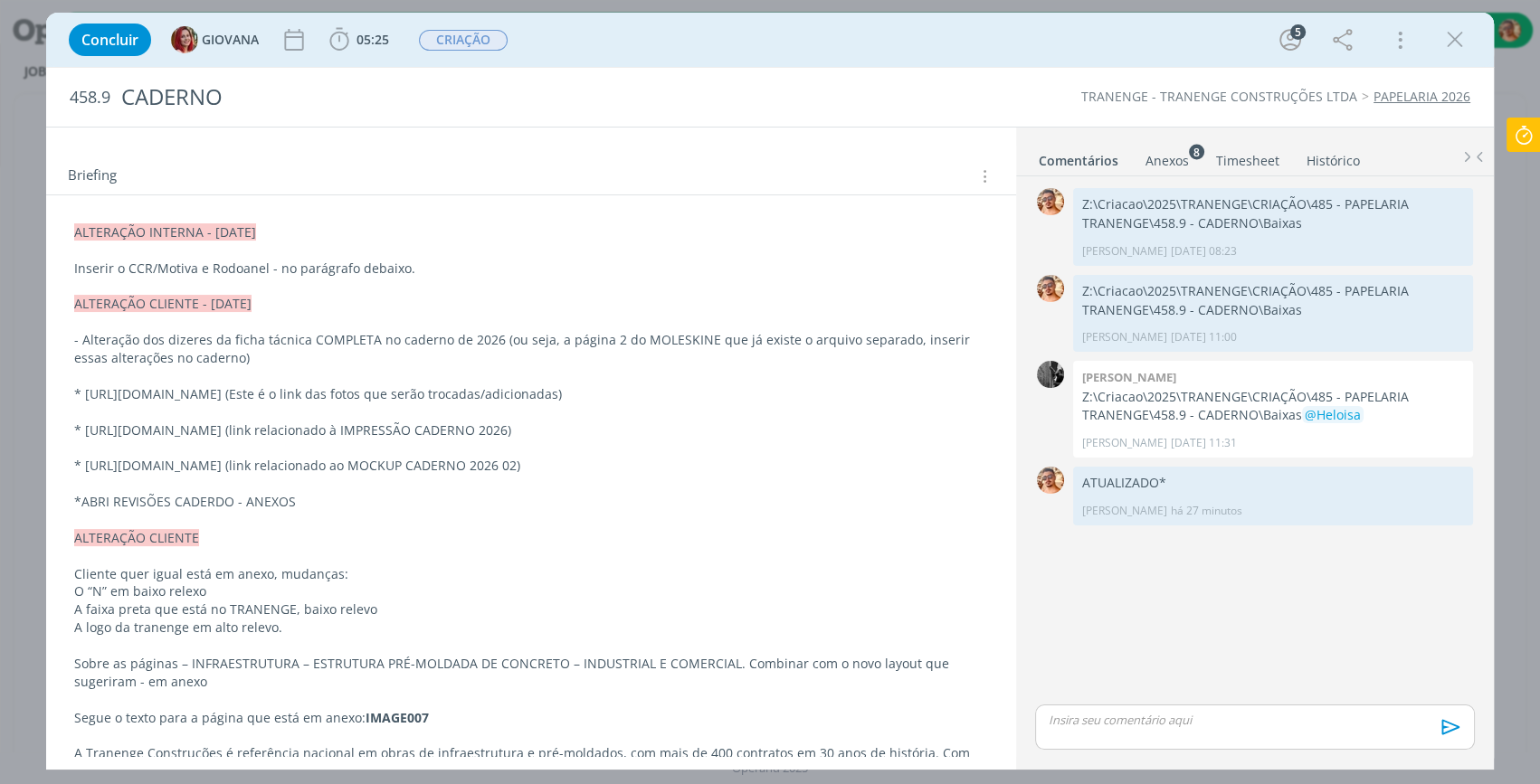
click at [1178, 154] on div "Anexos 8" at bounding box center [1167, 161] width 43 height 18
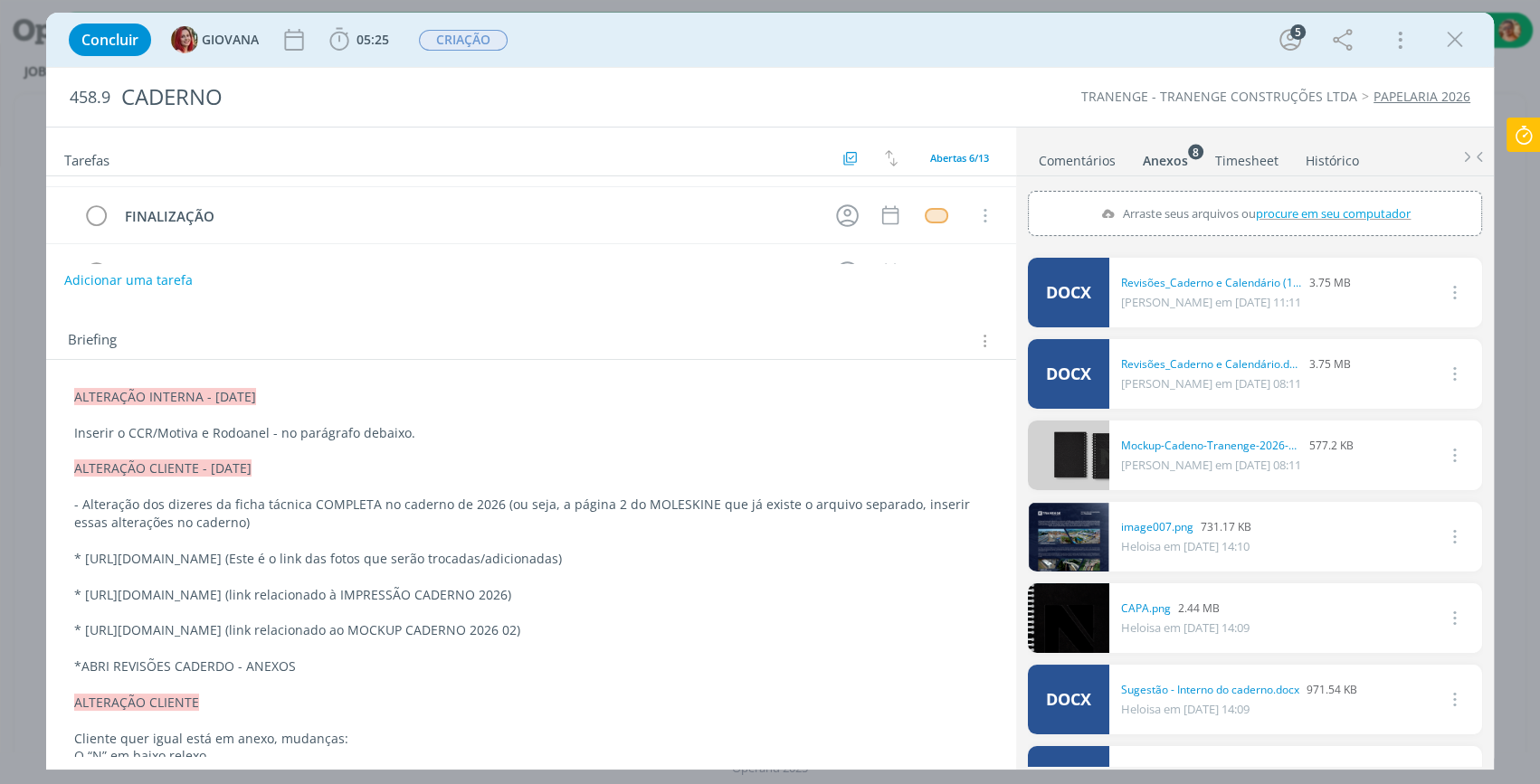
scroll to position [0, 0]
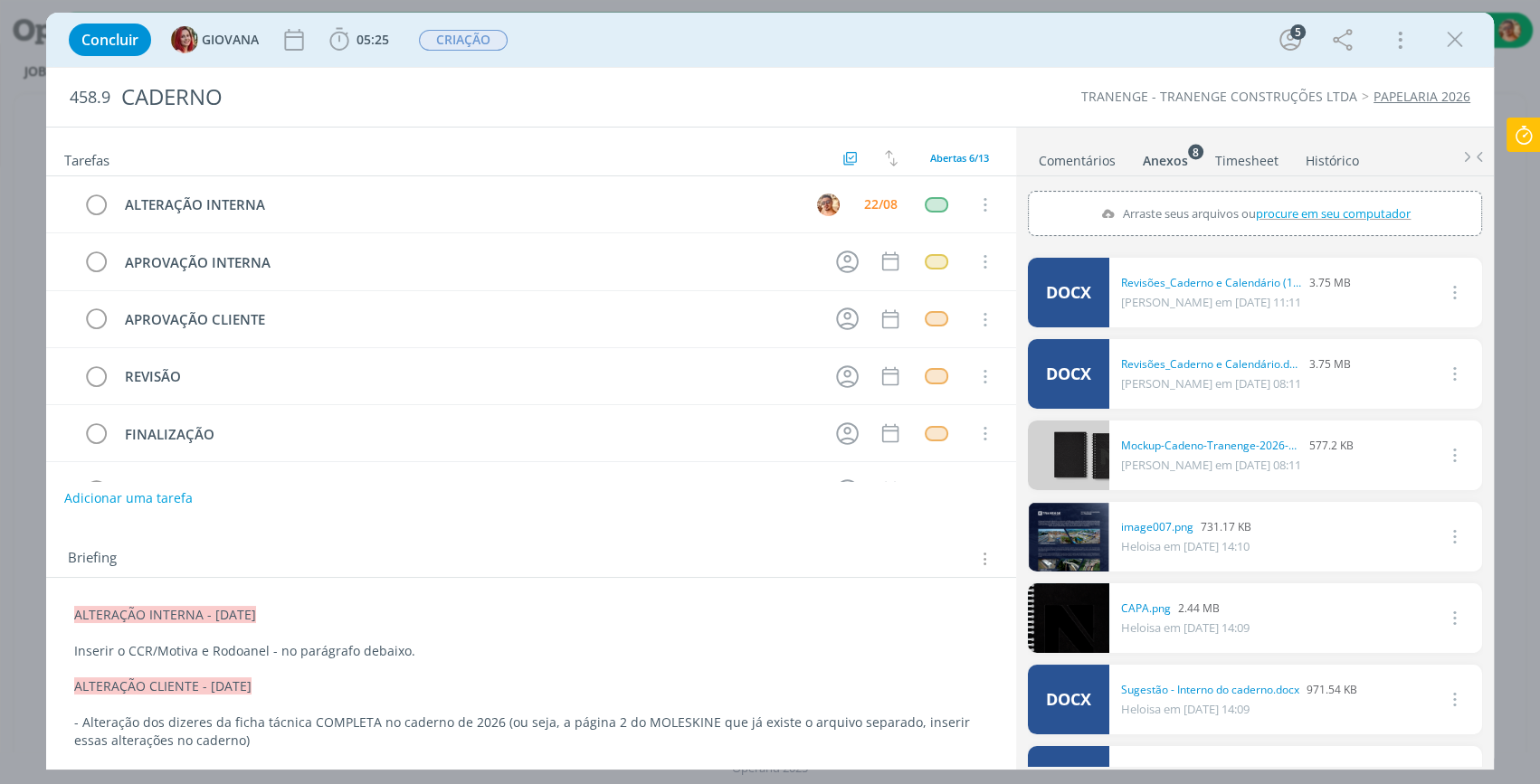
click at [726, 46] on div "Concluir GIOVANA 05:25 Iniciar Apontar Data * [DATE] Horas * 00:00 Tarefa Selec…" at bounding box center [770, 39] width 1421 height 43
click at [823, 50] on div "Concluir GIOVANA 05:25 Iniciar Apontar Data * [DATE] Horas * 00:00 Tarefa Selec…" at bounding box center [770, 39] width 1421 height 43
click at [1066, 149] on link "Comentários" at bounding box center [1077, 156] width 79 height 26
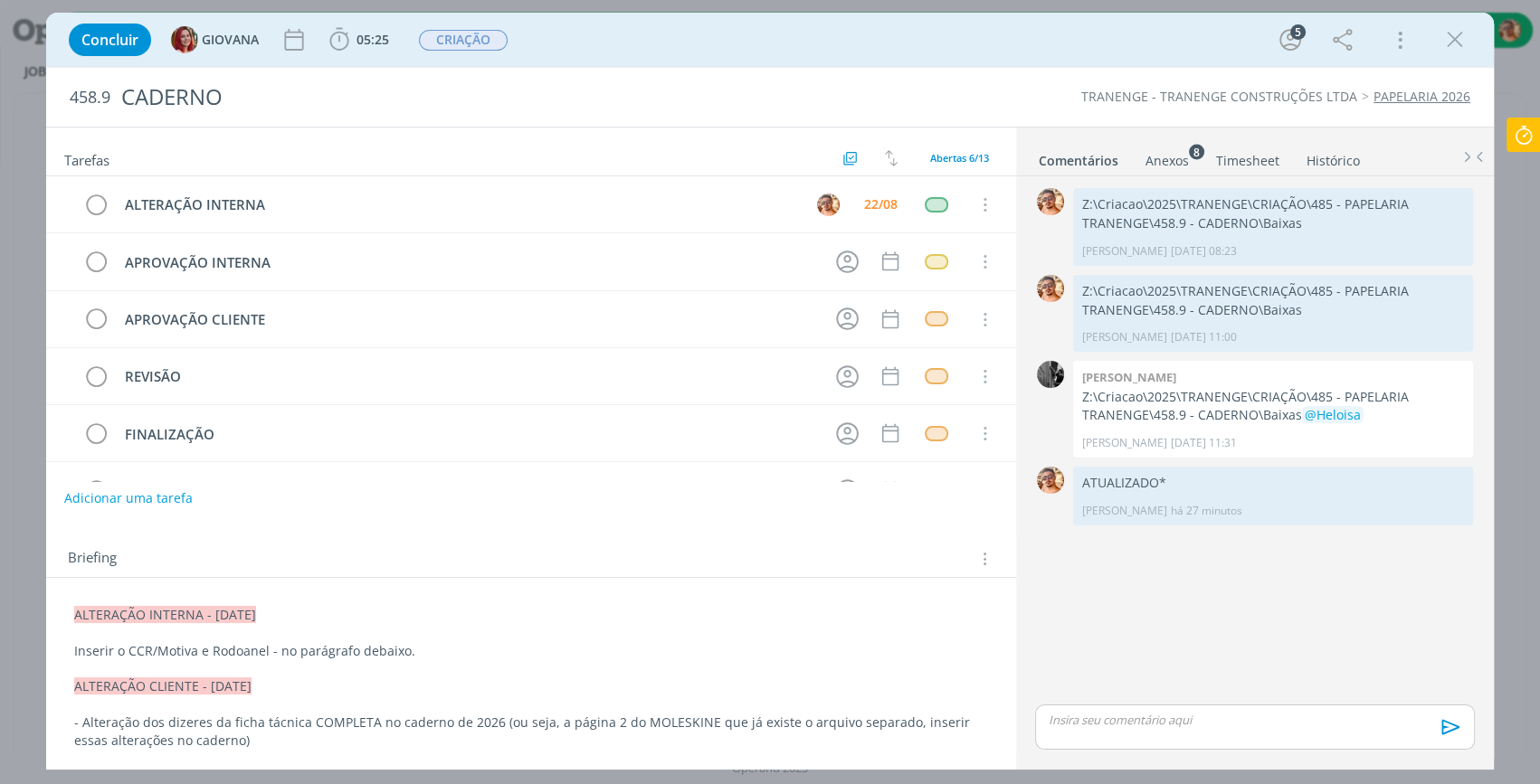
click at [763, 55] on div "Concluir GIOVANA 05:25 Iniciar Apontar Data * [DATE] Horas * 00:00 Tarefa Selec…" at bounding box center [770, 39] width 1421 height 43
click at [636, 44] on div "Concluir GIOVANA 05:25 Iniciar Apontar Data * [DATE] Horas * 00:00 Tarefa Selec…" at bounding box center [770, 39] width 1421 height 43
click at [810, 48] on div "Concluir GIOVANA 05:25 Iniciar Apontar Data * [DATE] Horas * 00:00 Tarefa Selec…" at bounding box center [770, 39] width 1421 height 43
click at [95, 203] on icon "dialog" at bounding box center [95, 205] width 25 height 27
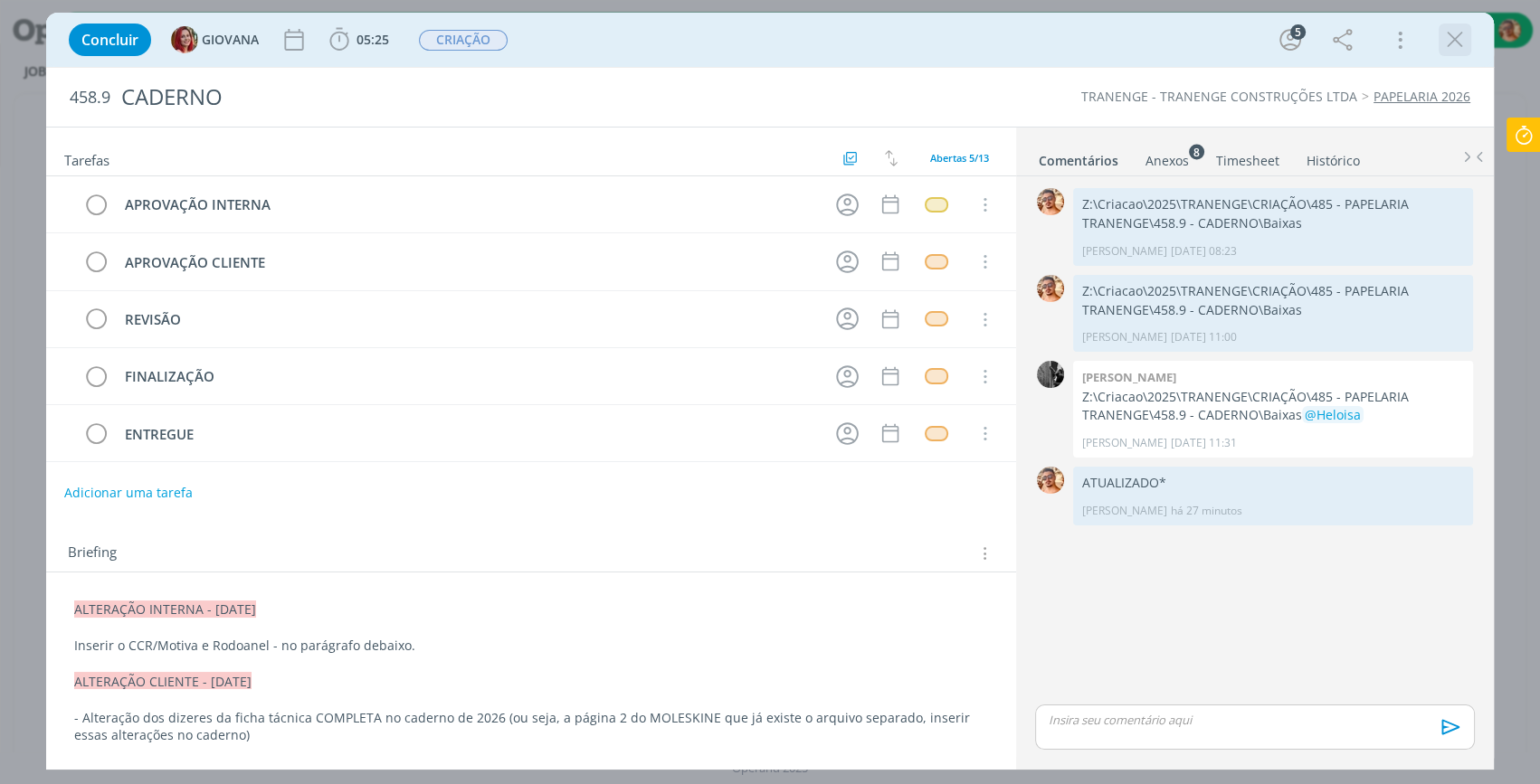
click at [1441, 40] on icon "dialog" at bounding box center [1454, 39] width 27 height 27
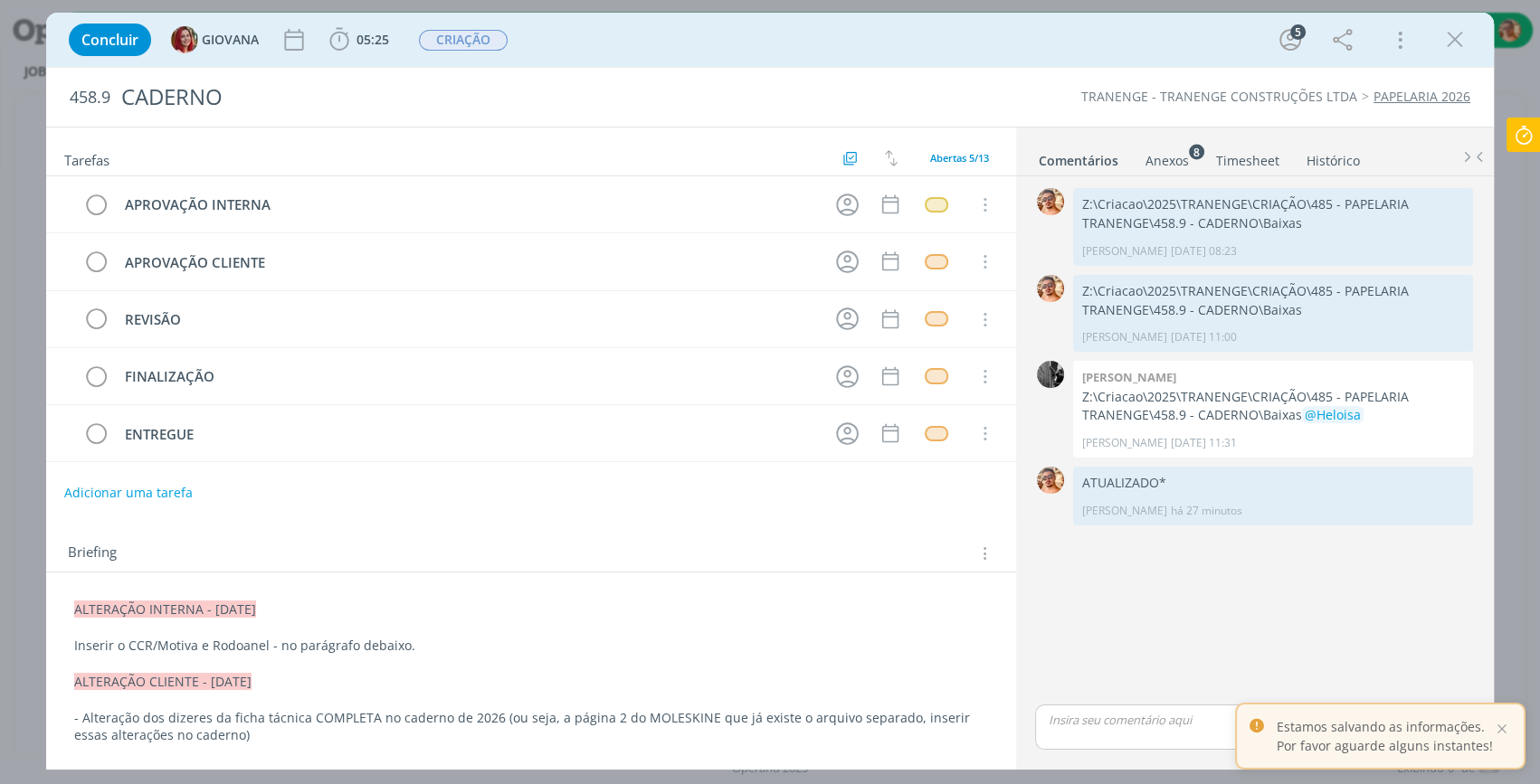
click at [1454, 36] on div at bounding box center [770, 392] width 1540 height 784
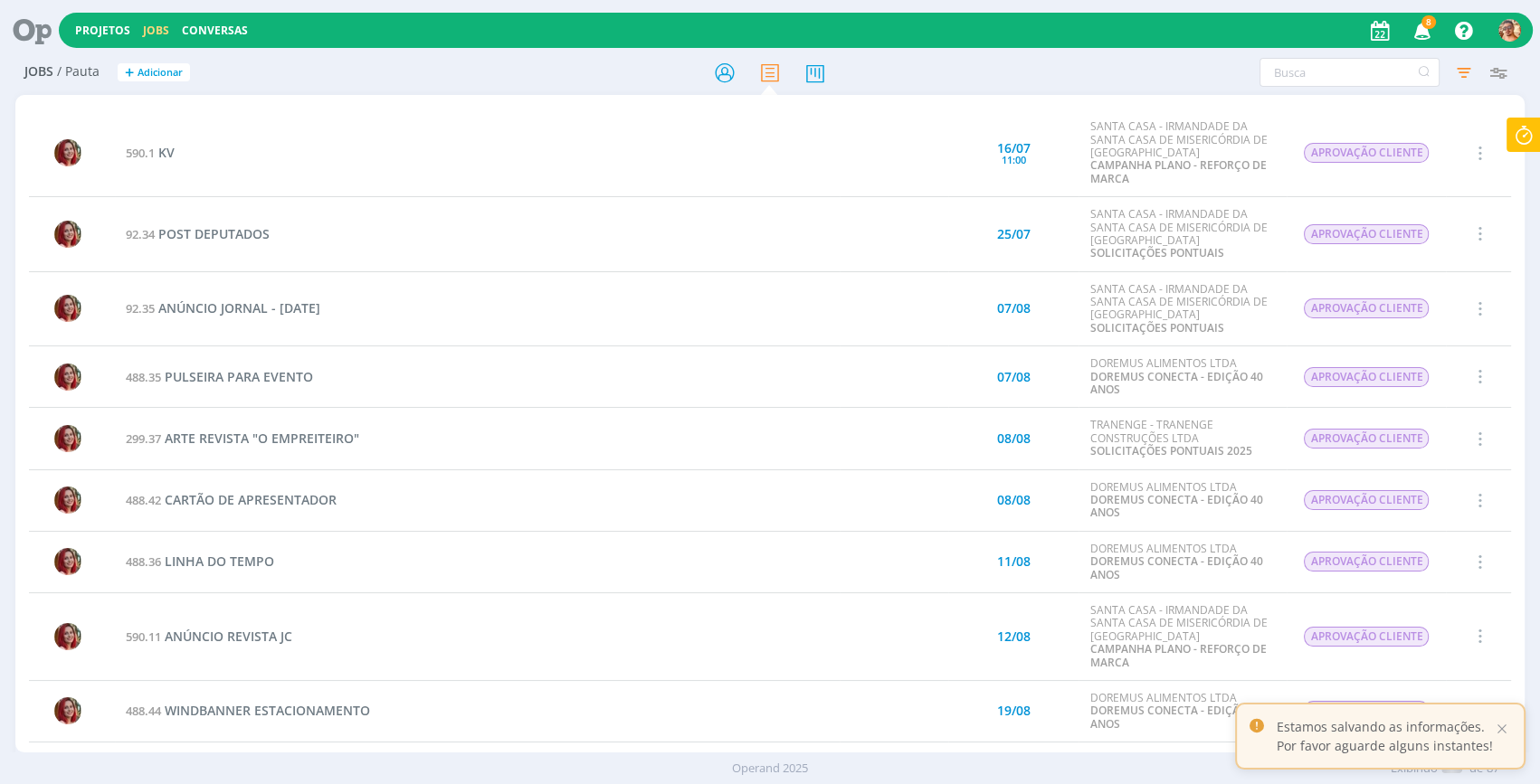
click at [1515, 134] on div at bounding box center [770, 392] width 1540 height 784
click at [1521, 138] on icon at bounding box center [1524, 135] width 33 height 36
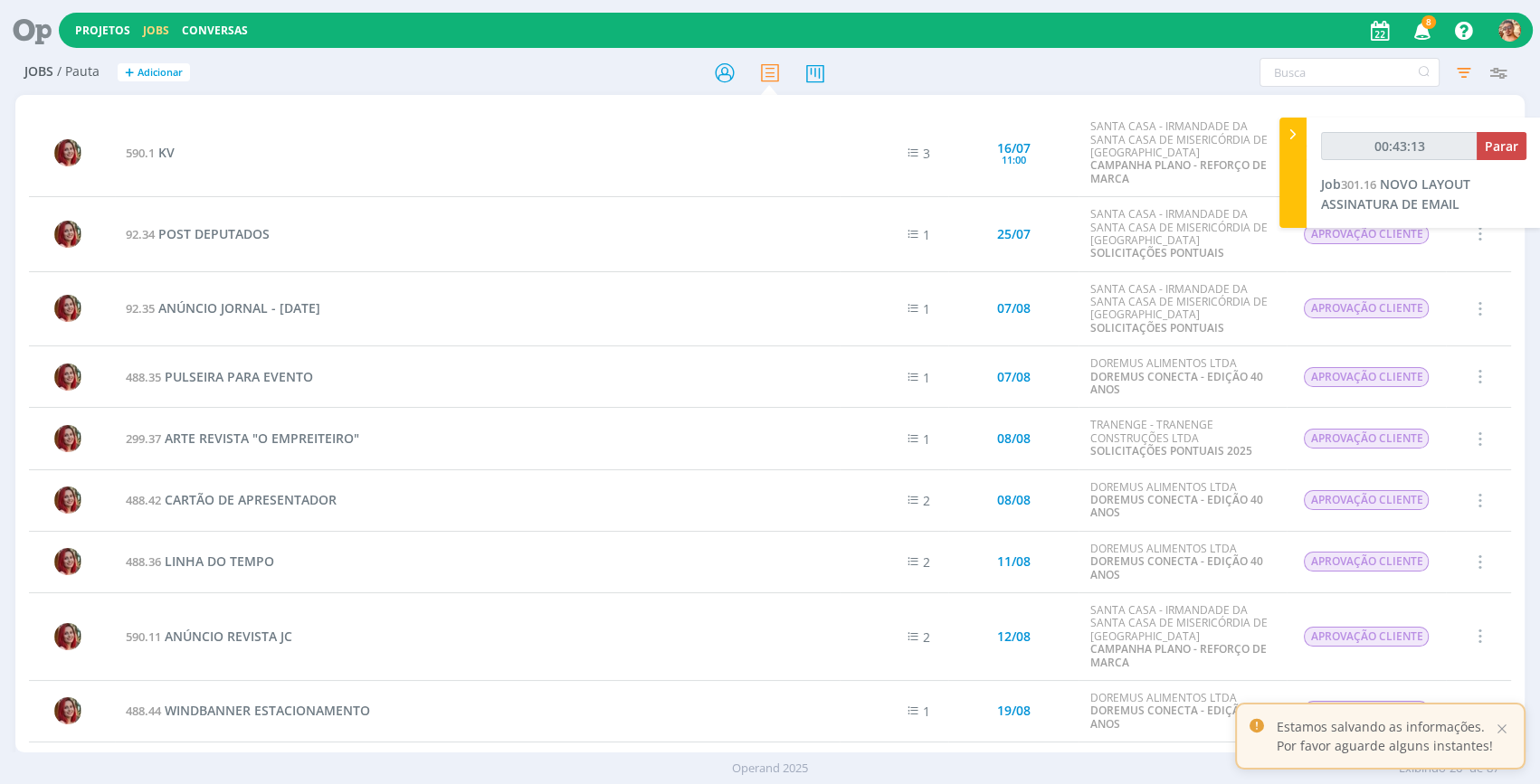
type input "00:43:14"
click at [1491, 149] on span "Parar" at bounding box center [1501, 146] width 34 height 17
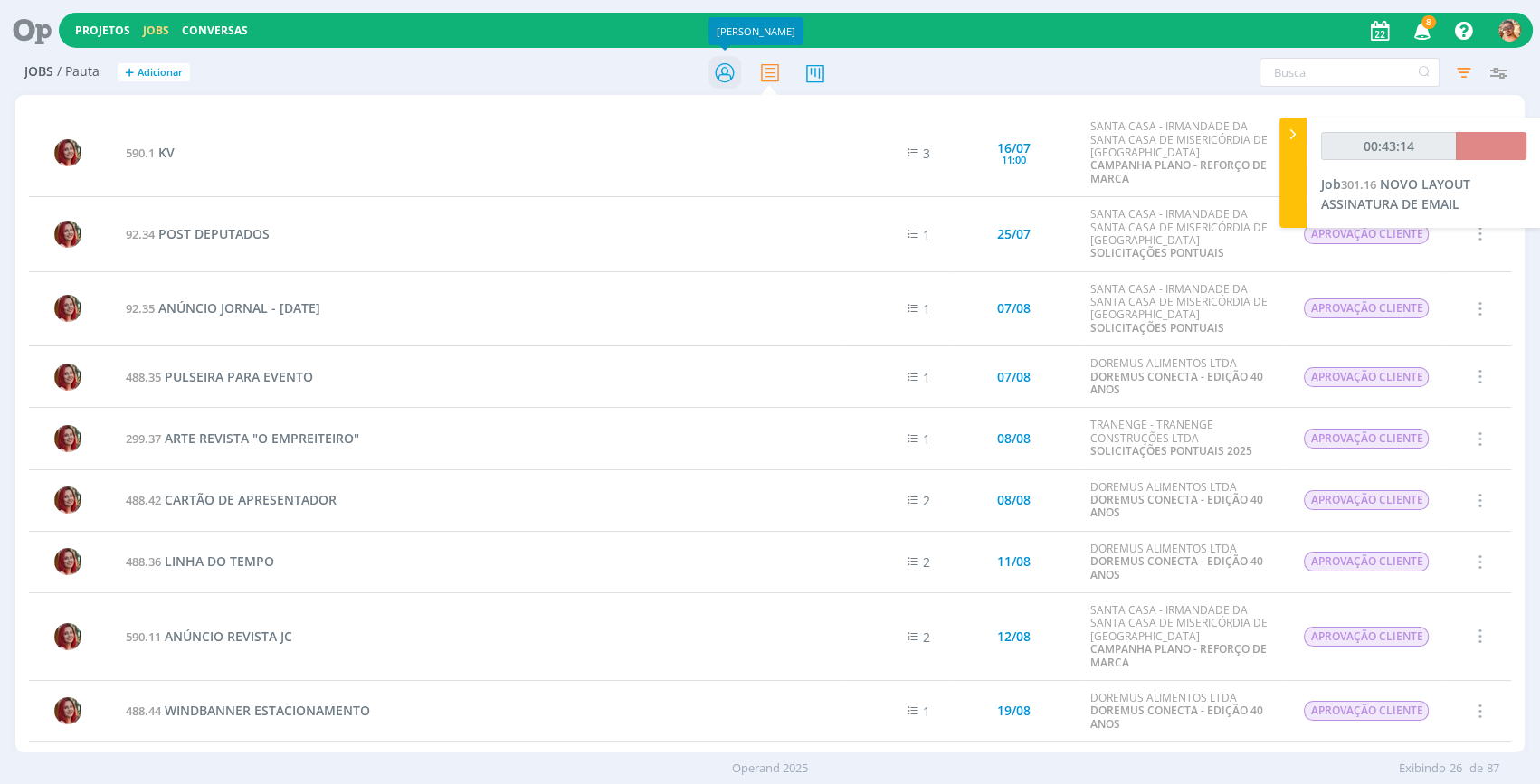
click at [718, 70] on icon at bounding box center [725, 72] width 33 height 36
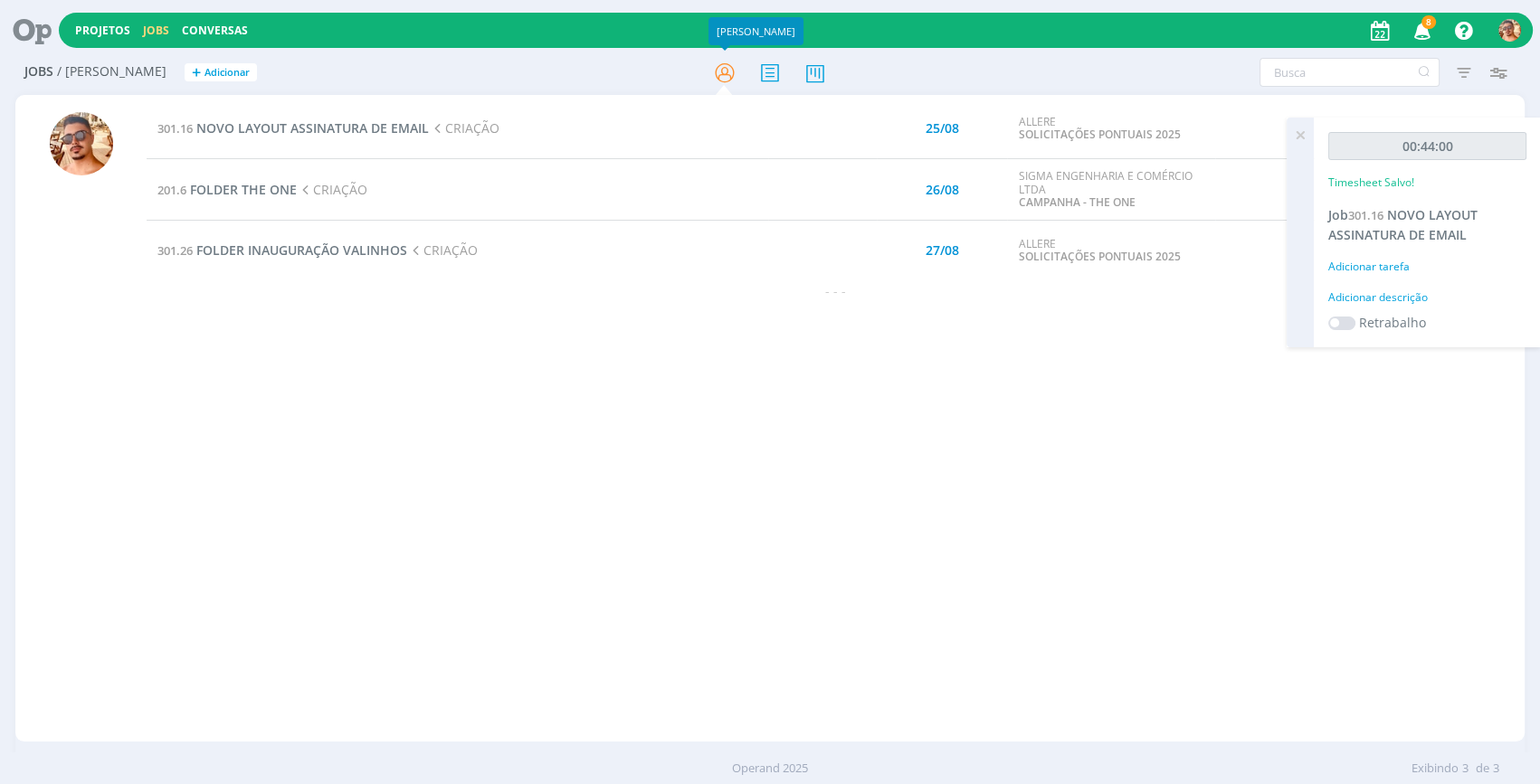
click at [1292, 130] on icon at bounding box center [1300, 135] width 33 height 36
